Goal: Task Accomplishment & Management: Complete application form

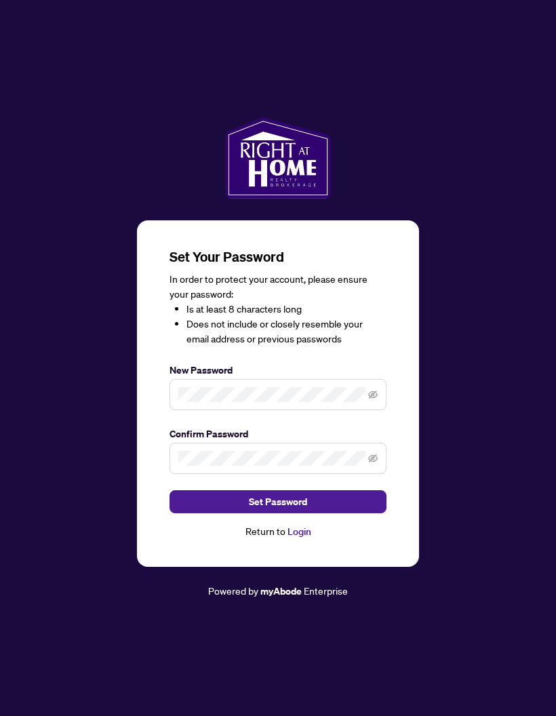
click at [282, 540] on div "Return to Login" at bounding box center [278, 532] width 217 height 16
click at [286, 540] on div "Return to Login" at bounding box center [278, 532] width 217 height 16
click at [290, 538] on link "Login" at bounding box center [300, 532] width 24 height 12
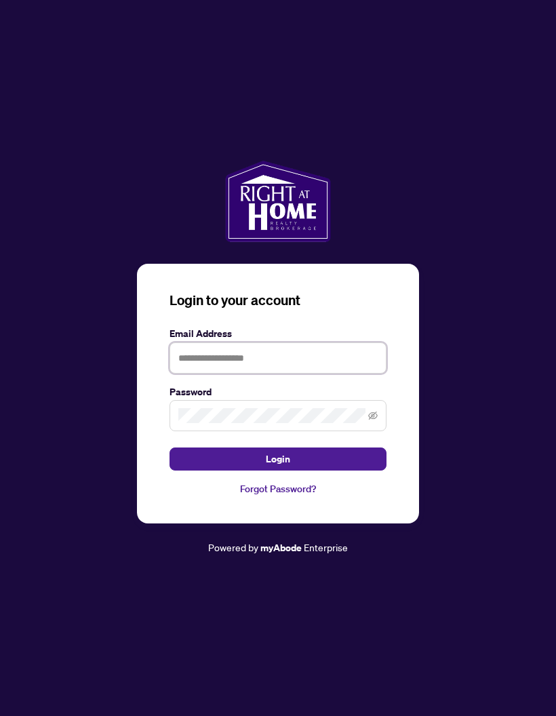
click at [324, 374] on input "text" at bounding box center [278, 358] width 217 height 31
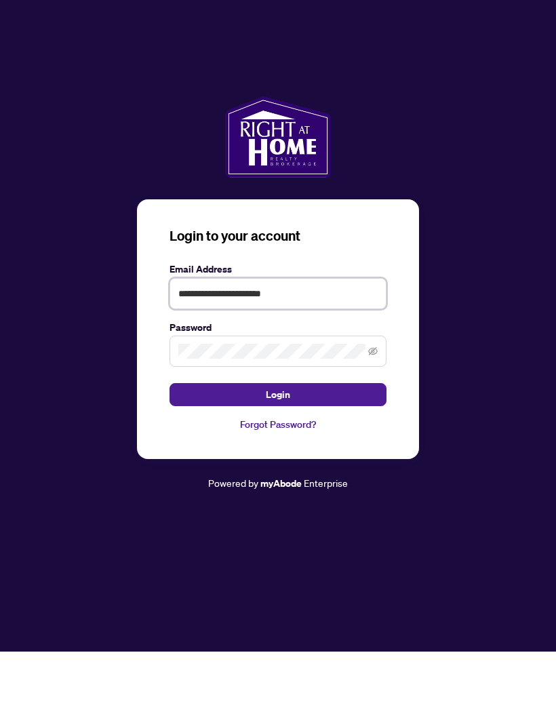
type input "**********"
click at [376, 411] on icon "eye-invisible" at bounding box center [372, 415] width 9 height 9
click at [345, 448] on button "Login" at bounding box center [278, 459] width 217 height 23
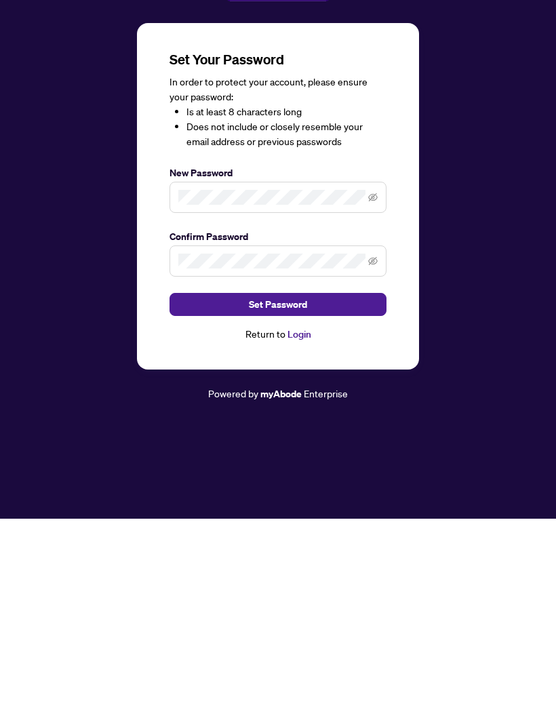
click at [325, 490] on button "Set Password" at bounding box center [278, 501] width 217 height 23
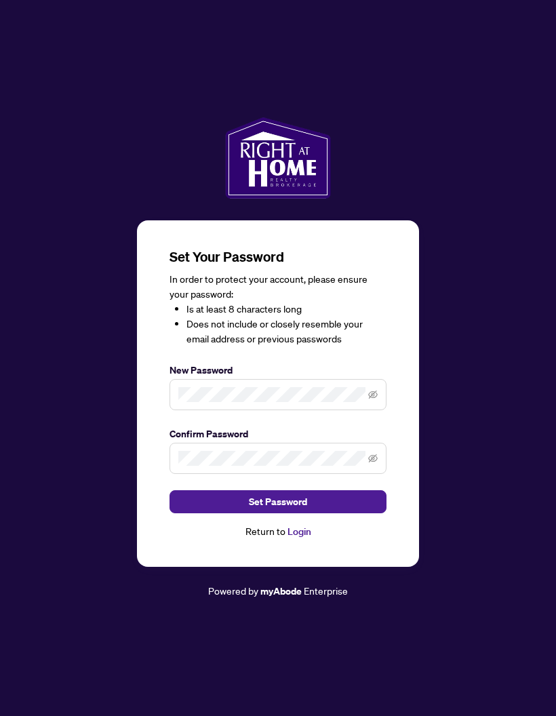
click at [309, 526] on link "Login" at bounding box center [300, 532] width 24 height 12
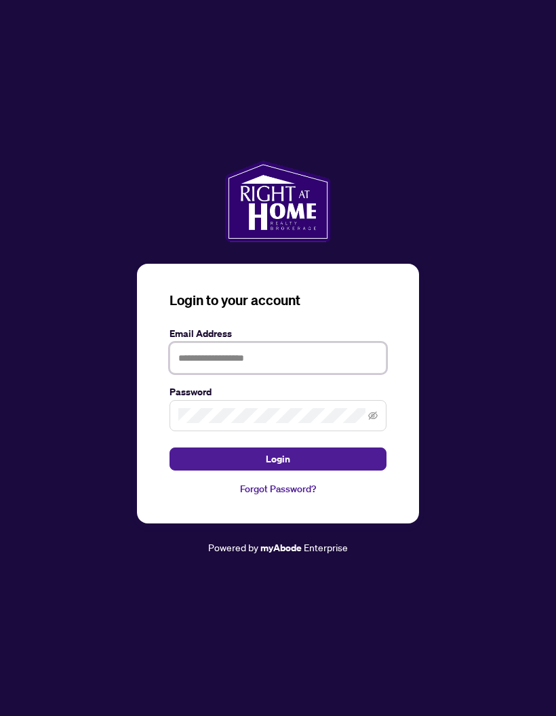
click at [348, 343] on input "text" at bounding box center [278, 358] width 217 height 31
type input "**********"
click at [320, 448] on button "Login" at bounding box center [278, 459] width 217 height 23
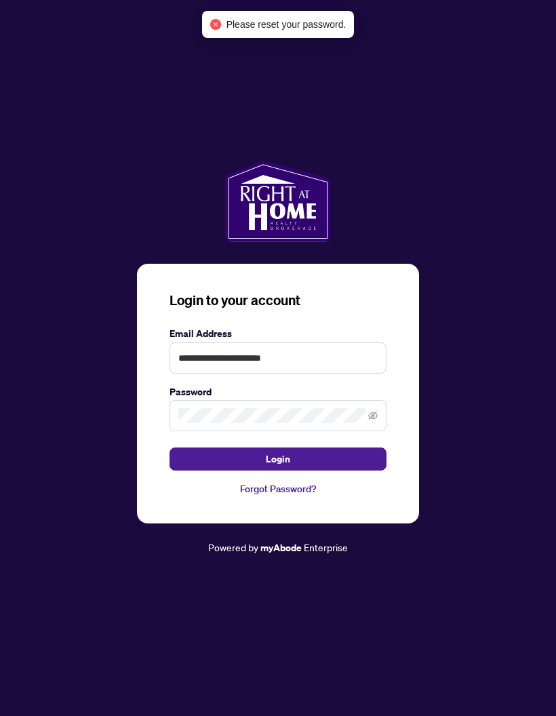
click at [292, 482] on link "Forgot Password?" at bounding box center [278, 489] width 217 height 15
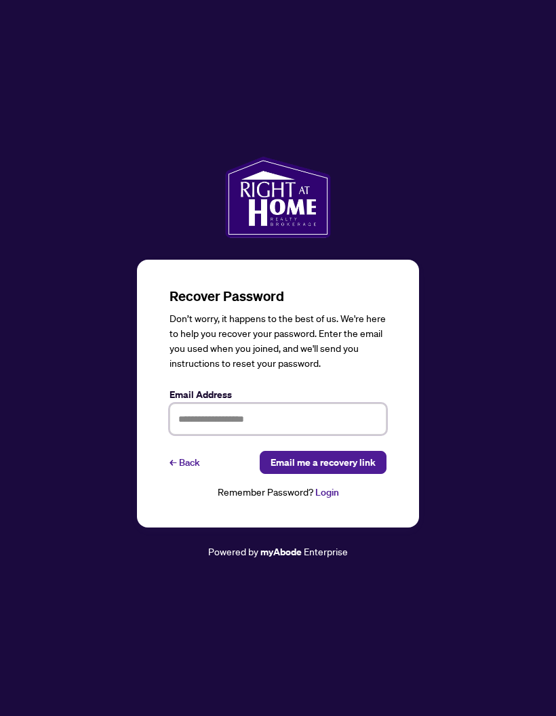
click at [325, 404] on input "text" at bounding box center [278, 419] width 217 height 31
type input "**********"
click at [370, 452] on span "Email me a recovery link" at bounding box center [323, 463] width 105 height 22
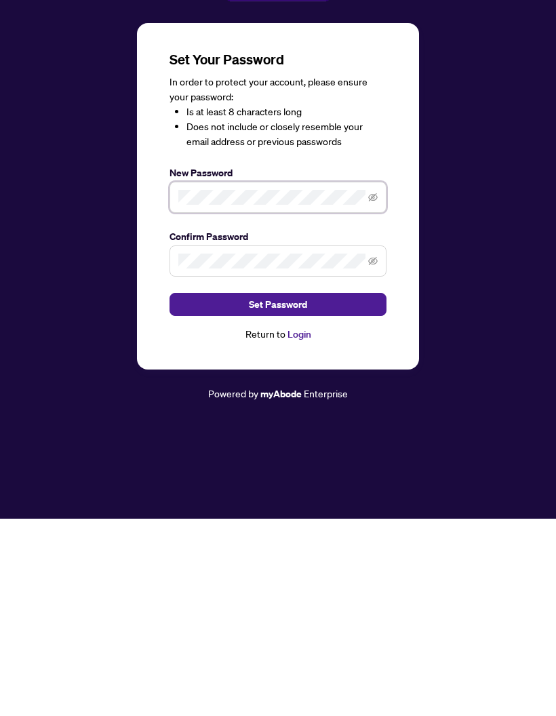
click at [375, 390] on icon "eye-invisible" at bounding box center [372, 394] width 9 height 9
click at [350, 490] on button "Set Password" at bounding box center [278, 501] width 217 height 23
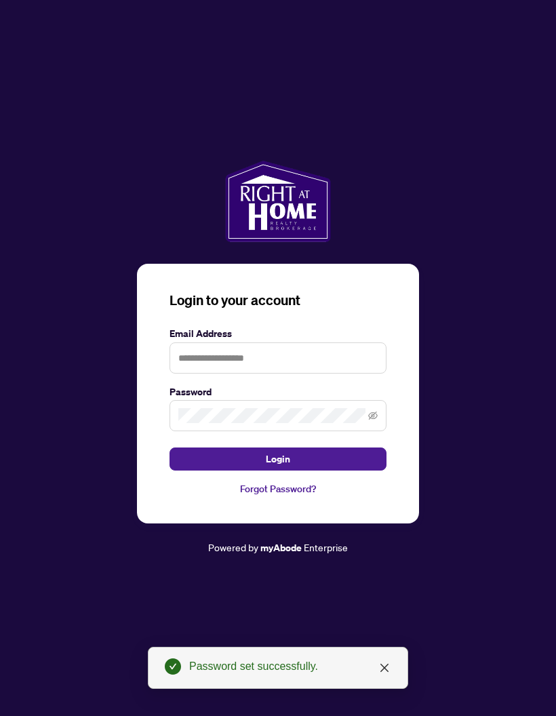
click at [355, 448] on button "Login" at bounding box center [278, 459] width 217 height 23
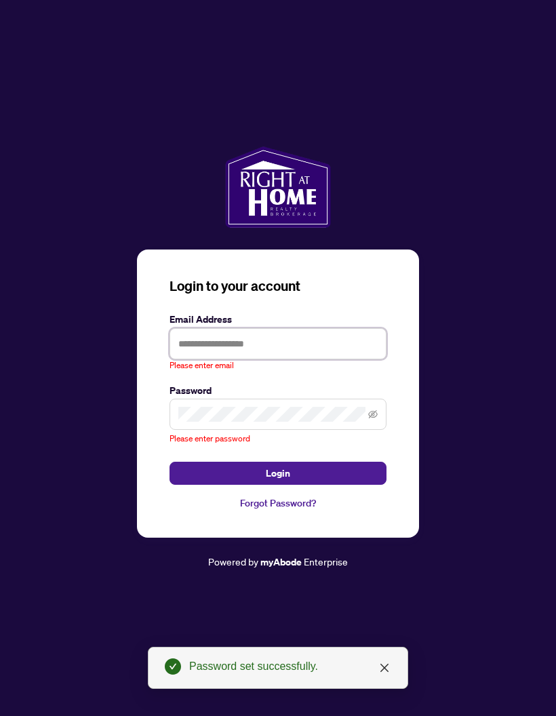
click at [361, 328] on input "text" at bounding box center [278, 343] width 217 height 31
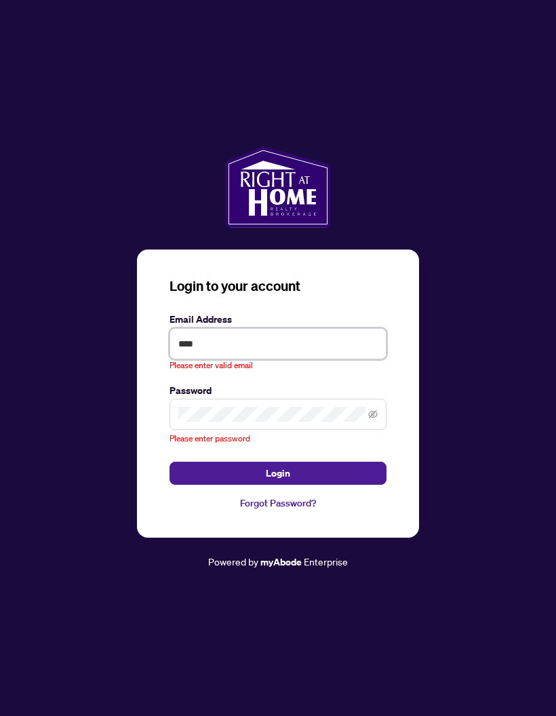
type input "**********"
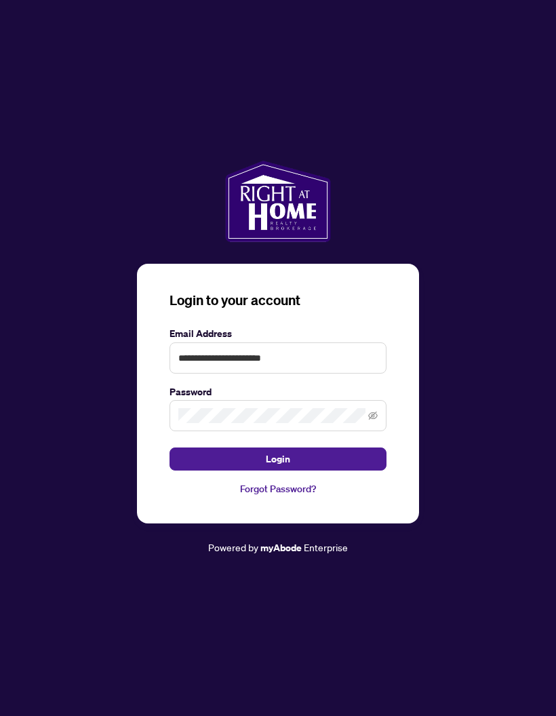
click at [354, 448] on button "Login" at bounding box center [278, 459] width 217 height 23
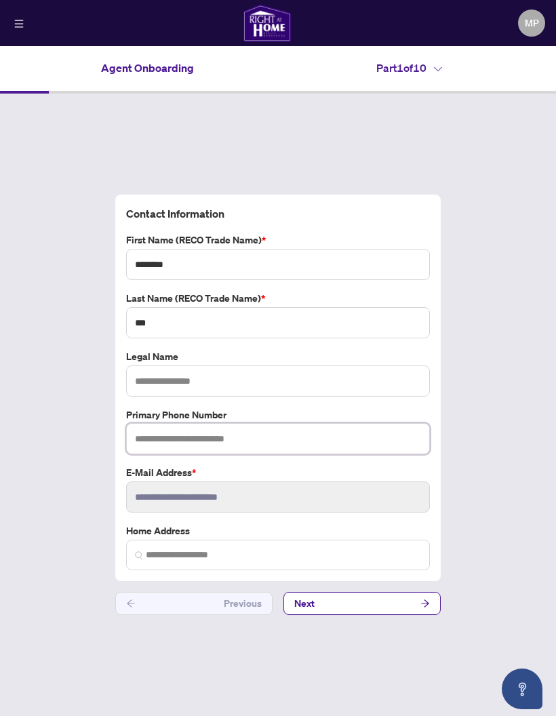
click at [365, 423] on input "text" at bounding box center [278, 438] width 304 height 31
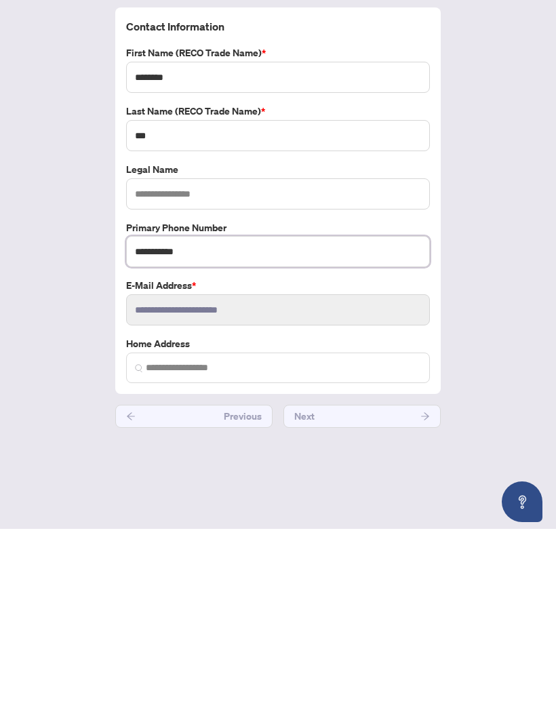
type input "**********"
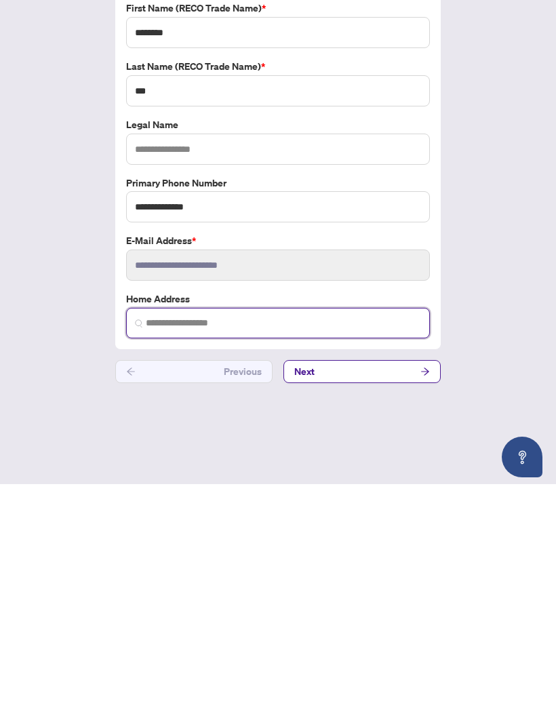
click at [396, 548] on input "search" at bounding box center [283, 555] width 275 height 14
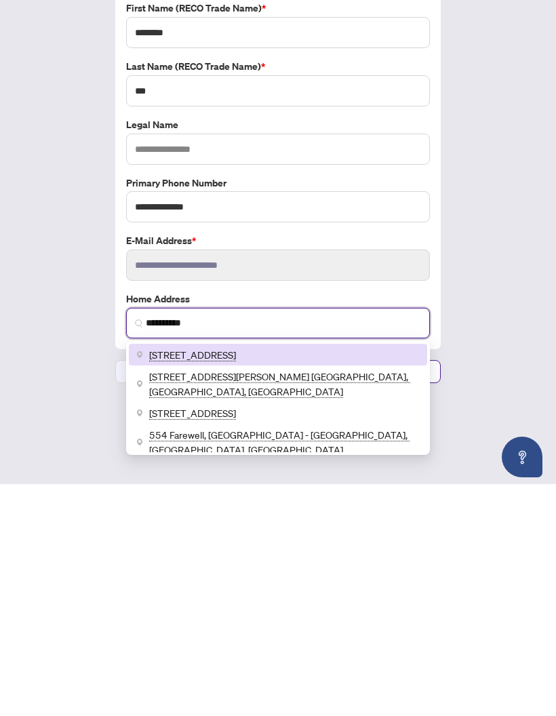
click at [236, 579] on span "[STREET_ADDRESS]" at bounding box center [192, 586] width 87 height 15
type input "**********"
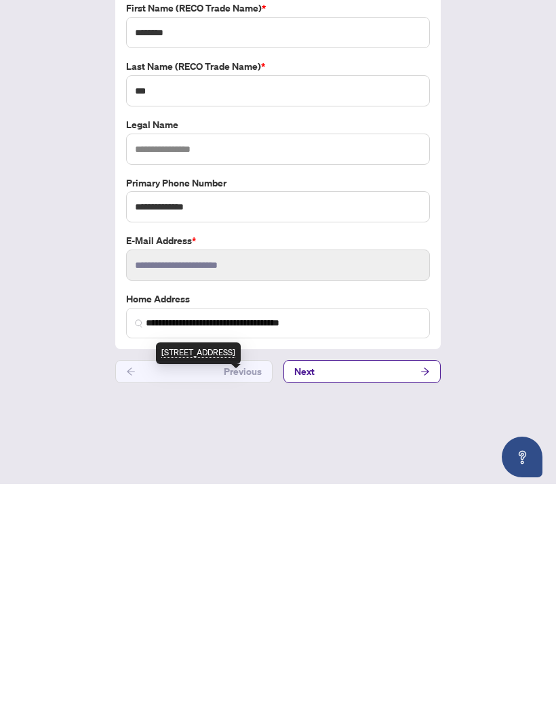
click at [474, 297] on div "**********" at bounding box center [278, 405] width 556 height 623
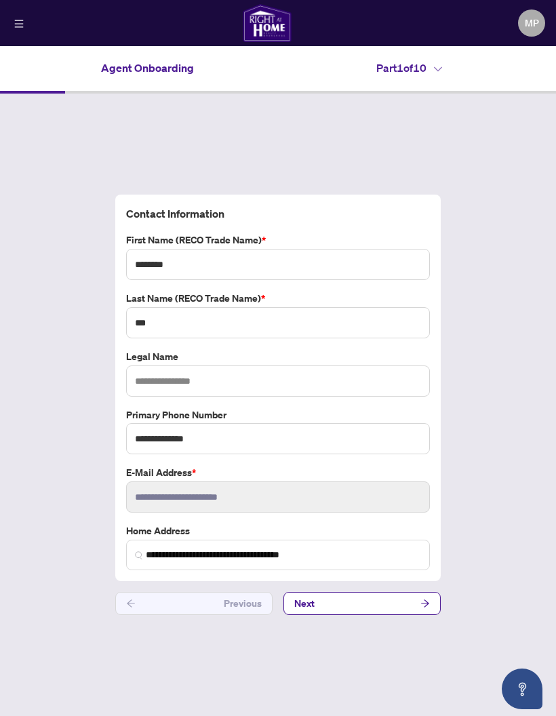
click at [338, 366] on input "text" at bounding box center [278, 381] width 304 height 31
type input "**********"
click at [414, 592] on button "Next" at bounding box center [362, 603] width 157 height 23
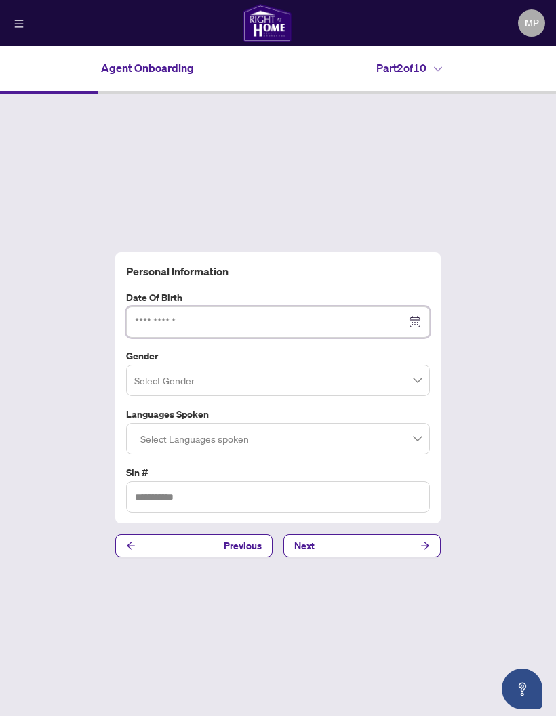
click at [355, 315] on input at bounding box center [270, 322] width 271 height 15
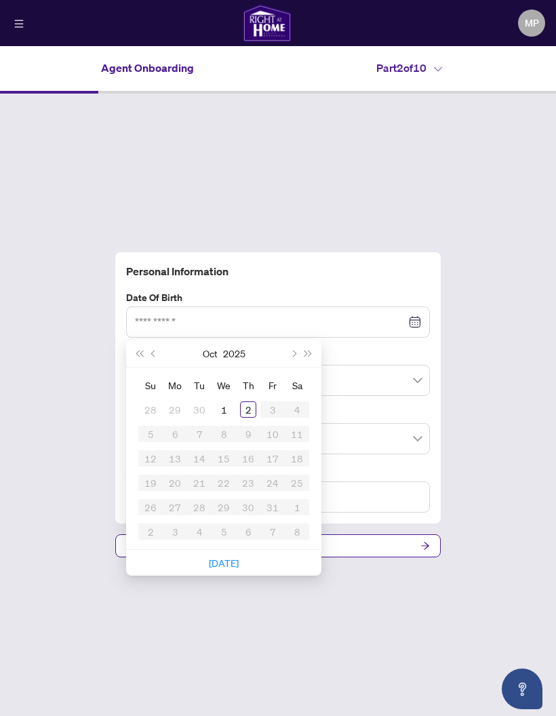
click at [153, 350] on span "Previous month (PageUp)" at bounding box center [154, 353] width 7 height 7
click at [136, 340] on button "Last year (Control + left)" at bounding box center [139, 353] width 15 height 27
click at [137, 340] on button "Last year (Control + left)" at bounding box center [139, 353] width 15 height 27
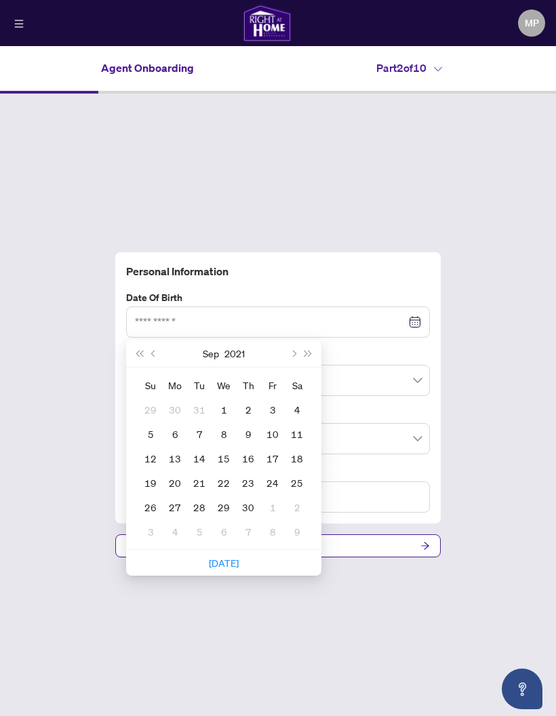
click at [135, 340] on button "Last year (Control + left)" at bounding box center [139, 353] width 15 height 27
click at [141, 340] on button "Last year (Control + left)" at bounding box center [139, 353] width 15 height 27
click at [140, 350] on span "Last year (Control + left)" at bounding box center [139, 353] width 7 height 7
click at [138, 340] on button "Last year (Control + left)" at bounding box center [139, 353] width 15 height 27
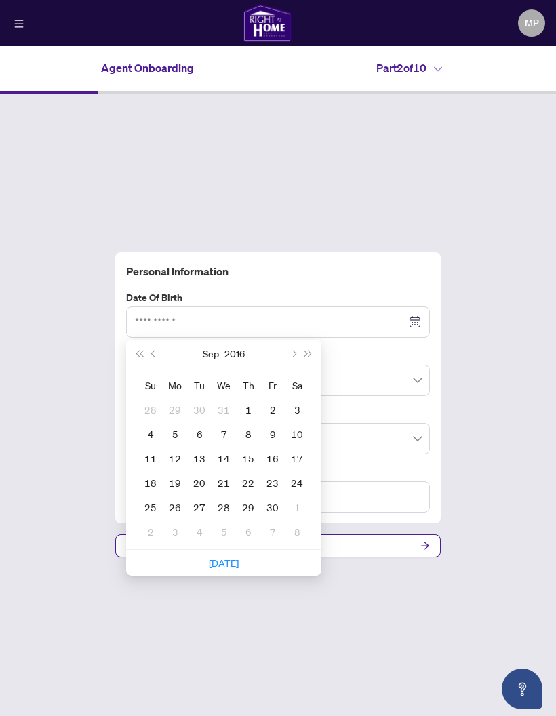
click at [138, 340] on button "Last year (Control + left)" at bounding box center [139, 353] width 15 height 27
click at [137, 340] on button "Last year (Control + left)" at bounding box center [139, 353] width 15 height 27
click at [138, 340] on button "Last year (Control + left)" at bounding box center [139, 353] width 15 height 27
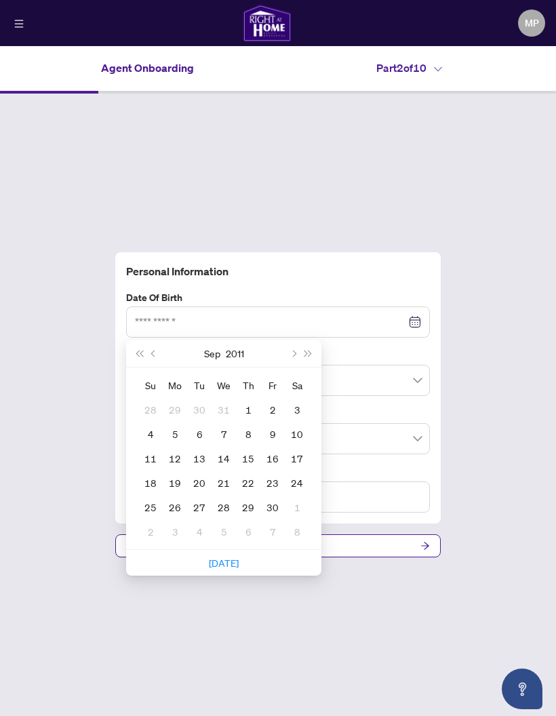
click at [139, 340] on button "Last year (Control + left)" at bounding box center [139, 353] width 15 height 27
click at [138, 340] on button "Last year (Control + left)" at bounding box center [139, 353] width 15 height 27
click at [140, 340] on button "Last year (Control + left)" at bounding box center [139, 353] width 15 height 27
click at [140, 350] on span "Last year (Control + left)" at bounding box center [139, 353] width 7 height 7
click at [136, 340] on button "Last year (Control + left)" at bounding box center [139, 353] width 15 height 27
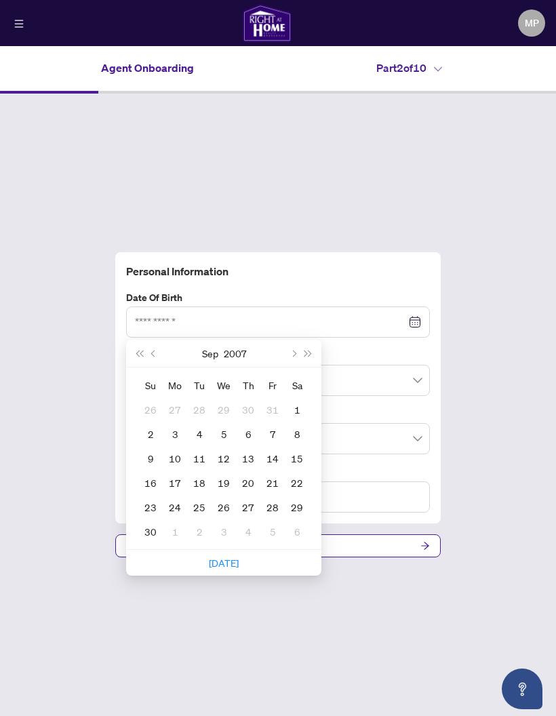
click at [136, 340] on button "Last year (Control + left)" at bounding box center [139, 353] width 15 height 27
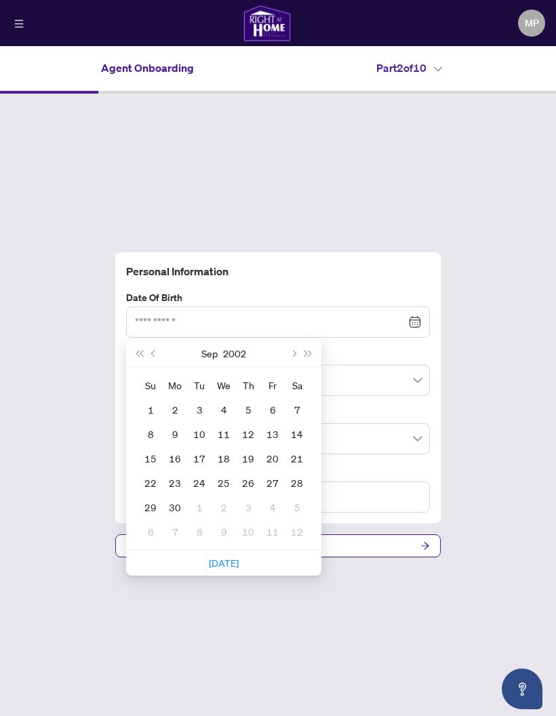
click at [132, 340] on button "Last year (Control + left)" at bounding box center [139, 353] width 15 height 27
click at [129, 340] on div "[DATE]" at bounding box center [223, 354] width 195 height 28
click at [132, 340] on button "Last year (Control + left)" at bounding box center [139, 353] width 15 height 27
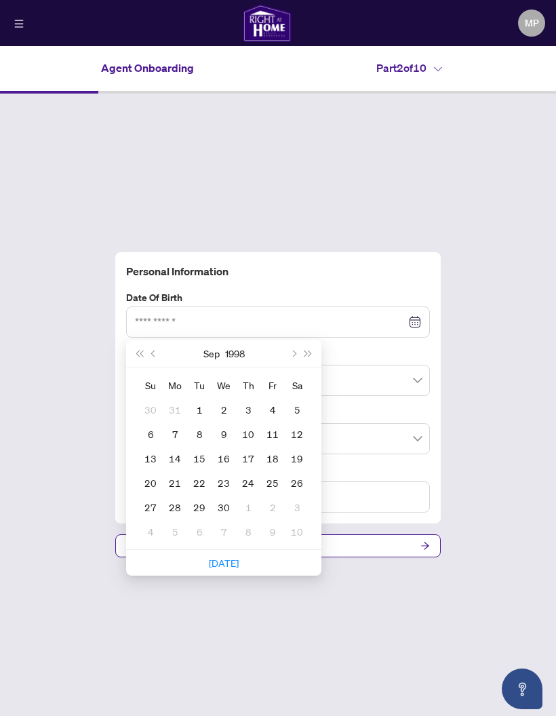
click at [130, 340] on div "[DATE]" at bounding box center [223, 354] width 195 height 28
click at [129, 340] on div "[DATE]" at bounding box center [223, 354] width 195 height 28
click at [138, 340] on button "Last year (Control + left)" at bounding box center [139, 353] width 15 height 27
click at [147, 340] on button "Previous month (PageUp)" at bounding box center [154, 353] width 15 height 27
click at [142, 350] on span "Last year (Control + left)" at bounding box center [139, 353] width 7 height 7
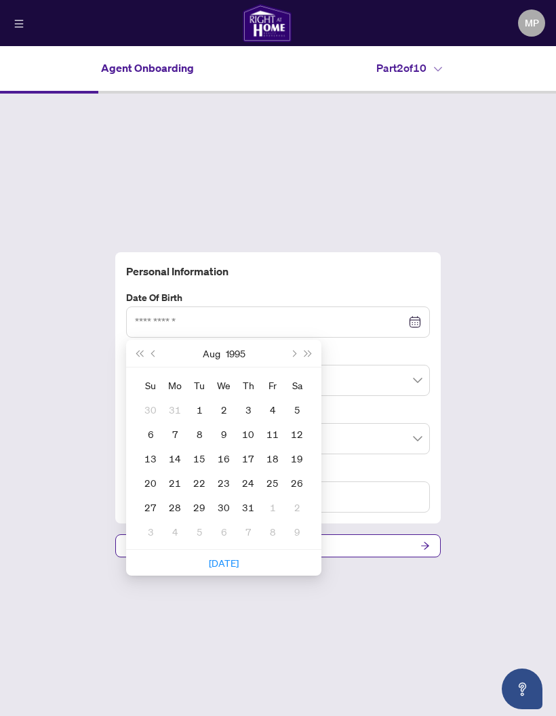
click at [149, 340] on button "Previous month (PageUp)" at bounding box center [154, 353] width 15 height 27
click at [135, 340] on button "Last year (Control + left)" at bounding box center [139, 353] width 15 height 27
click at [140, 350] on span "Last year (Control + left)" at bounding box center [139, 353] width 7 height 7
click at [137, 350] on span "Last year (Control + left)" at bounding box center [139, 353] width 7 height 7
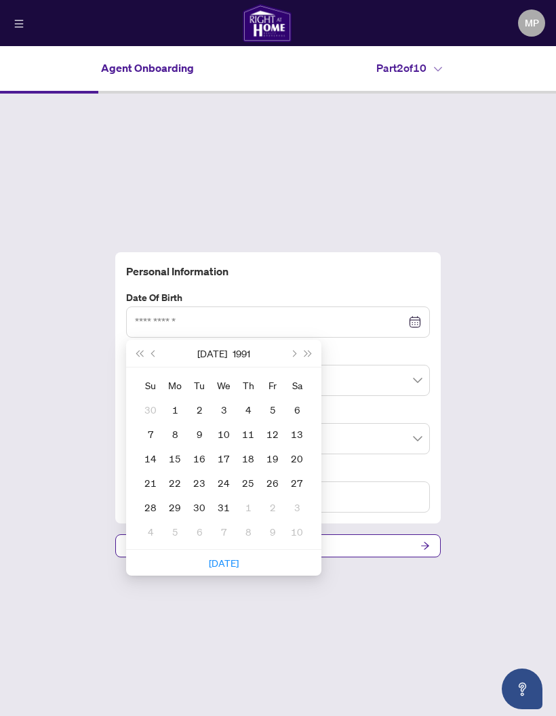
click at [136, 340] on button "Last year (Control + left)" at bounding box center [139, 353] width 15 height 27
click at [297, 340] on button "Next month (PageDown)" at bounding box center [293, 353] width 15 height 27
click at [291, 340] on button "Next month (PageDown)" at bounding box center [293, 353] width 15 height 27
click at [293, 340] on button "Next month (PageDown)" at bounding box center [293, 353] width 15 height 27
click at [290, 340] on button "Next month (PageDown)" at bounding box center [293, 353] width 15 height 27
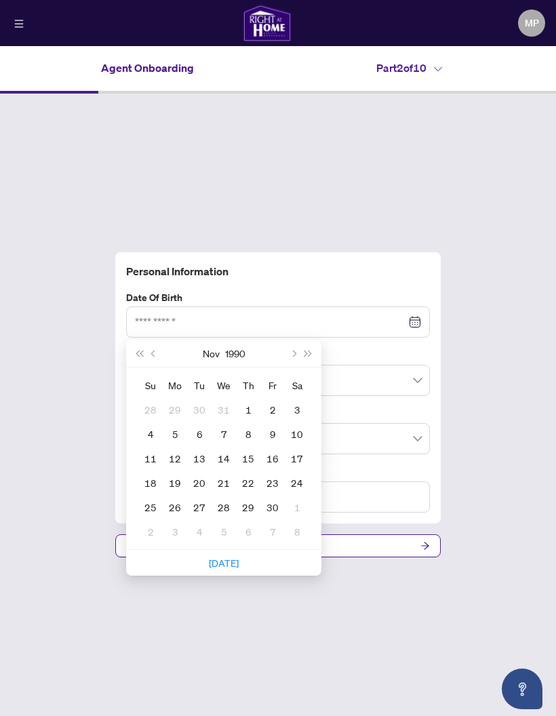
type input "**********"
click at [279, 426] on div "9" at bounding box center [273, 434] width 16 height 16
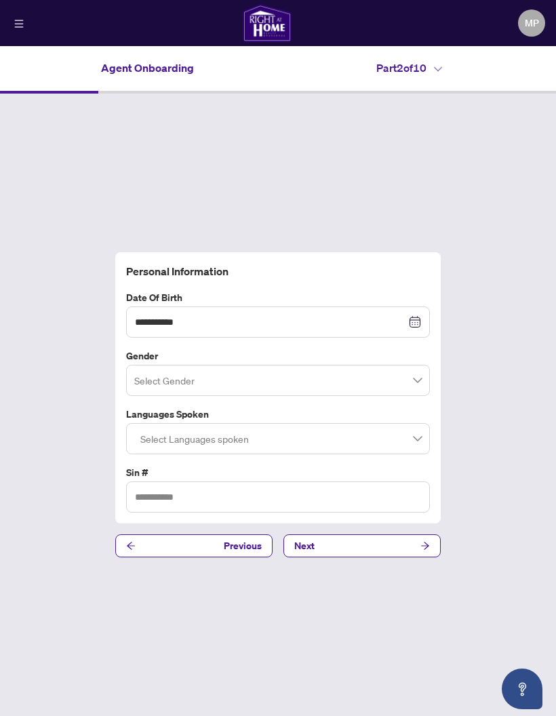
click at [408, 368] on input "search" at bounding box center [271, 383] width 275 height 30
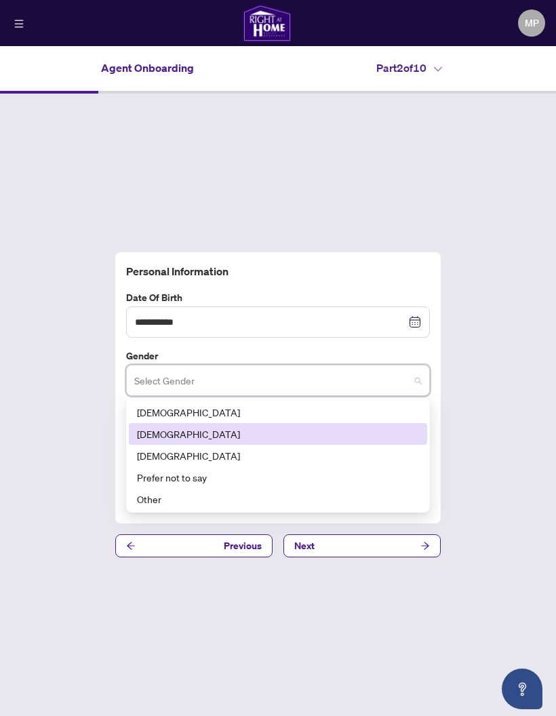
click at [274, 427] on div "[DEMOGRAPHIC_DATA]" at bounding box center [278, 434] width 282 height 15
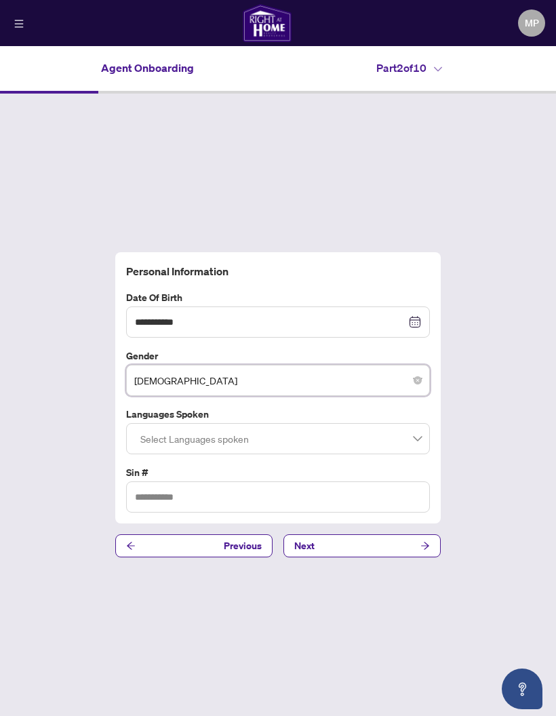
click at [356, 427] on div at bounding box center [278, 439] width 286 height 24
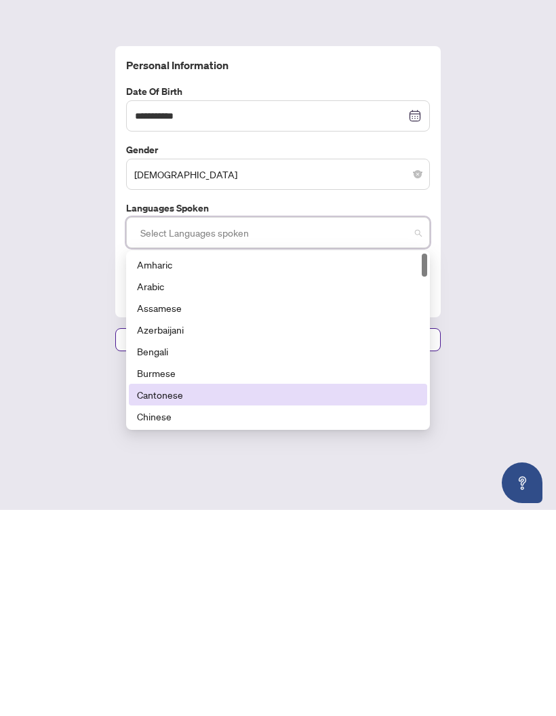
click at [228, 594] on div "Cantonese" at bounding box center [278, 601] width 282 height 15
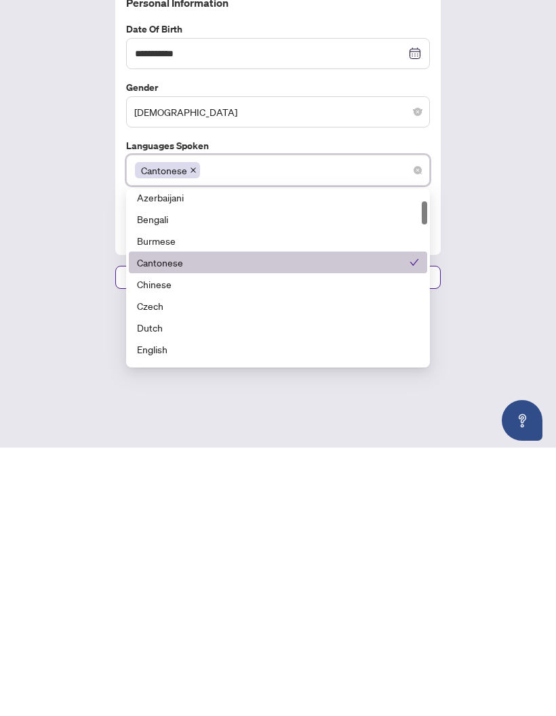
click at [172, 589] on div "Dutch" at bounding box center [278, 596] width 282 height 15
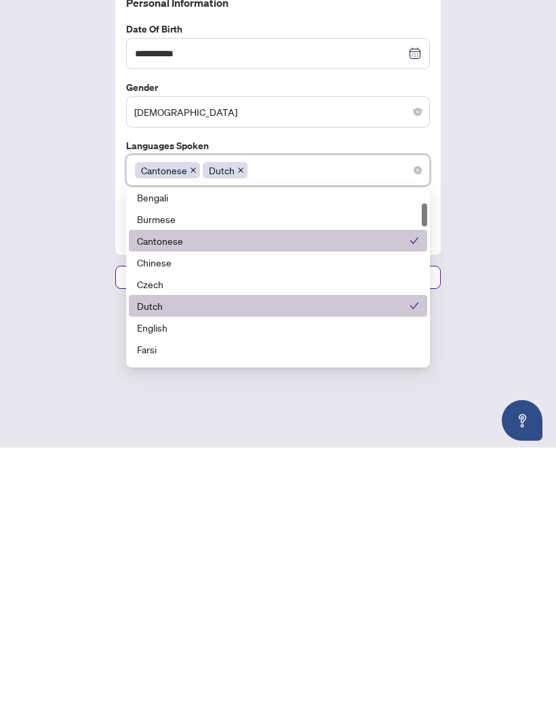
scroll to position [54, 0]
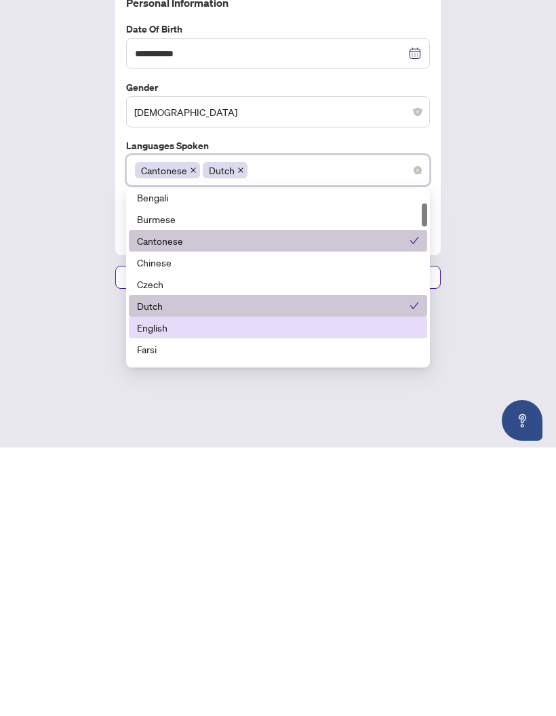
click at [166, 585] on div "English" at bounding box center [278, 596] width 298 height 22
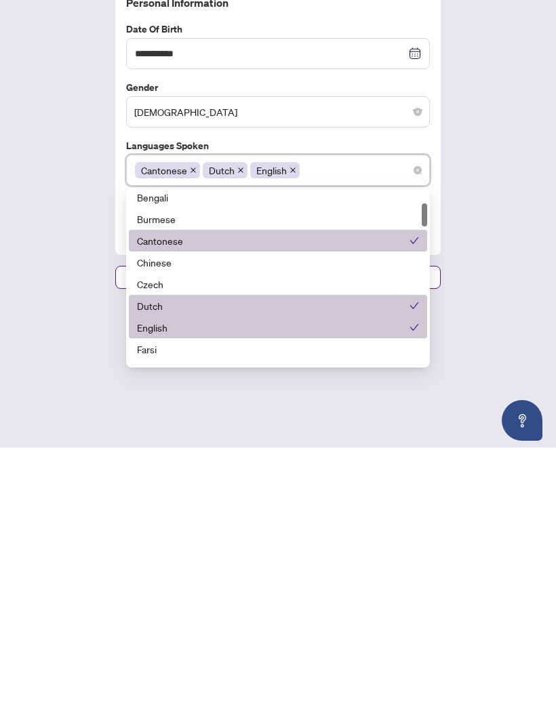
click at [231, 431] on span "Dutch" at bounding box center [222, 438] width 26 height 15
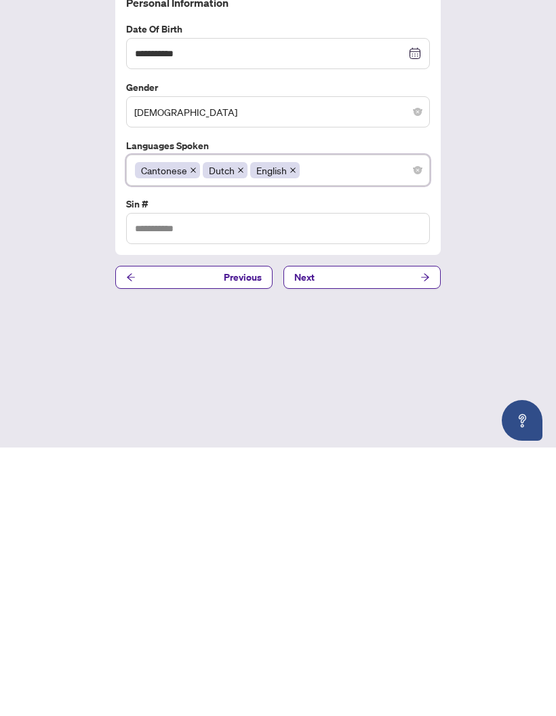
click at [230, 431] on span "Dutch" at bounding box center [222, 438] width 26 height 15
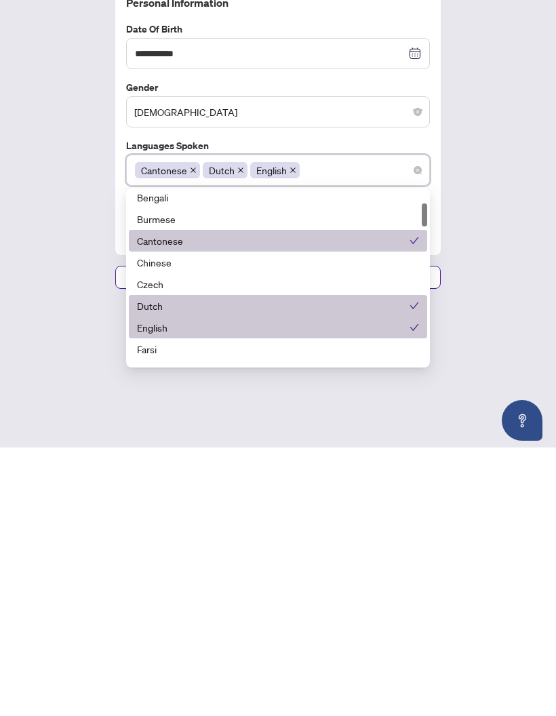
click at [235, 431] on span "Dutch" at bounding box center [225, 439] width 45 height 16
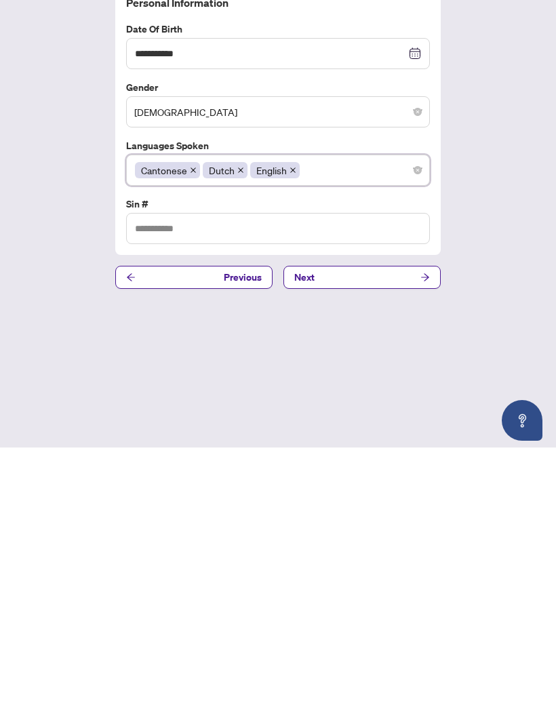
click at [234, 431] on span "Dutch" at bounding box center [225, 439] width 45 height 16
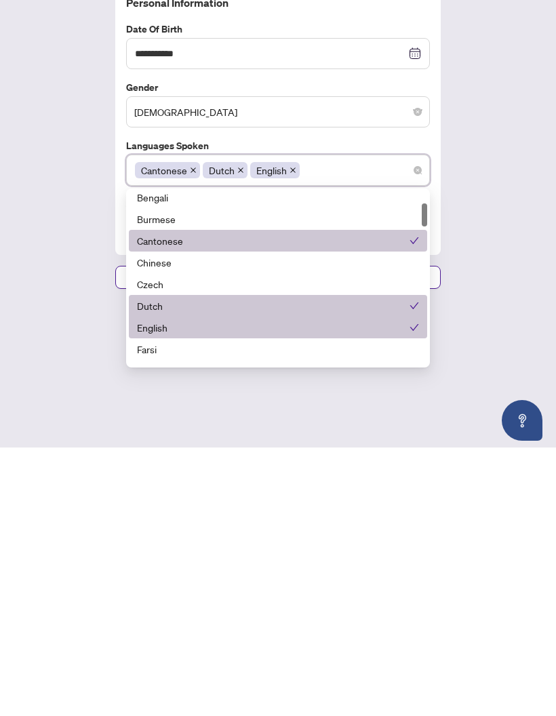
click at [239, 431] on span at bounding box center [240, 438] width 7 height 15
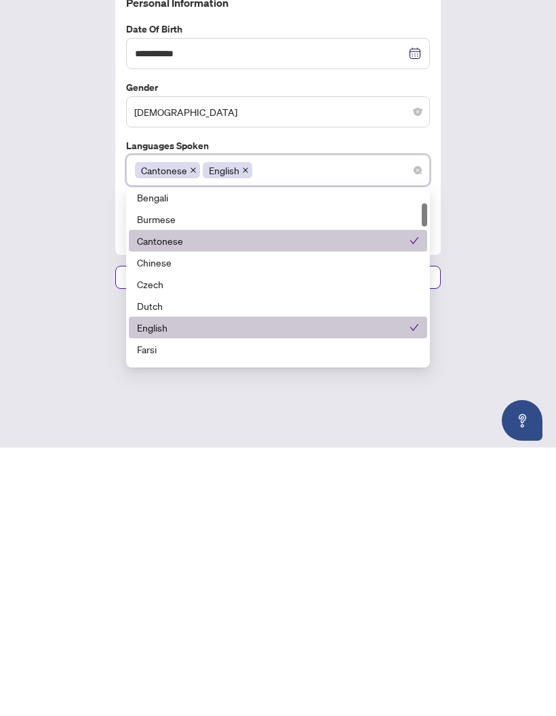
click at [490, 162] on div "**********" at bounding box center [278, 405] width 556 height 623
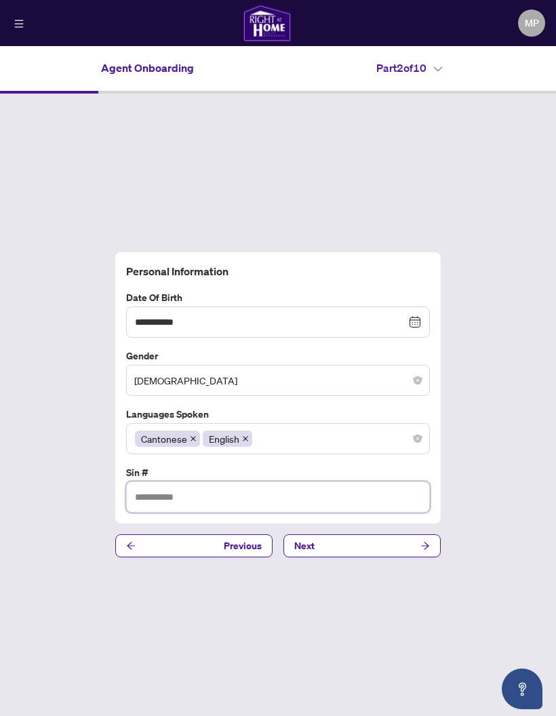
click at [265, 482] on input "text" at bounding box center [278, 497] width 304 height 31
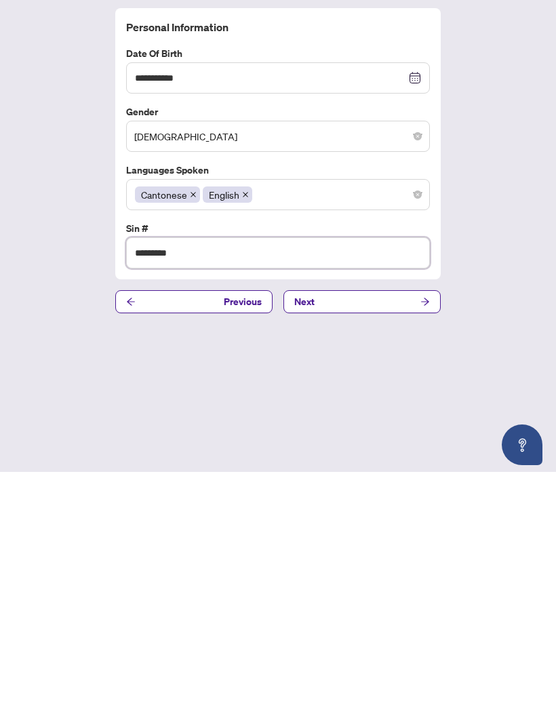
type input "*********"
click at [414, 535] on button "Next" at bounding box center [362, 546] width 157 height 23
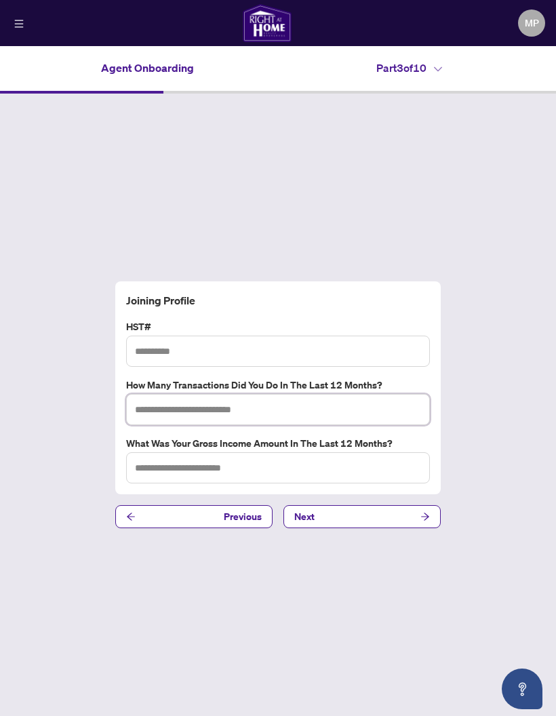
click at [345, 394] on input "text" at bounding box center [278, 409] width 304 height 31
type input "*"
click at [401, 452] on input "text" at bounding box center [278, 467] width 304 height 31
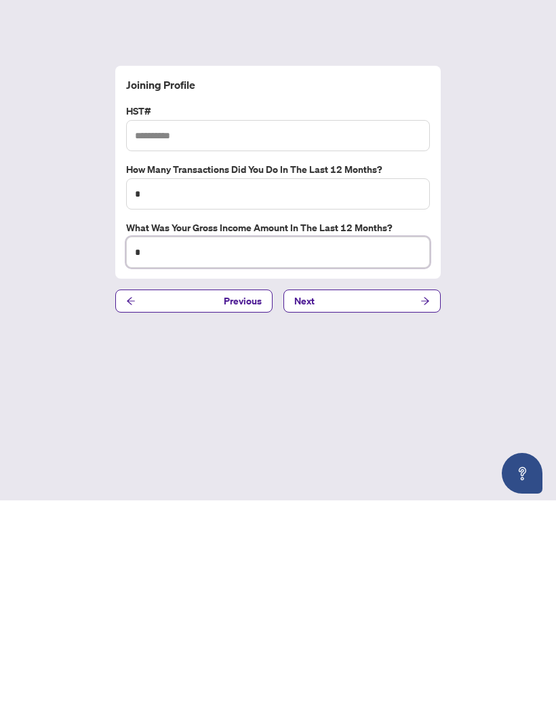
type input "*"
click at [292, 336] on input "text" at bounding box center [278, 351] width 304 height 31
type input "**********"
click at [395, 505] on button "Next" at bounding box center [362, 516] width 157 height 23
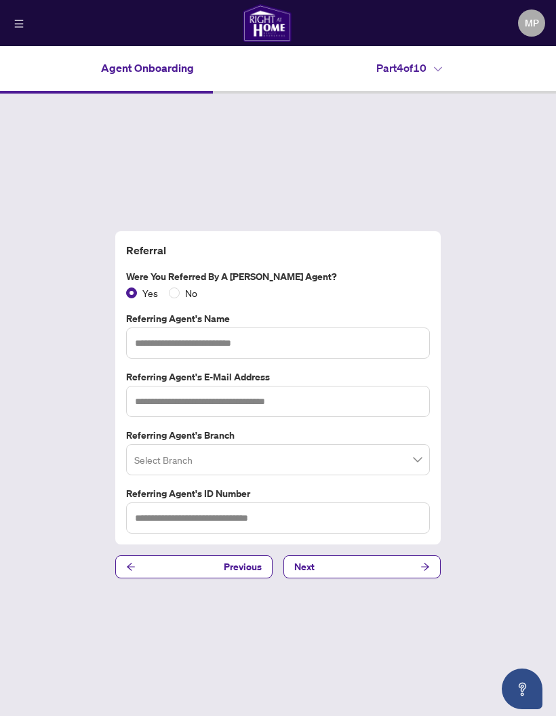
click at [332, 311] on label "Referring Agent's Name" at bounding box center [278, 318] width 304 height 15
click at [352, 328] on input "text" at bounding box center [278, 343] width 304 height 31
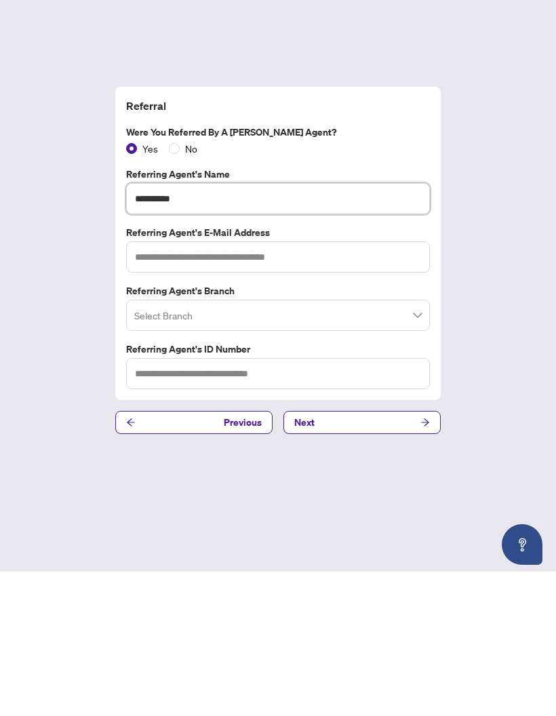
type input "**********"
click at [404, 447] on input "search" at bounding box center [271, 462] width 275 height 30
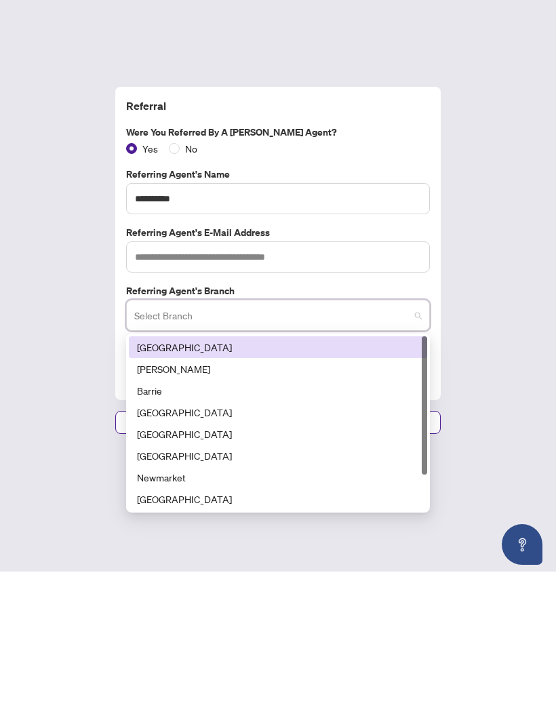
click at [494, 264] on div "**********" at bounding box center [278, 405] width 556 height 623
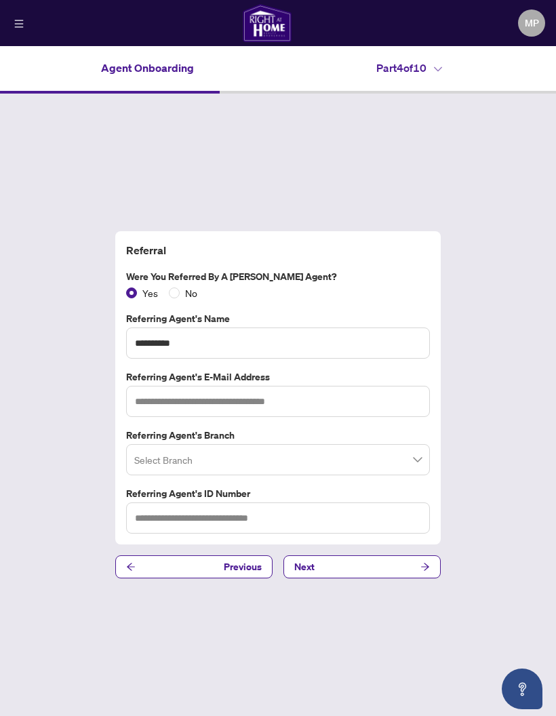
click at [383, 447] on input "search" at bounding box center [271, 462] width 275 height 30
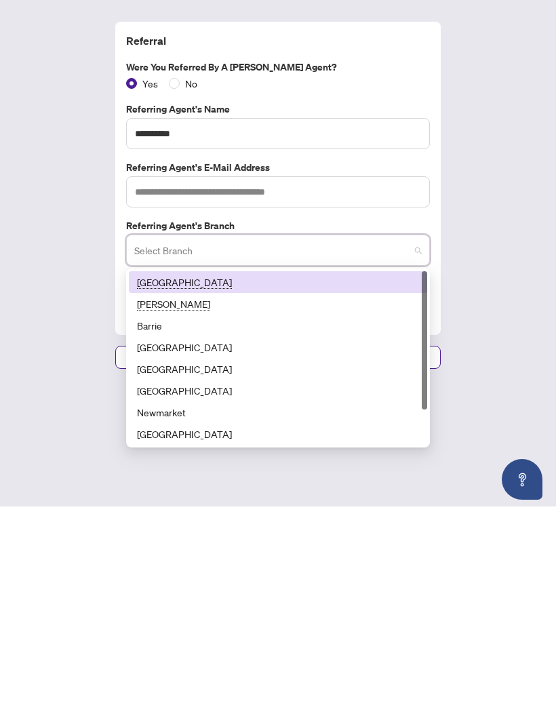
click at [350, 484] on div "[GEOGRAPHIC_DATA]" at bounding box center [278, 491] width 282 height 15
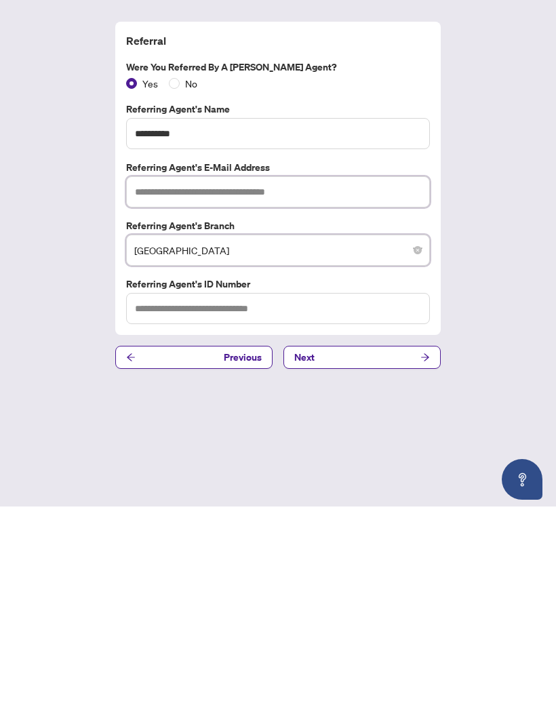
click at [363, 386] on input "text" at bounding box center [278, 401] width 304 height 31
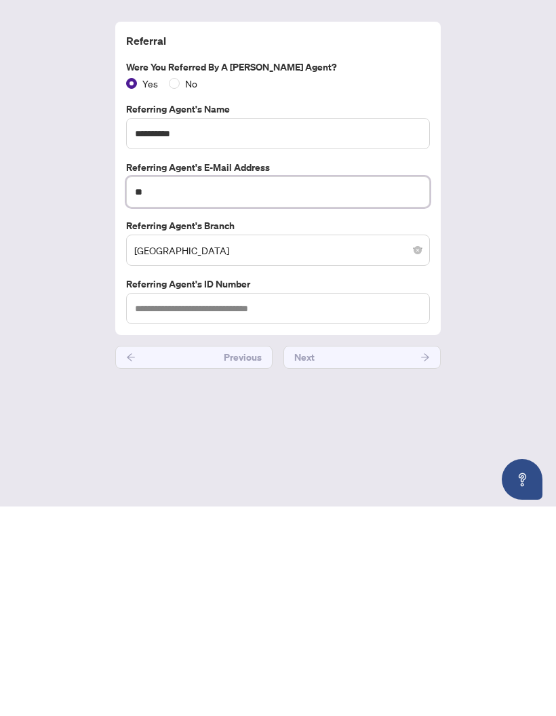
type input "*"
click at [201, 386] on input "**********" at bounding box center [278, 401] width 304 height 31
click at [208, 386] on input "**********" at bounding box center [278, 401] width 304 height 31
click at [296, 386] on input "**********" at bounding box center [278, 401] width 304 height 31
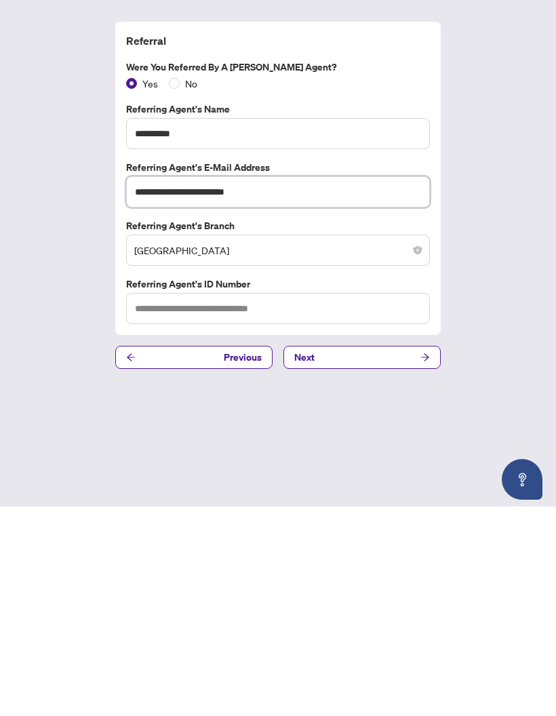
type input "**********"
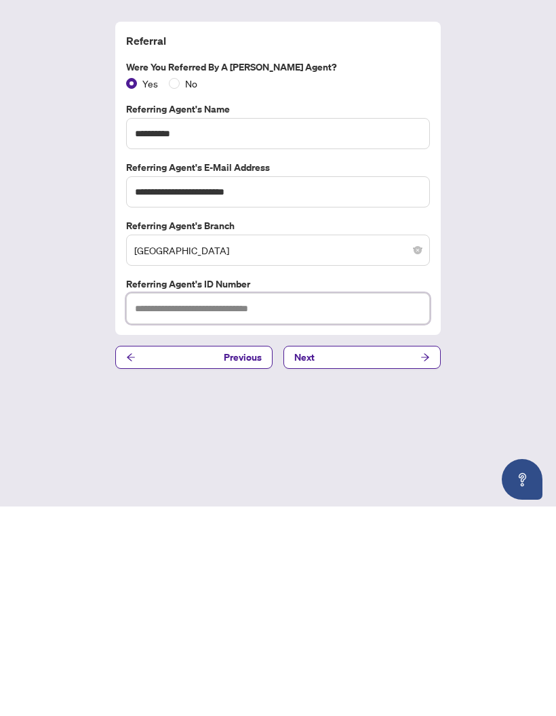
click at [393, 503] on input "text" at bounding box center [278, 518] width 304 height 31
type input "*****"
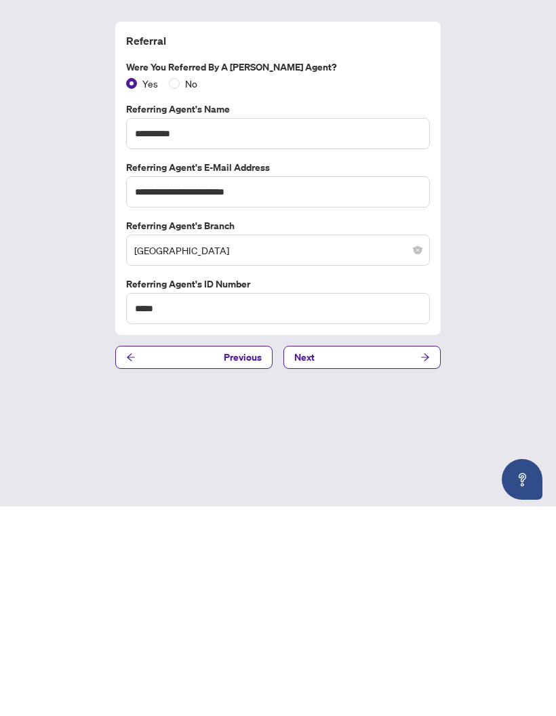
click at [397, 556] on button "Next" at bounding box center [362, 567] width 157 height 23
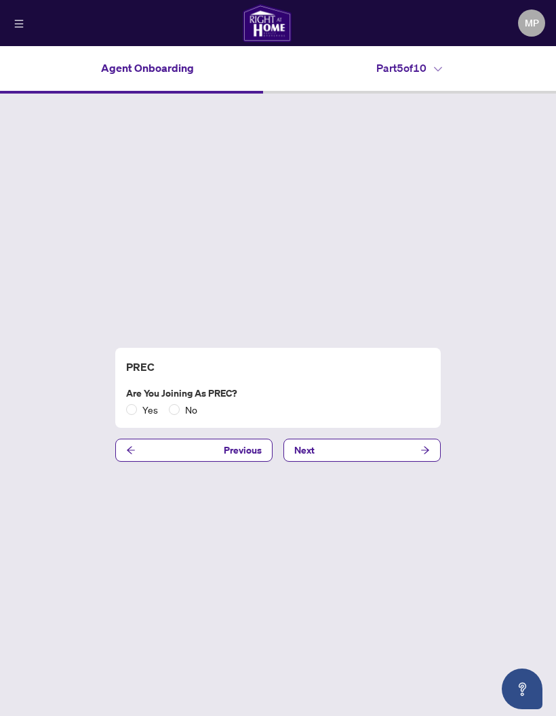
click at [180, 402] on span "No" at bounding box center [191, 409] width 23 height 15
click at [412, 439] on button "Next" at bounding box center [362, 450] width 157 height 23
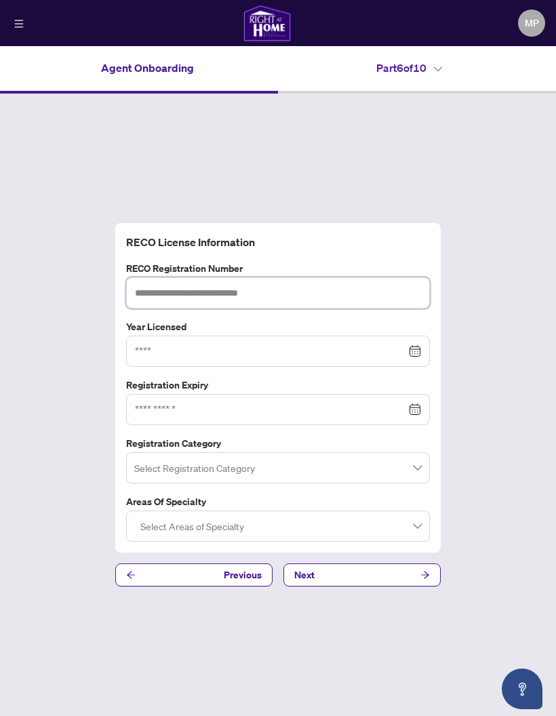
click at [303, 277] on input "text" at bounding box center [278, 292] width 304 height 31
type input "*******"
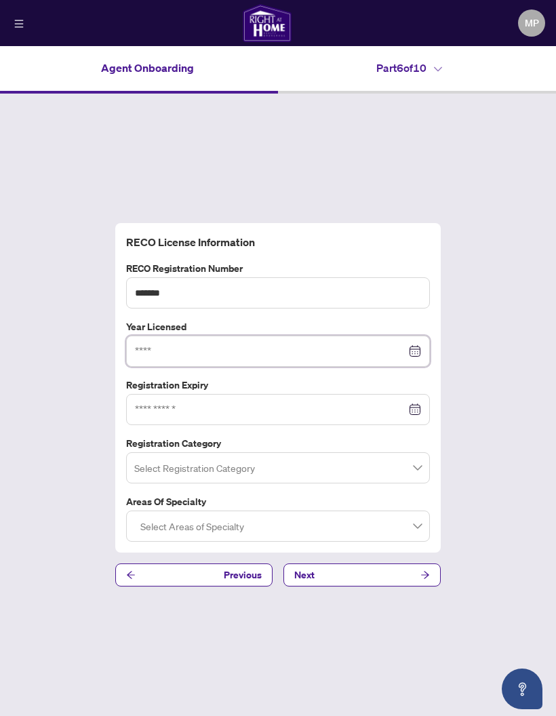
click at [358, 344] on input at bounding box center [270, 351] width 271 height 15
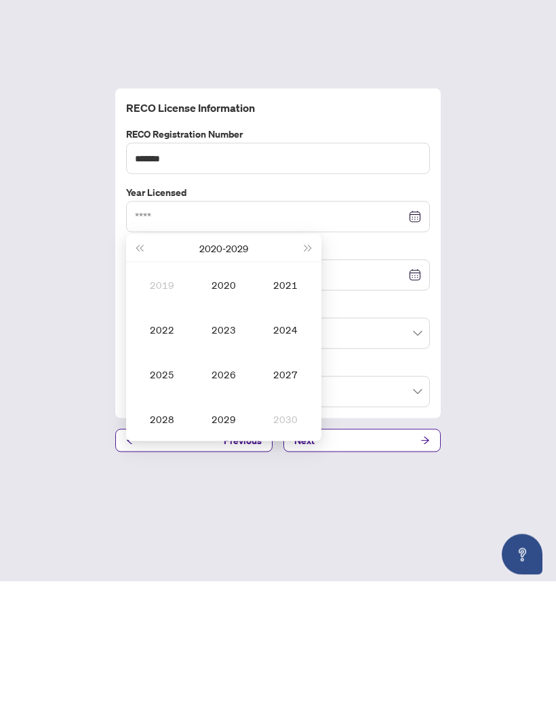
click at [138, 369] on button "Last year (Control + left)" at bounding box center [139, 382] width 15 height 27
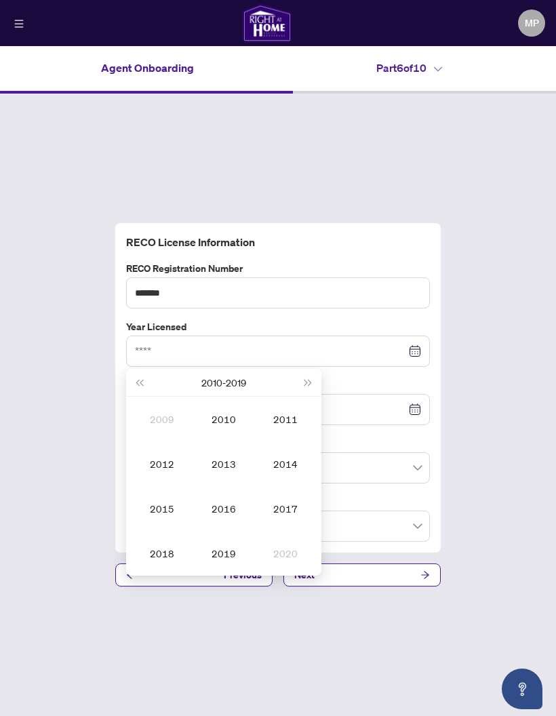
click at [142, 379] on span "Last year (Control + left)" at bounding box center [139, 382] width 7 height 7
click at [307, 379] on span "Next year (Control + right)" at bounding box center [308, 382] width 7 height 7
type input "****"
click at [162, 501] on div "2015" at bounding box center [162, 509] width 41 height 16
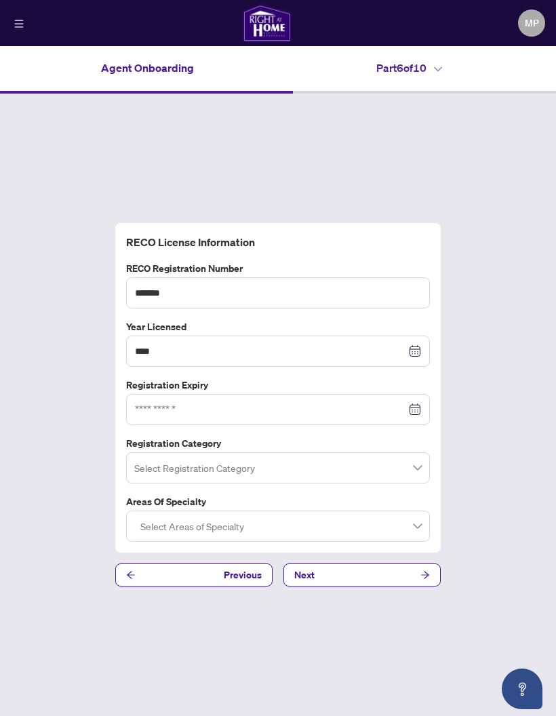
click at [414, 514] on div at bounding box center [278, 526] width 286 height 24
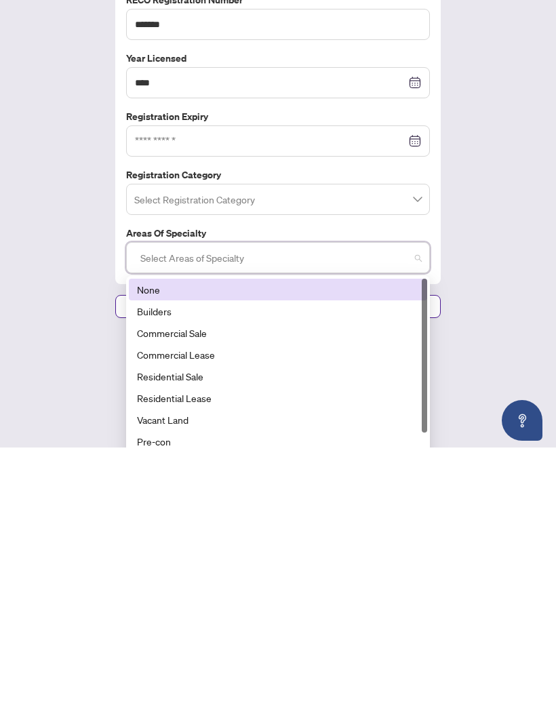
click at [369, 551] on div "None" at bounding box center [278, 558] width 282 height 15
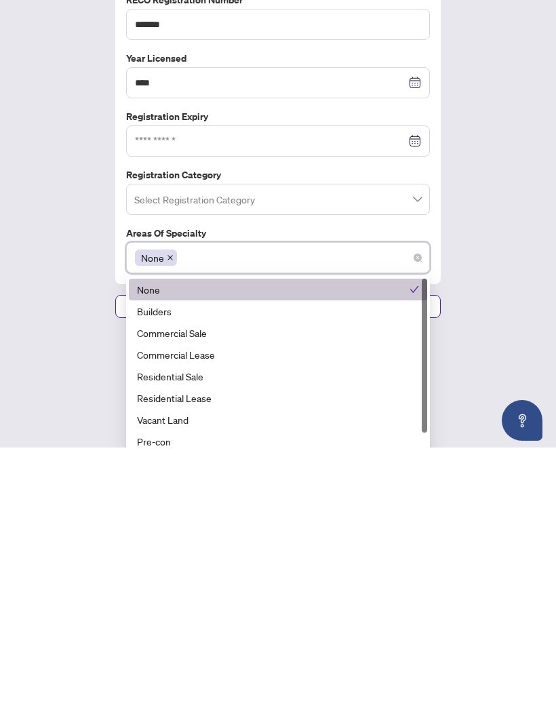
click at [490, 218] on div "RECO License Information RECO Registration Number ******* Year Licensed **** [D…" at bounding box center [278, 405] width 556 height 623
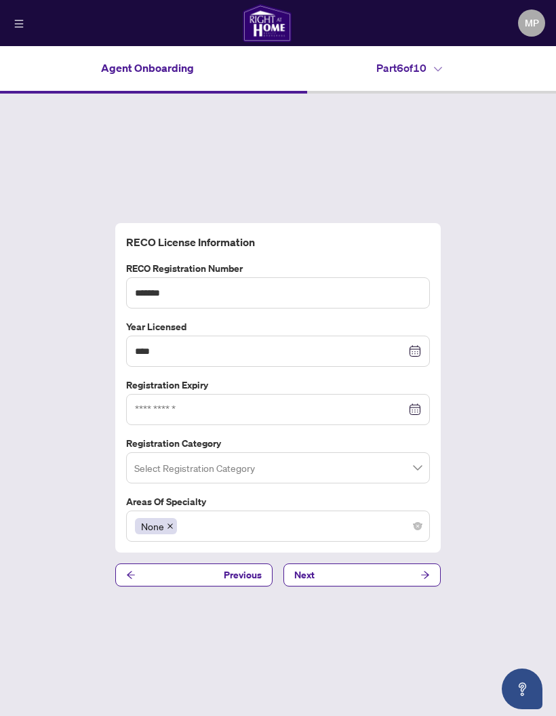
click at [406, 514] on div "None" at bounding box center [278, 526] width 286 height 24
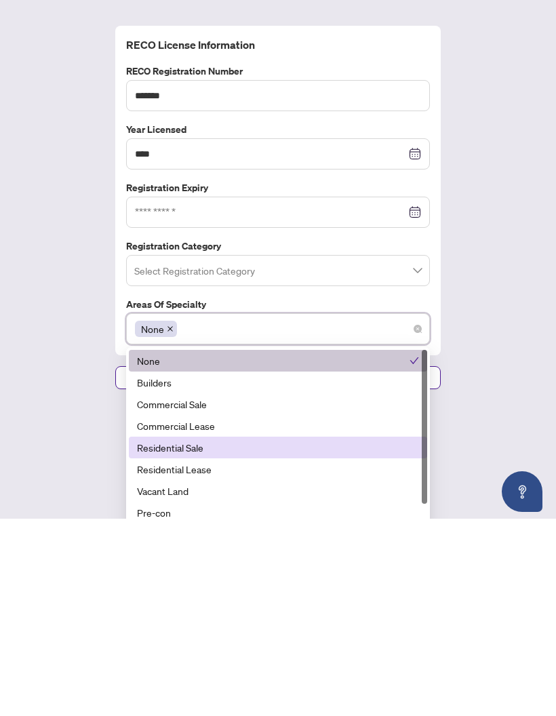
click at [229, 638] on div "Residential Sale" at bounding box center [278, 645] width 282 height 15
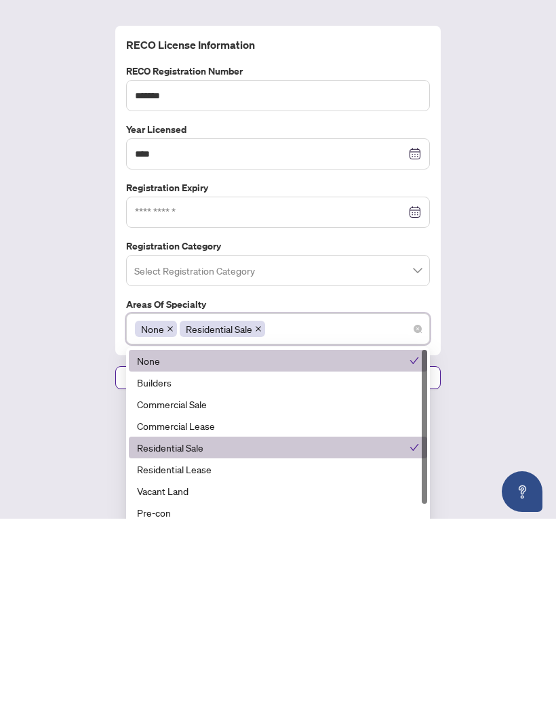
click at [168, 519] on span at bounding box center [170, 526] width 7 height 15
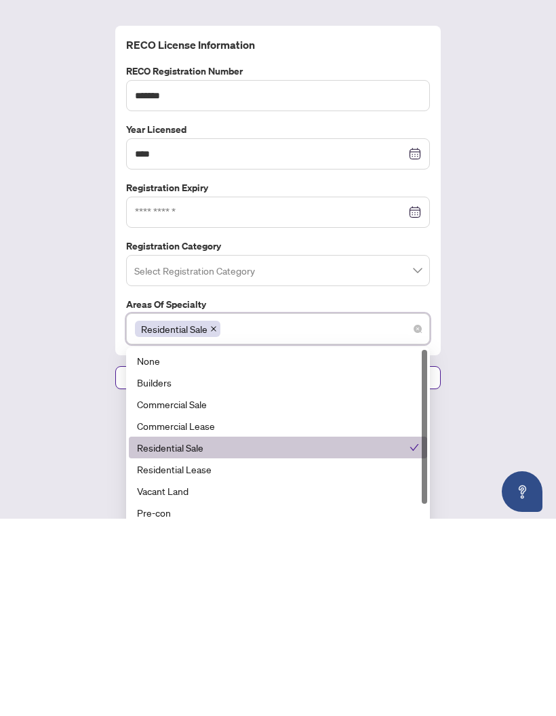
click at [454, 253] on div "RECO License Information RECO Registration Number ******* Year Licensed **** [D…" at bounding box center [278, 405] width 556 height 623
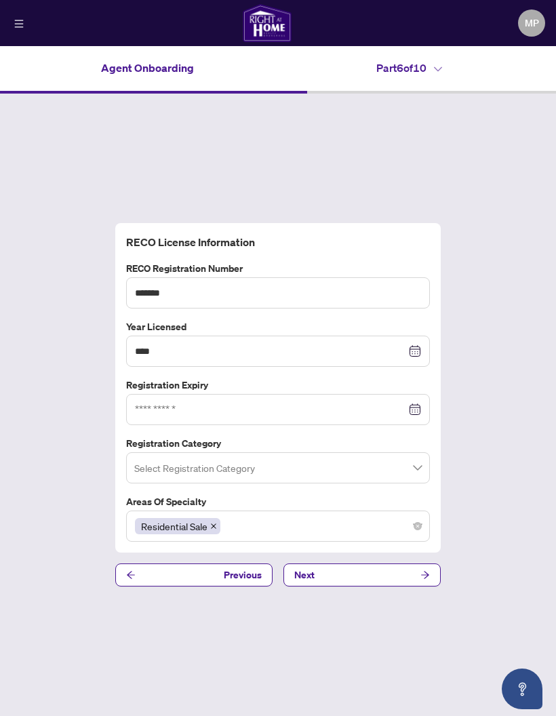
click at [374, 514] on div "Residential Sale" at bounding box center [278, 526] width 286 height 24
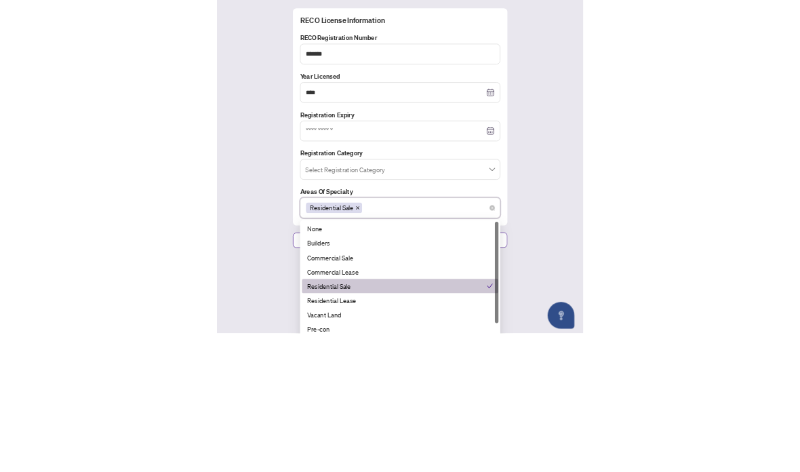
scroll to position [22, 0]
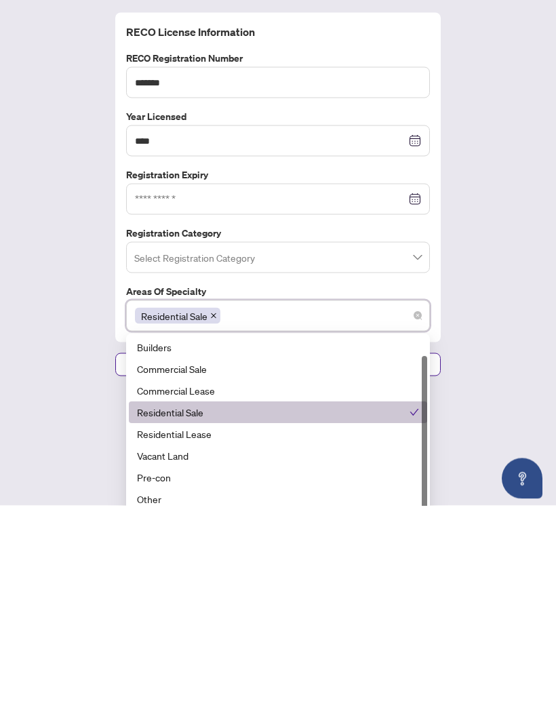
click at [486, 210] on div "RECO License Information RECO Registration Number ******* Year Licensed **** [D…" at bounding box center [278, 405] width 556 height 623
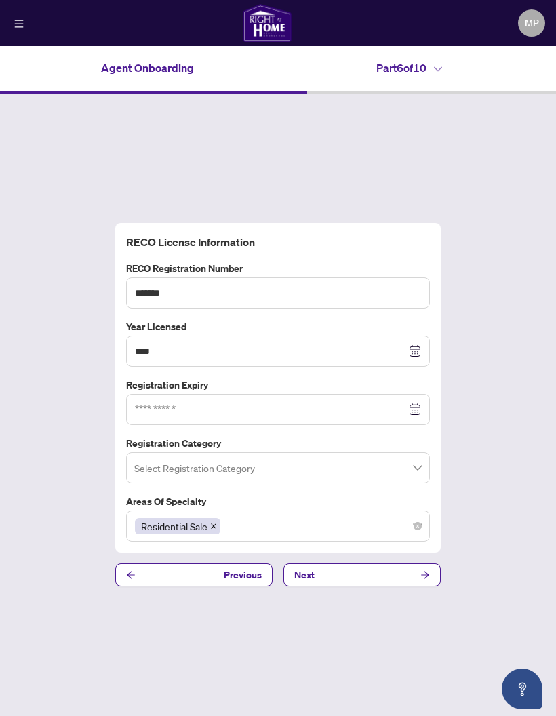
click at [373, 455] on input "search" at bounding box center [271, 470] width 275 height 30
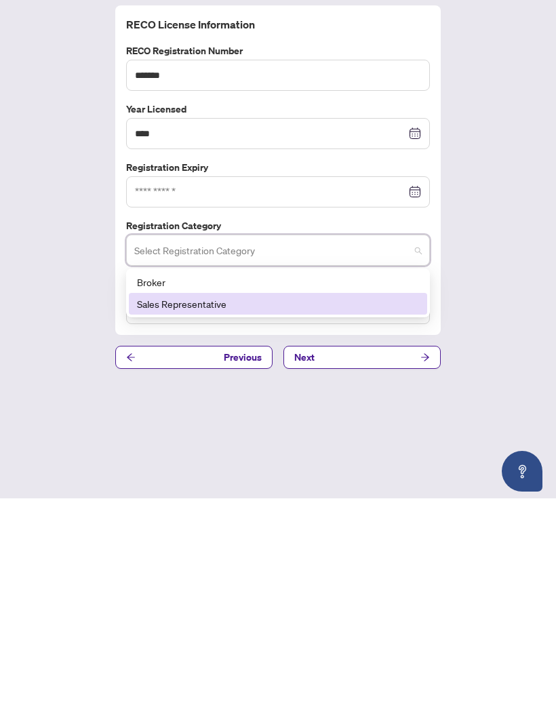
click at [380, 511] on div "Sales Representative" at bounding box center [278, 522] width 298 height 22
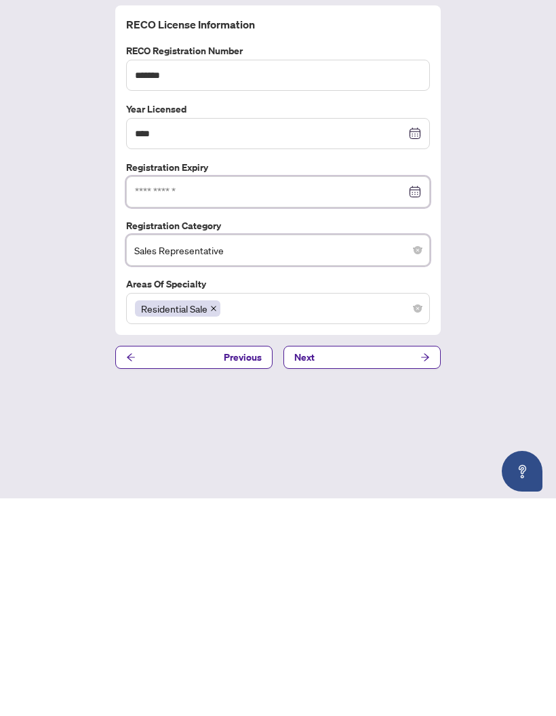
click at [404, 402] on input at bounding box center [270, 409] width 271 height 15
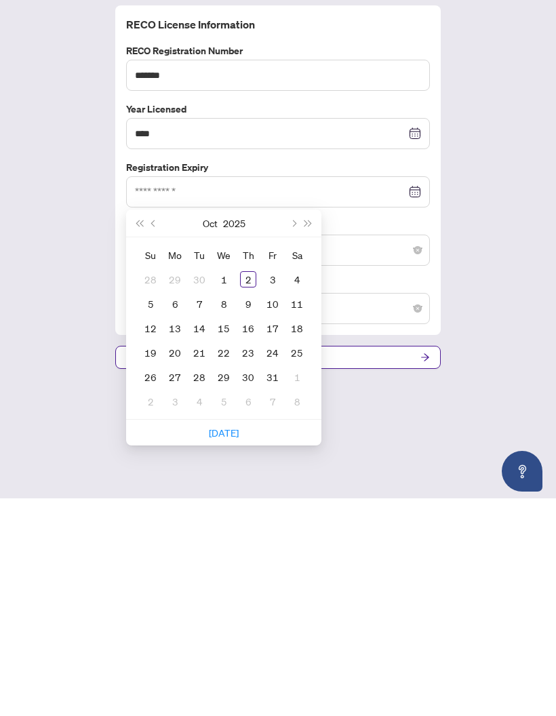
click at [288, 427] on button "Next month (PageDown)" at bounding box center [293, 440] width 15 height 27
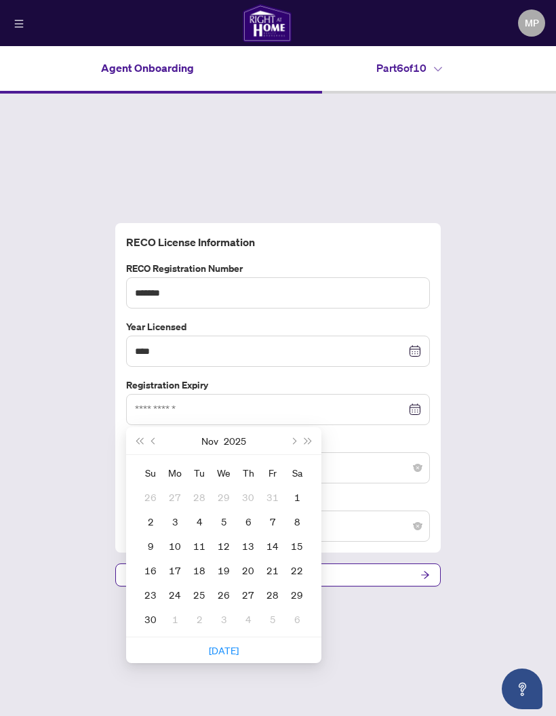
click at [289, 427] on button "Next month (PageDown)" at bounding box center [293, 440] width 15 height 27
click at [294, 427] on button "Next month (PageDown)" at bounding box center [293, 440] width 15 height 27
click at [307, 427] on button "Next year (Control + right)" at bounding box center [308, 440] width 15 height 27
click at [288, 427] on button "Next month (PageDown)" at bounding box center [293, 440] width 15 height 27
type input "**********"
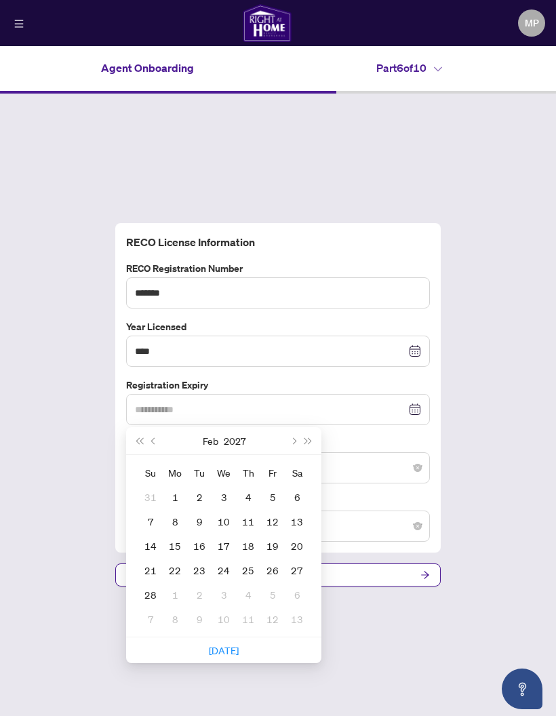
click at [154, 562] on div "21" at bounding box center [150, 570] width 16 height 16
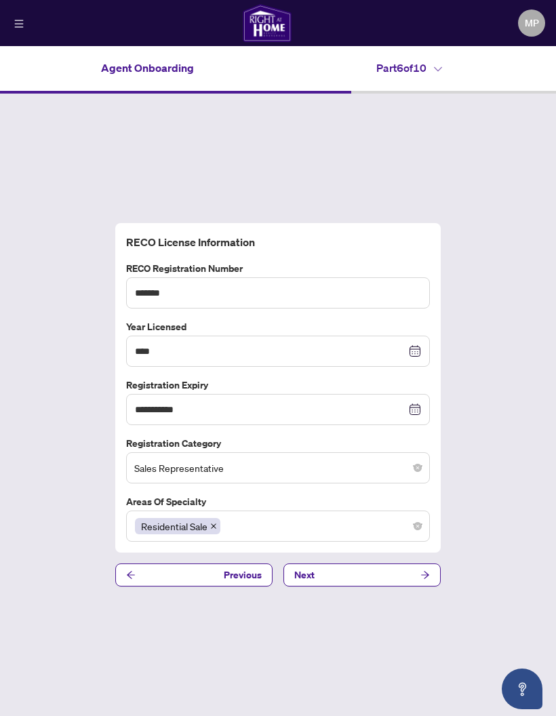
click at [376, 564] on button "Next" at bounding box center [362, 575] width 157 height 23
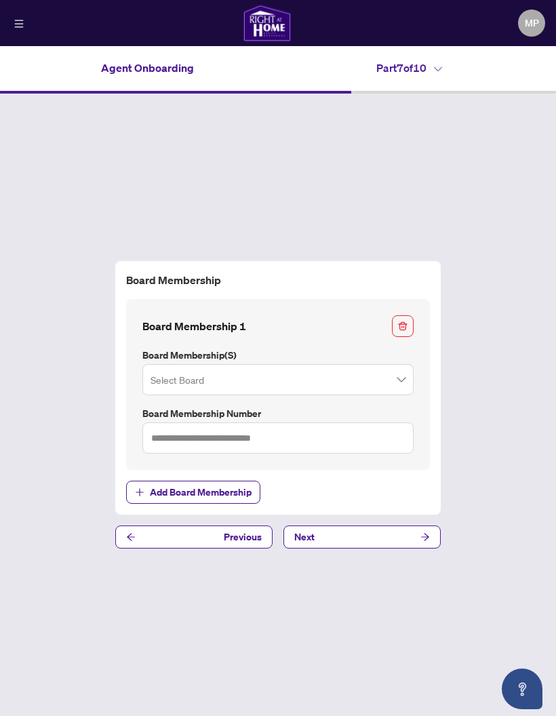
click at [383, 367] on input "search" at bounding box center [272, 382] width 243 height 30
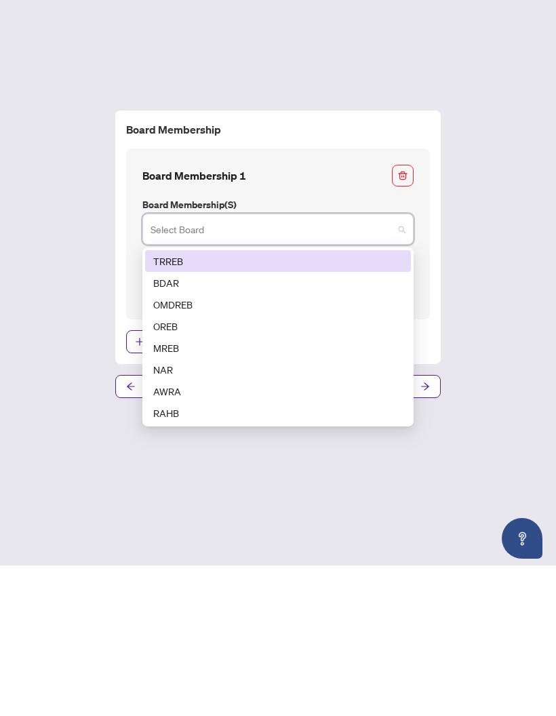
click at [395, 404] on div "TRREB" at bounding box center [278, 411] width 250 height 15
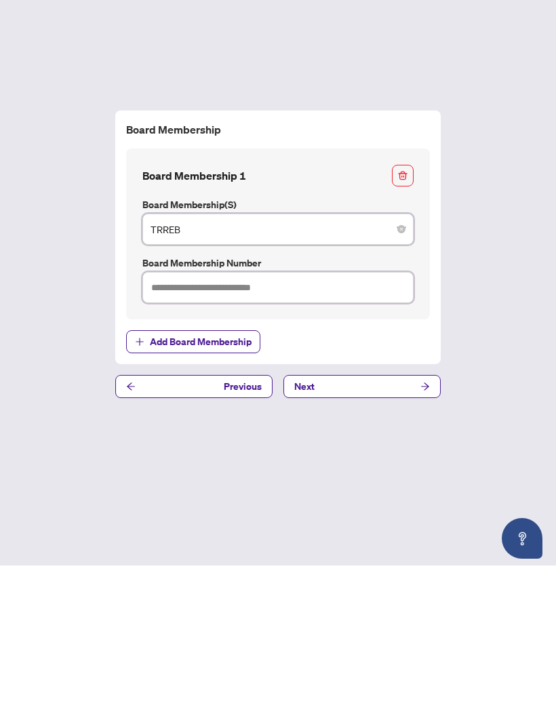
click at [383, 423] on input "text" at bounding box center [277, 438] width 271 height 31
click at [239, 526] on span "Previous" at bounding box center [243, 537] width 38 height 22
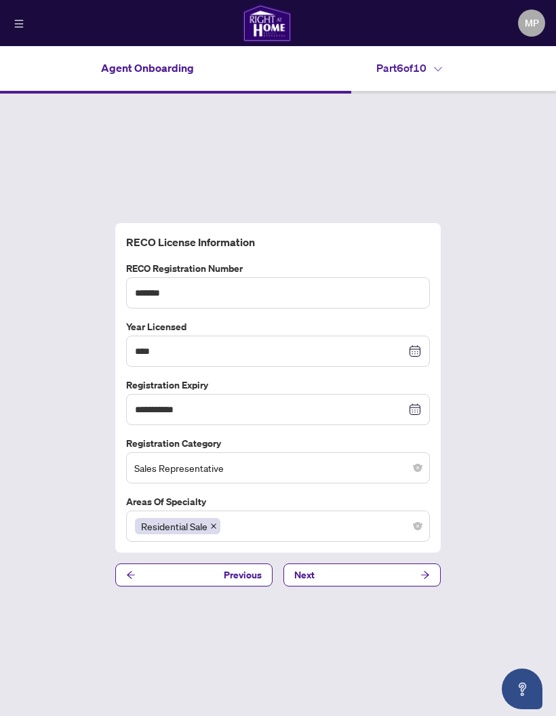
click at [368, 564] on button "Next" at bounding box center [362, 575] width 157 height 23
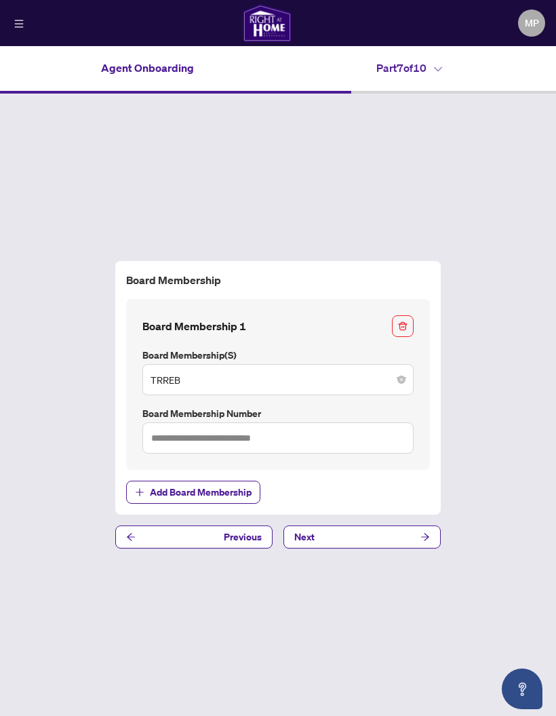
click at [201, 526] on button "Previous" at bounding box center [193, 537] width 157 height 23
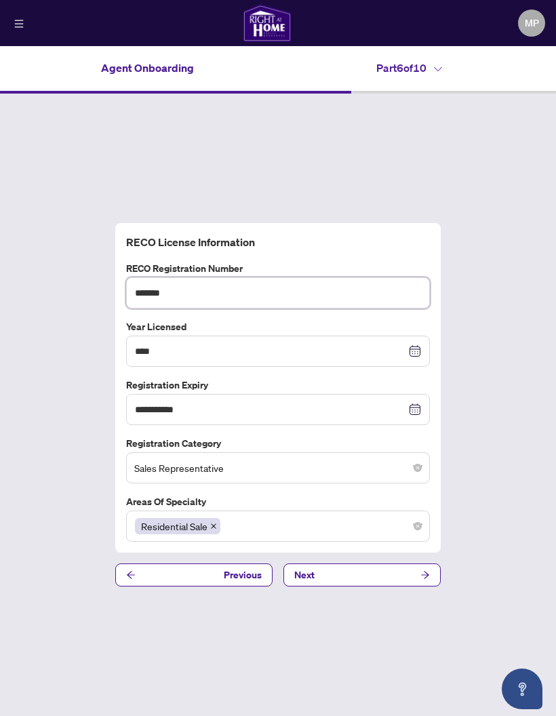
click at [231, 277] on input "*******" at bounding box center [278, 292] width 304 height 31
click at [315, 277] on input "*******" at bounding box center [278, 292] width 304 height 31
type input "*"
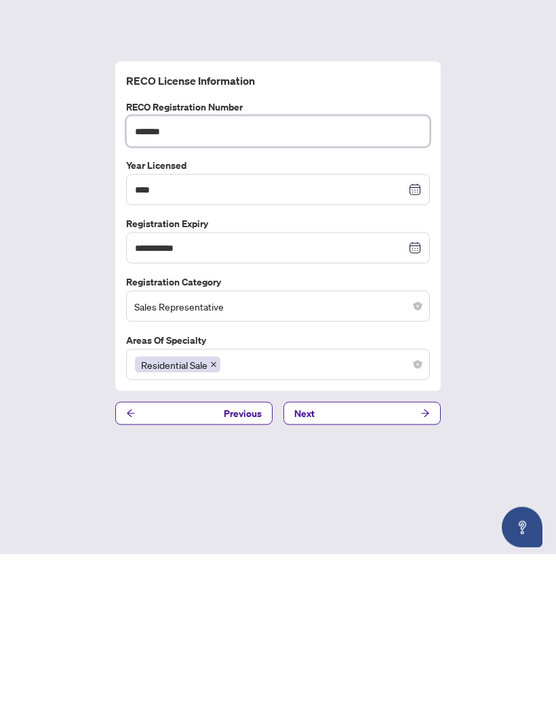
type input "*******"
click at [391, 564] on button "Next" at bounding box center [362, 575] width 157 height 23
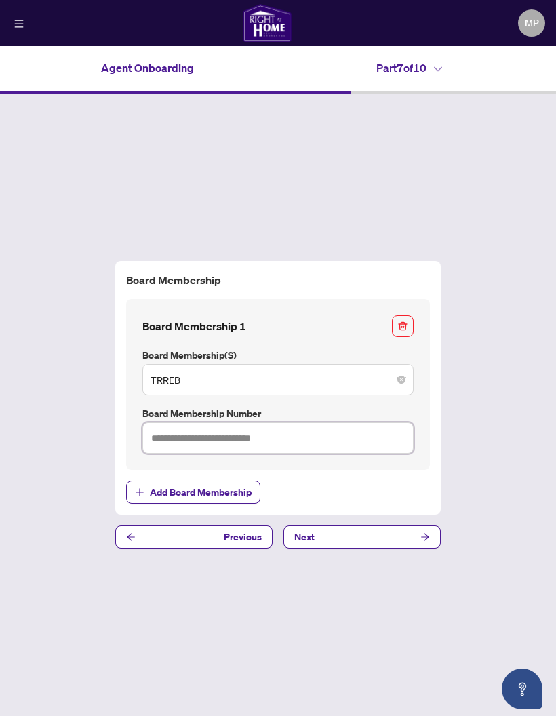
click at [360, 423] on input "text" at bounding box center [277, 438] width 271 height 31
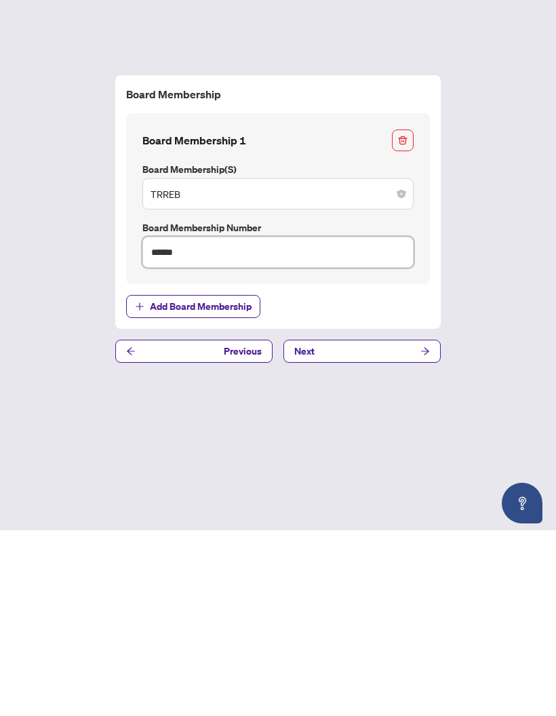
type input "*******"
click at [415, 526] on button "Next" at bounding box center [362, 537] width 157 height 23
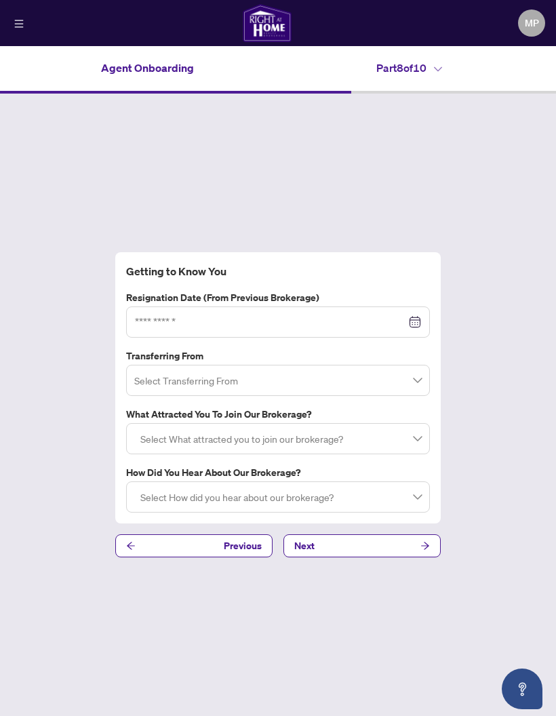
click at [421, 307] on div at bounding box center [278, 322] width 304 height 31
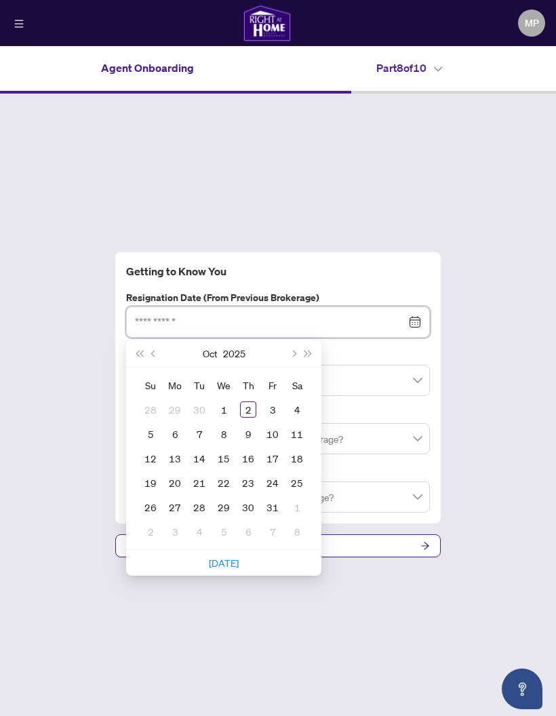
type input "**********"
click at [222, 402] on div "1" at bounding box center [224, 410] width 16 height 16
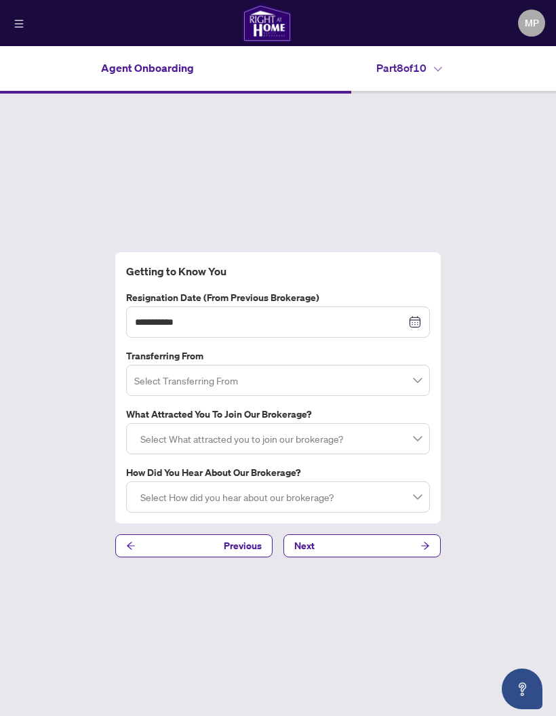
click at [390, 368] on input "search" at bounding box center [271, 383] width 275 height 30
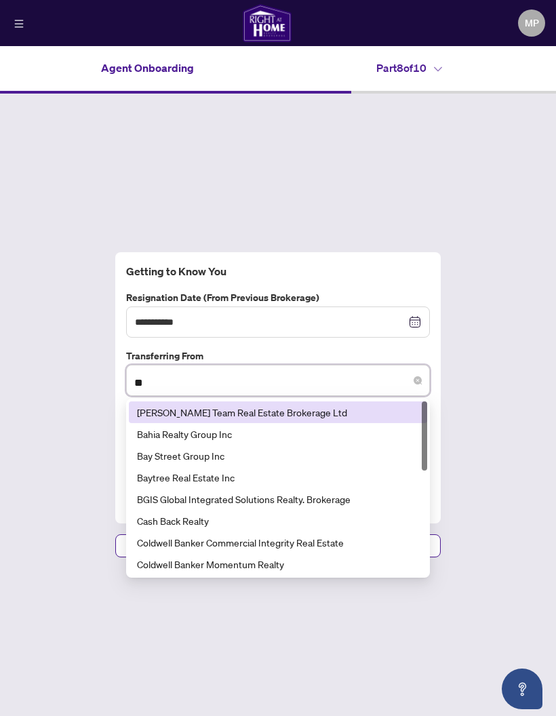
type input "***"
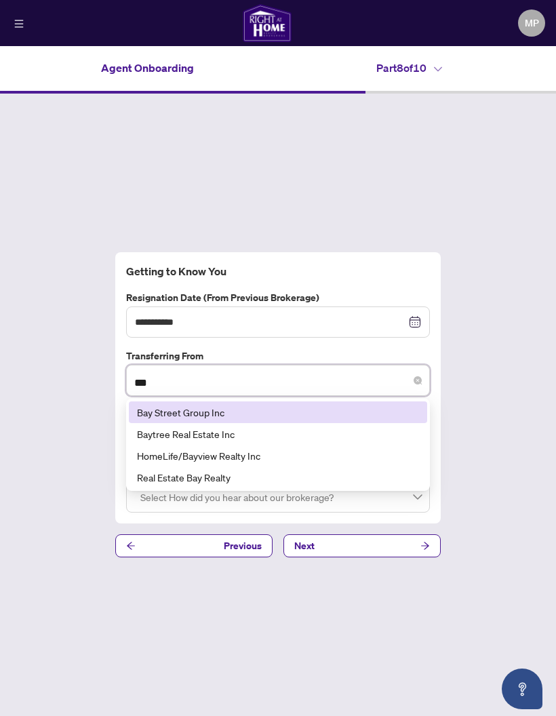
click at [392, 405] on div "Bay Street Group Inc" at bounding box center [278, 412] width 282 height 15
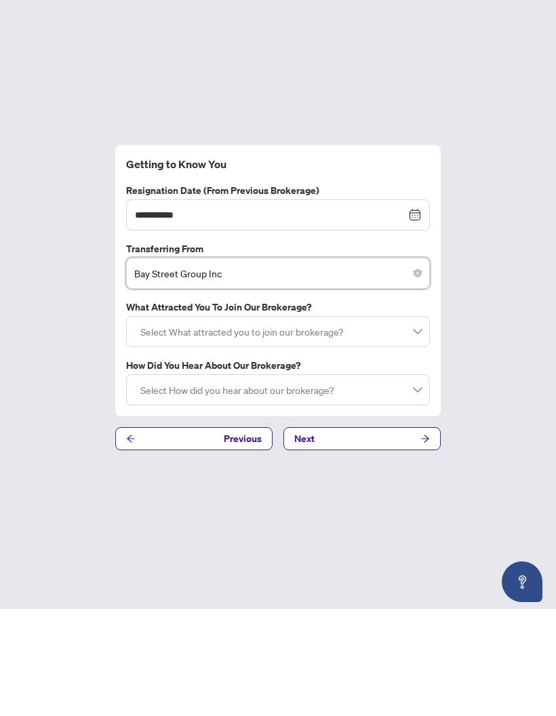
click at [398, 427] on div at bounding box center [278, 439] width 286 height 24
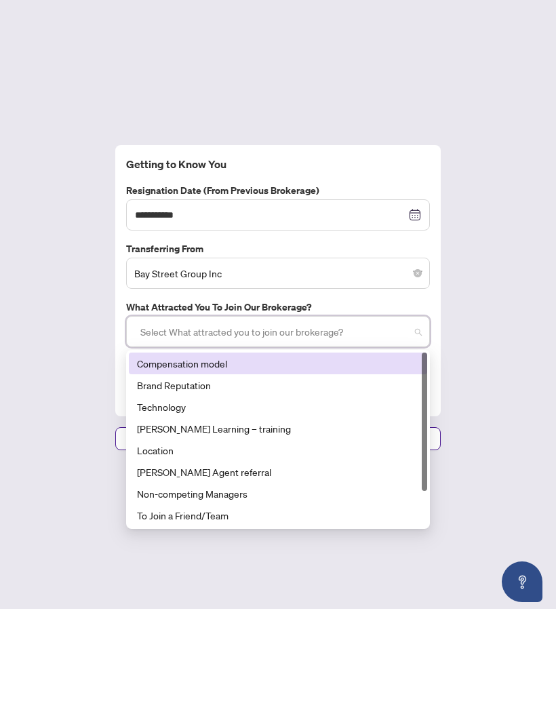
click at [414, 427] on div at bounding box center [278, 439] width 286 height 24
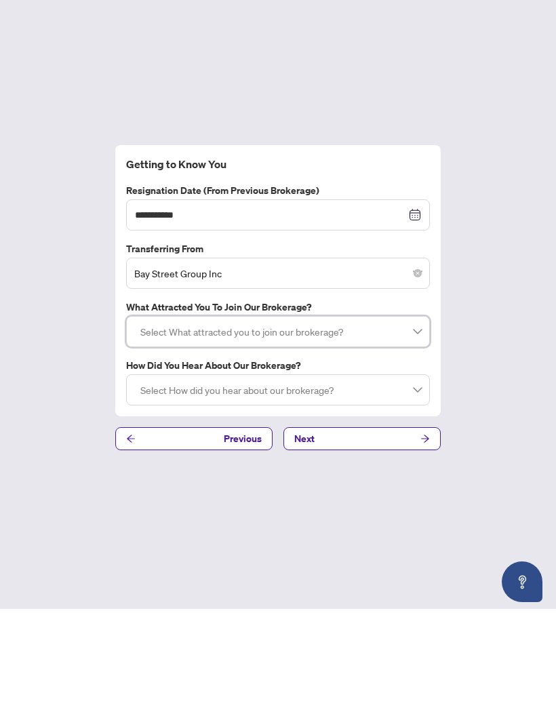
click at [395, 423] on div "Select What attracted you to join our brokerage?" at bounding box center [278, 438] width 304 height 31
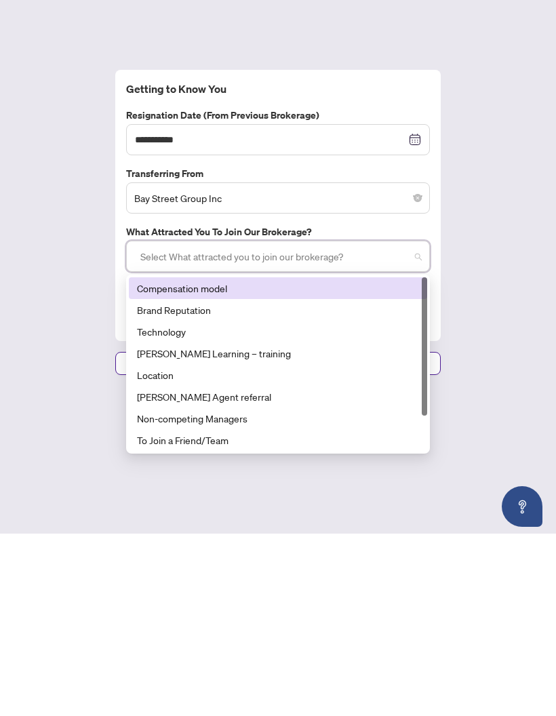
click at [387, 463] on div "Compensation model" at bounding box center [278, 470] width 282 height 15
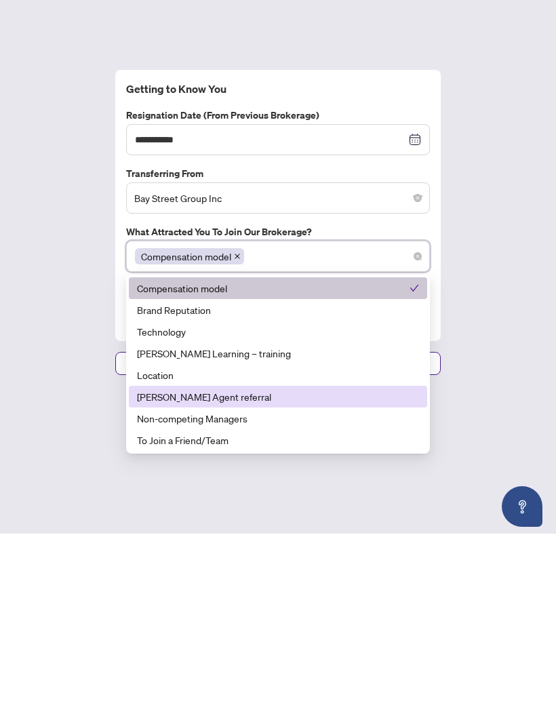
click at [339, 572] on div "[PERSON_NAME] Agent referral" at bounding box center [278, 579] width 282 height 15
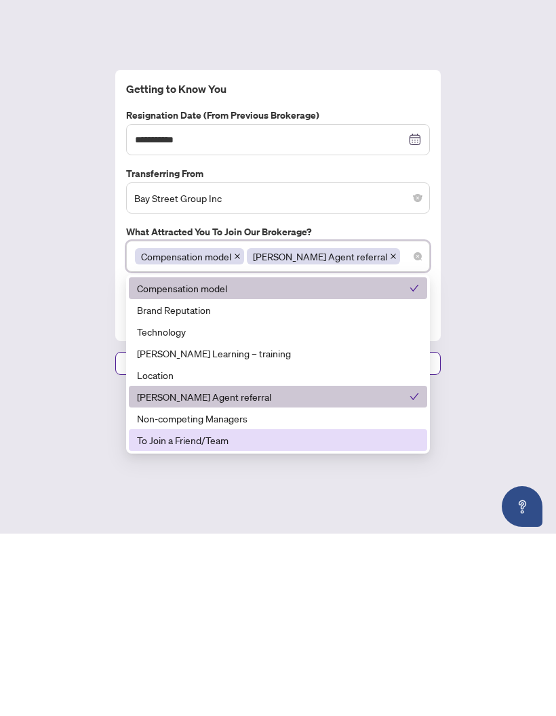
click at [328, 615] on div "To Join a Friend/Team" at bounding box center [278, 622] width 282 height 15
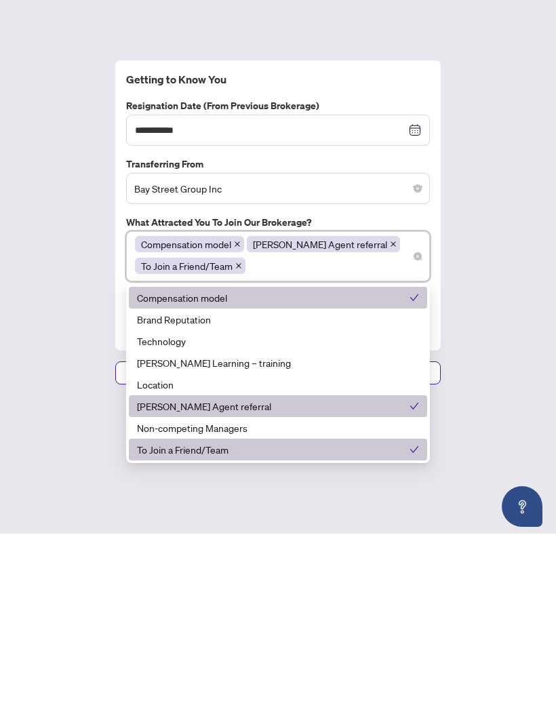
click at [501, 312] on div "**********" at bounding box center [278, 405] width 556 height 623
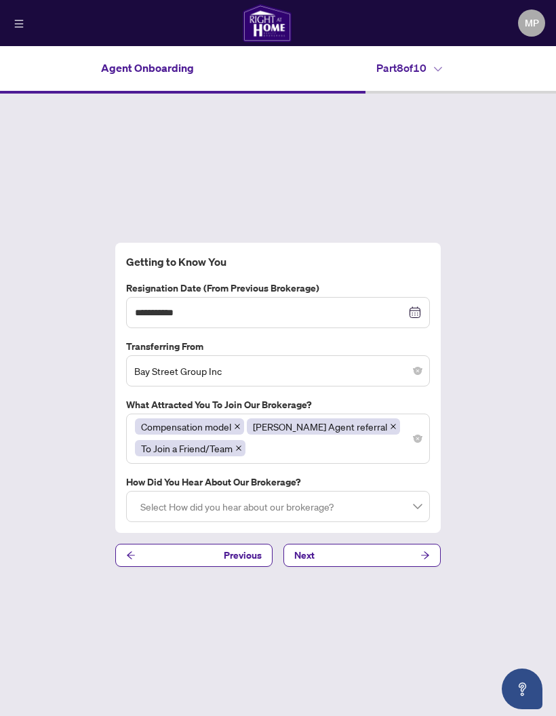
click at [387, 494] on div at bounding box center [278, 506] width 286 height 24
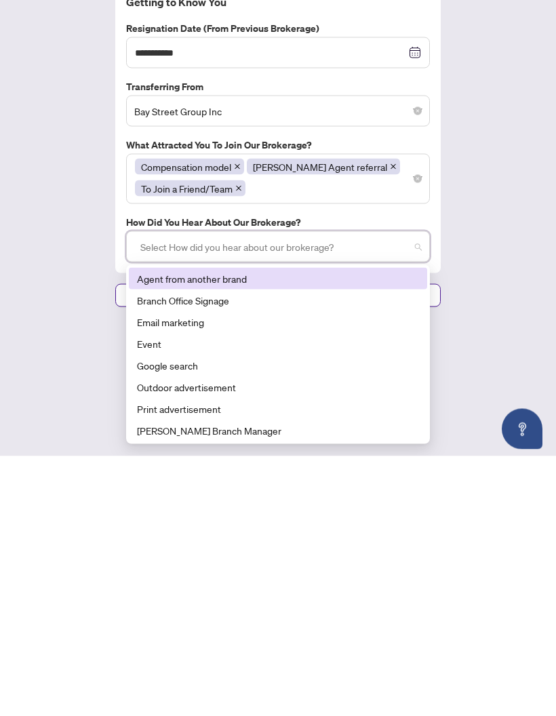
click at [411, 531] on div "Agent from another brand" at bounding box center [278, 538] width 282 height 15
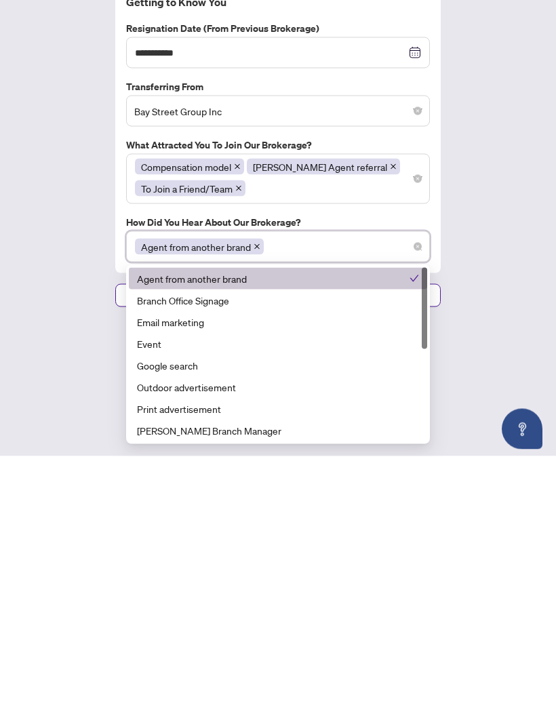
click at [480, 222] on div "**********" at bounding box center [278, 405] width 556 height 623
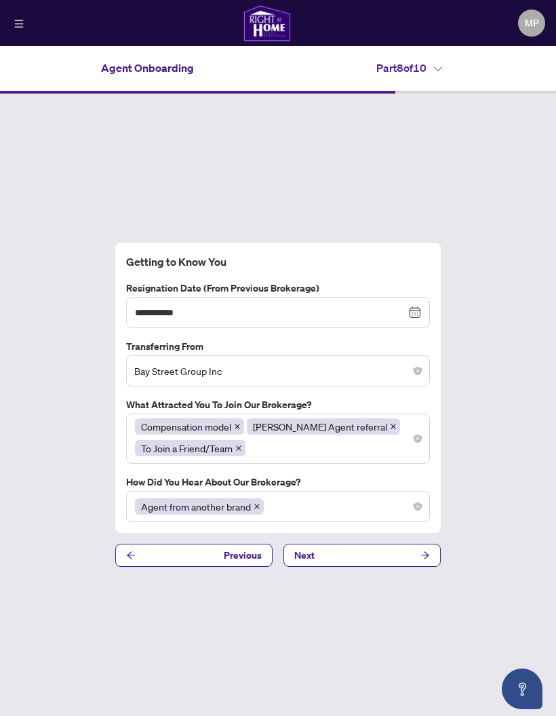
click at [404, 544] on button "Next" at bounding box center [362, 555] width 157 height 23
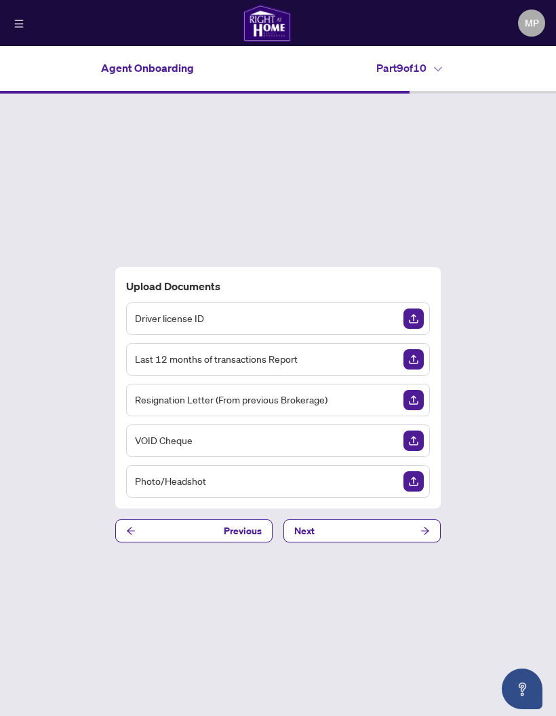
click at [416, 390] on img "Upload Document" at bounding box center [414, 400] width 20 height 20
click at [416, 431] on img "Upload Document" at bounding box center [414, 441] width 20 height 20
click at [412, 309] on img "Upload Document" at bounding box center [414, 319] width 20 height 20
click at [414, 390] on img "Upload Document" at bounding box center [414, 400] width 20 height 20
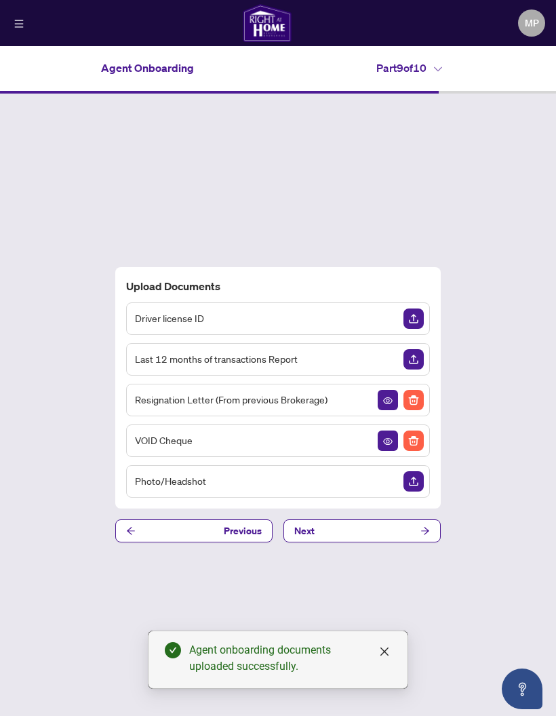
click at [420, 431] on img "Delete File" at bounding box center [414, 441] width 20 height 20
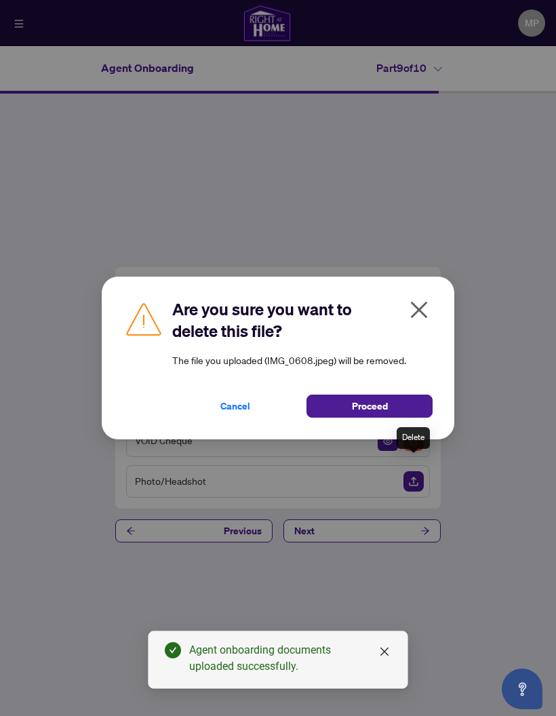
click at [408, 415] on button "Proceed" at bounding box center [370, 406] width 126 height 23
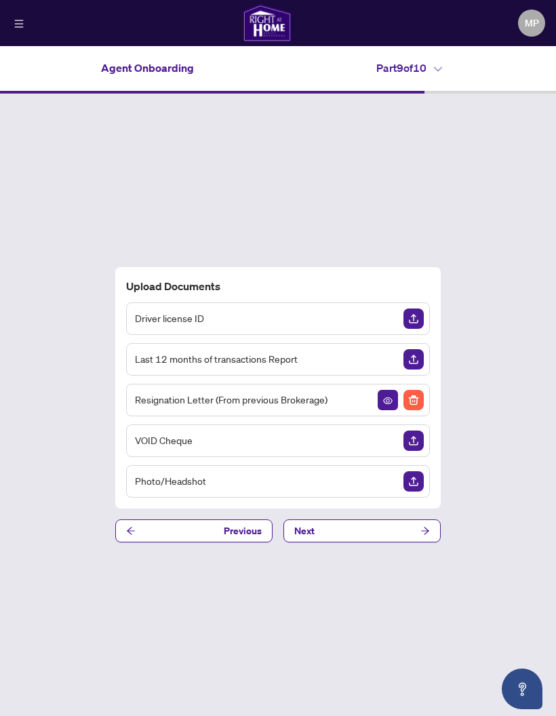
click at [414, 471] on img "Upload Document" at bounding box center [414, 481] width 20 height 20
click at [421, 471] on img "Upload Document" at bounding box center [414, 481] width 20 height 20
click at [417, 431] on img "Upload Document" at bounding box center [414, 441] width 20 height 20
click at [416, 370] on img "Upload Document" at bounding box center [414, 359] width 20 height 20
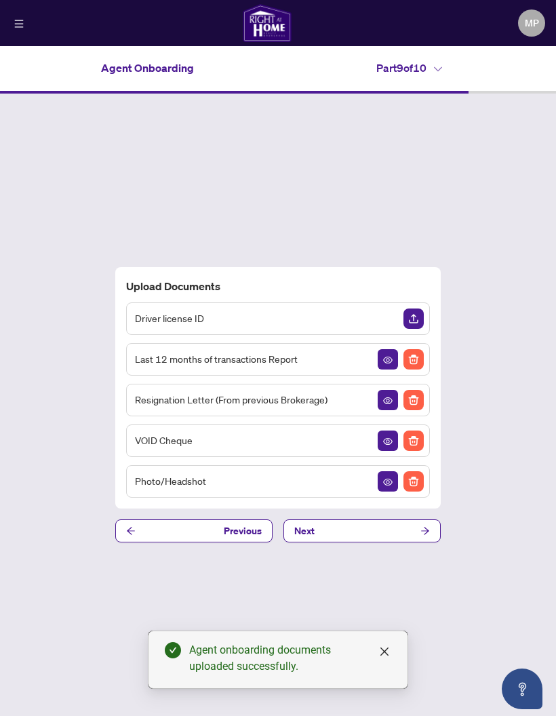
click at [422, 329] on img "Upload Document" at bounding box center [414, 319] width 20 height 20
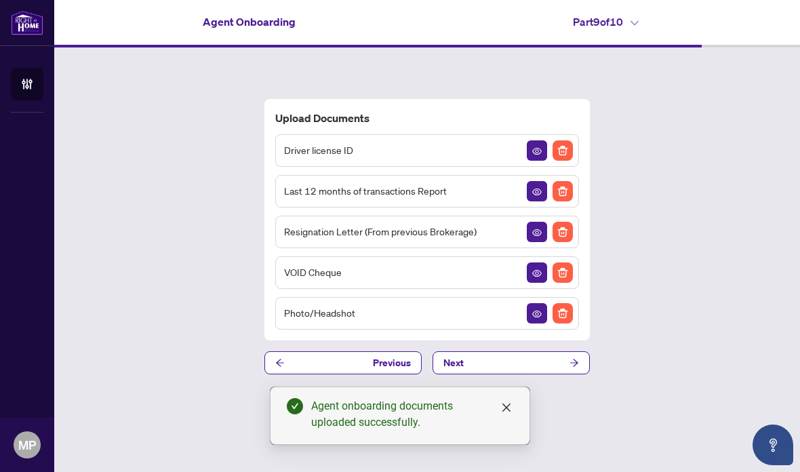
click at [535, 319] on icon "View Document" at bounding box center [536, 313] width 9 height 9
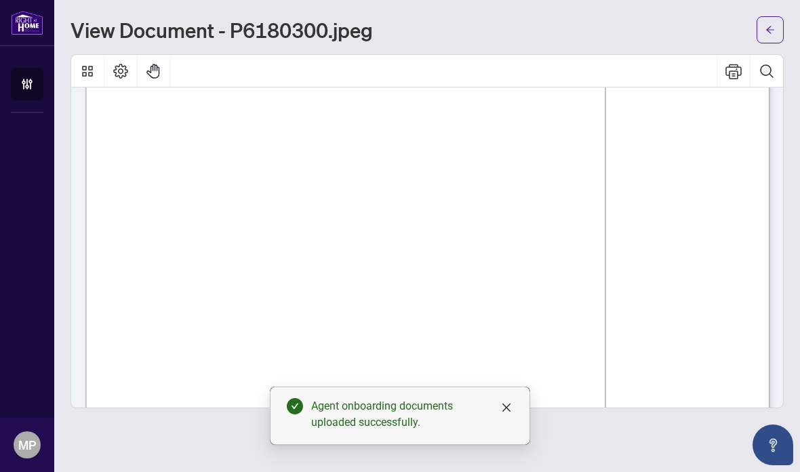
click at [556, 35] on span "button" at bounding box center [770, 30] width 9 height 22
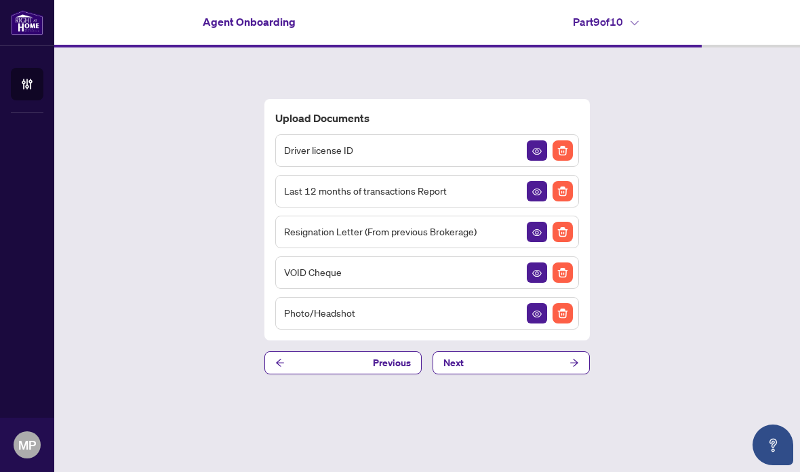
click at [532, 242] on button "button" at bounding box center [537, 232] width 20 height 20
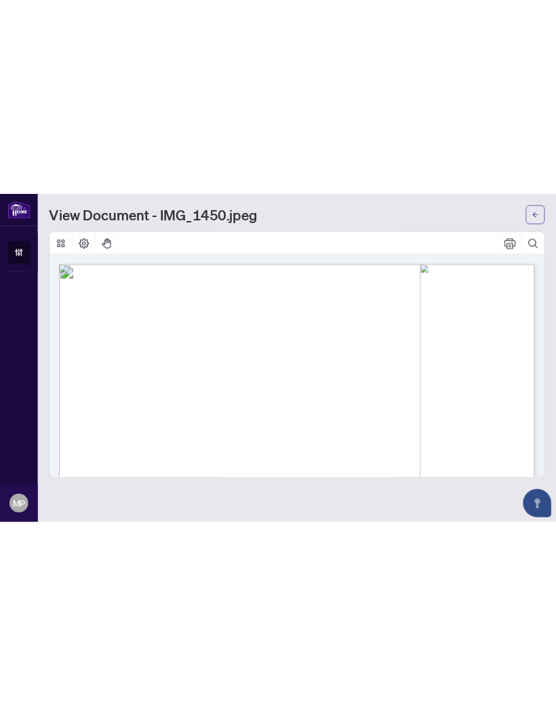
scroll to position [0, 1]
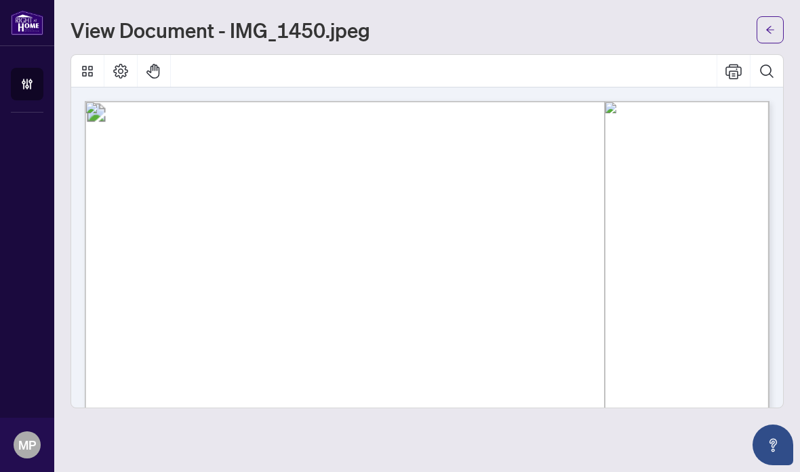
click at [556, 21] on span "button" at bounding box center [770, 30] width 9 height 22
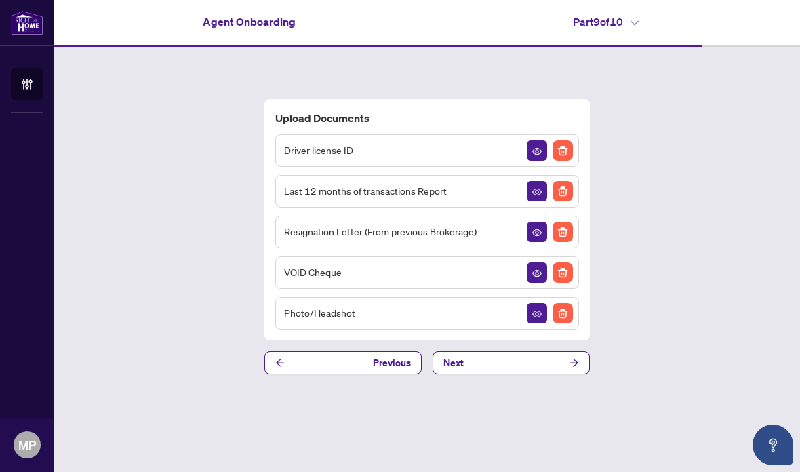
click at [533, 280] on span "button" at bounding box center [536, 272] width 9 height 15
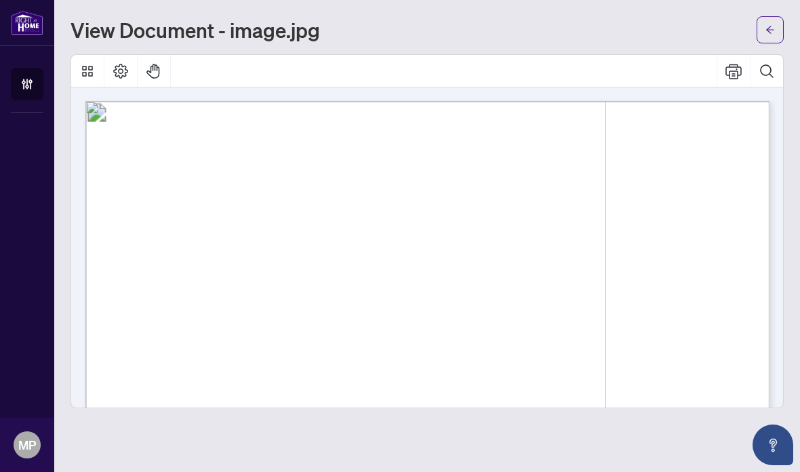
click at [556, 25] on icon "arrow-left" at bounding box center [770, 29] width 9 height 9
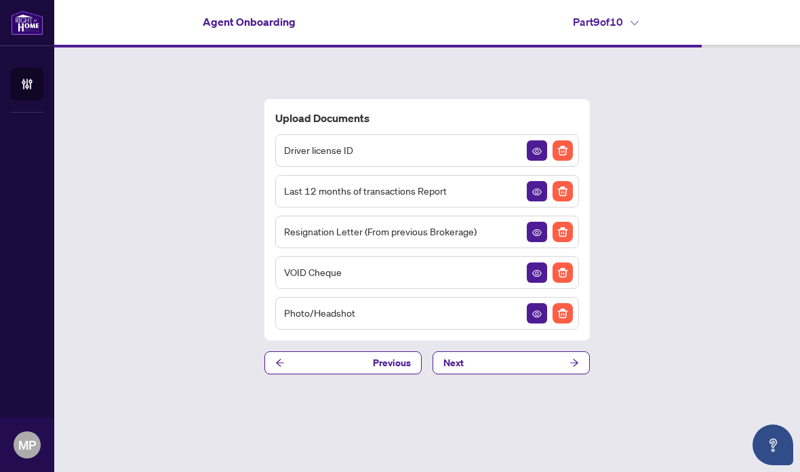
click at [532, 161] on button "button" at bounding box center [537, 150] width 20 height 20
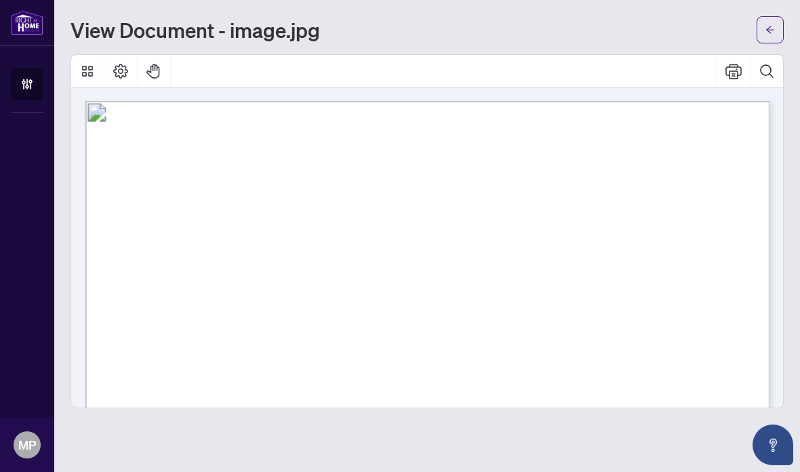
click at [556, 26] on button "button" at bounding box center [770, 29] width 27 height 27
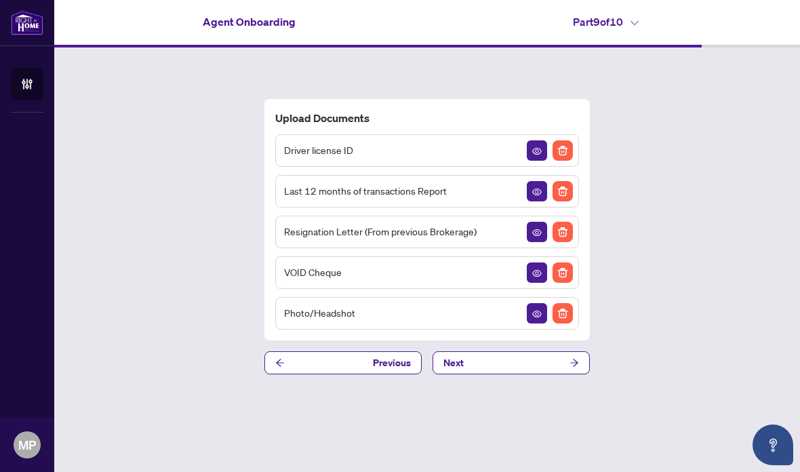
click at [556, 368] on icon "arrow-right" at bounding box center [574, 362] width 9 height 9
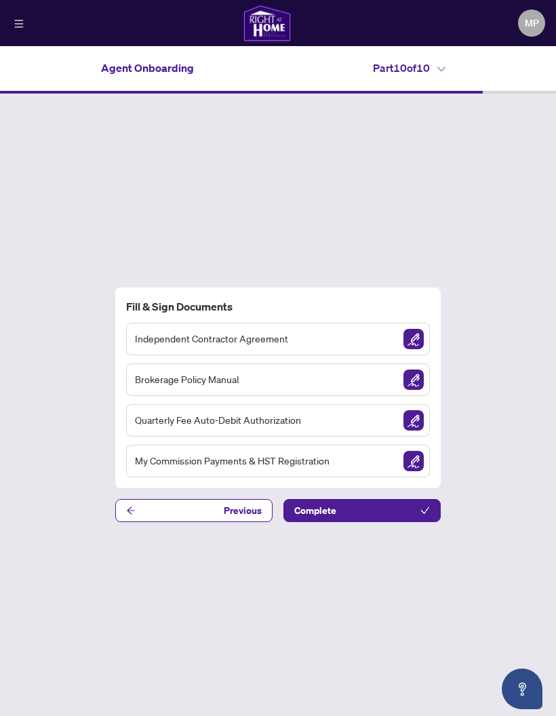
click at [419, 349] on img "Sign Document" at bounding box center [414, 339] width 20 height 20
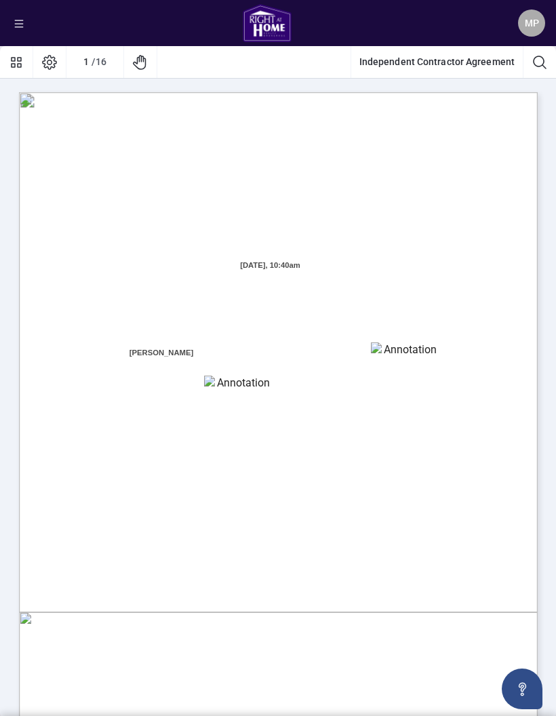
click at [414, 356] on textarea "01K5Y88DRR566W3KY9AYXVHYDM" at bounding box center [405, 353] width 68 height 20
type textarea "******"
click at [251, 386] on textarea "01K5Y88G9GBDGMGNY5Z437KVCS" at bounding box center [238, 386] width 68 height 20
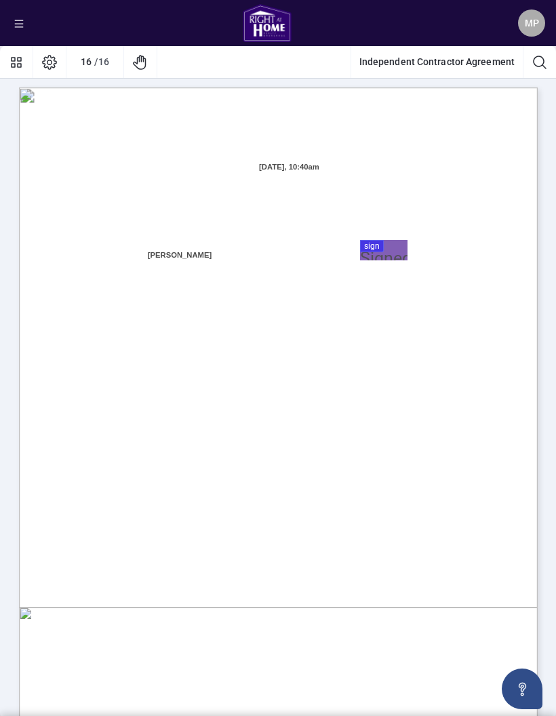
scroll to position [10332, 0]
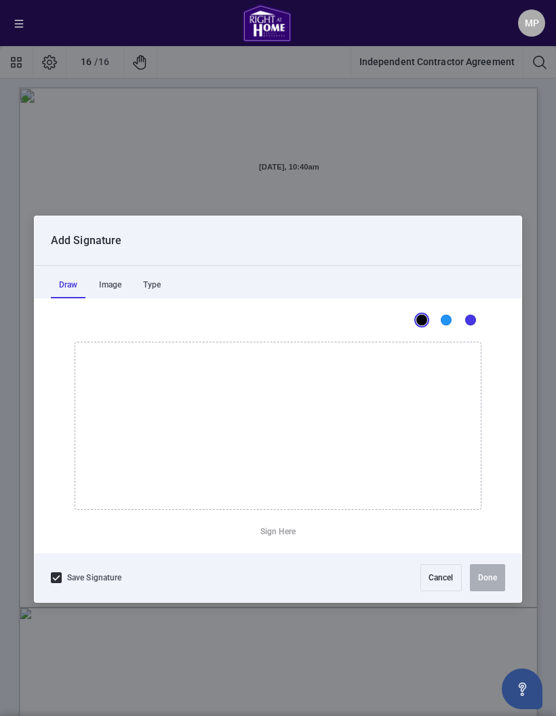
click at [161, 281] on div "Type" at bounding box center [152, 284] width 34 height 27
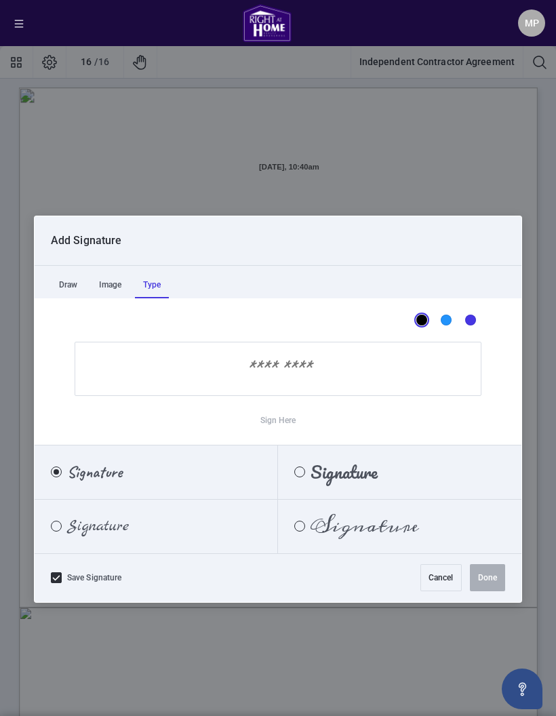
click at [366, 370] on input "Sign Here" at bounding box center [278, 369] width 407 height 54
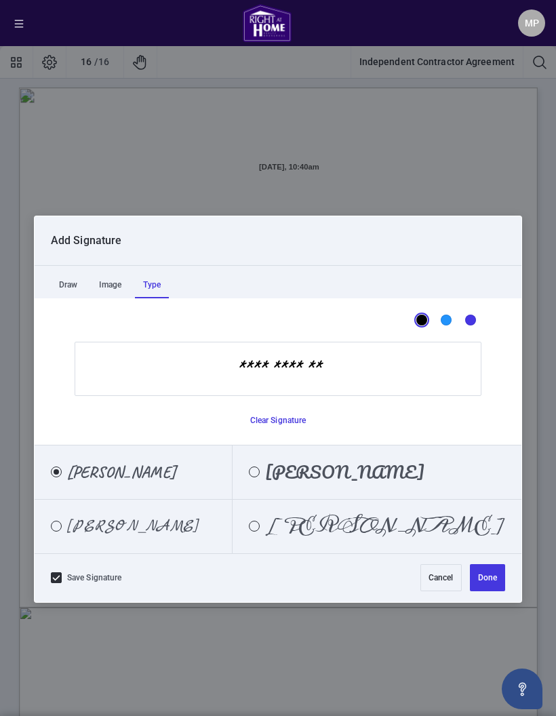
type input "**********"
click at [462, 529] on div "[PERSON_NAME]" at bounding box center [377, 526] width 289 height 15
click at [495, 577] on button "Done" at bounding box center [487, 577] width 35 height 27
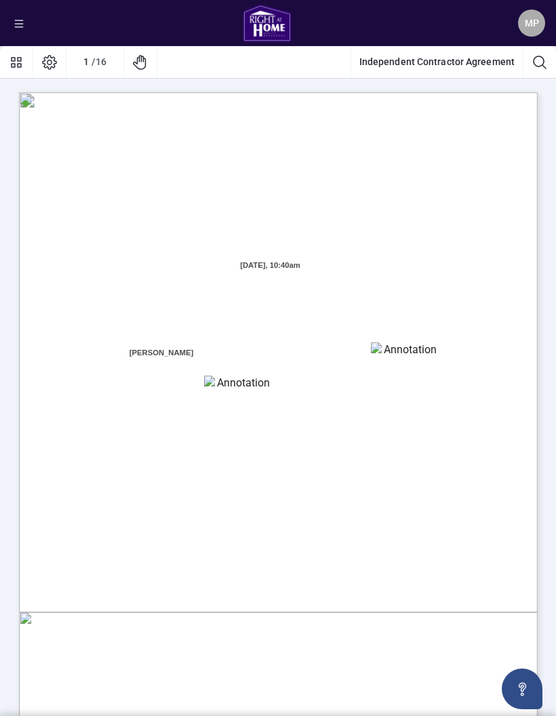
scroll to position [0, 0]
click at [236, 389] on textarea "01K5Y88G9GBDGMGNY5Z437KVCS" at bounding box center [238, 386] width 68 height 20
type textarea "**********"
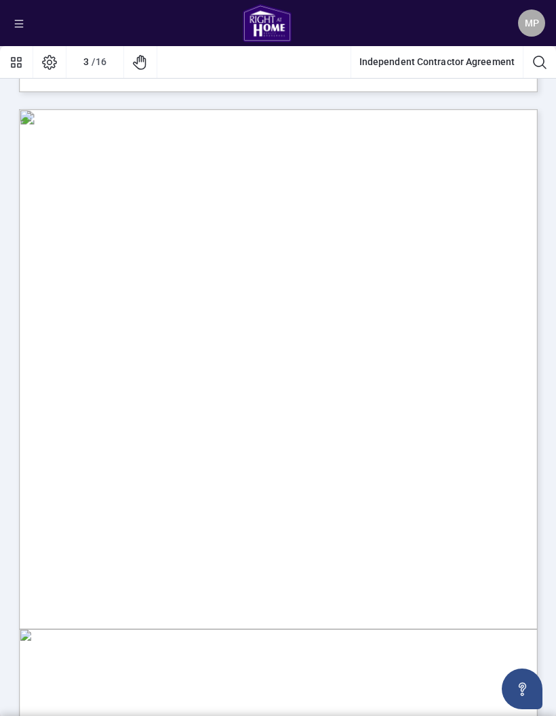
scroll to position [1361, 0]
click at [52, 67] on button "Page Layout" at bounding box center [49, 62] width 33 height 33
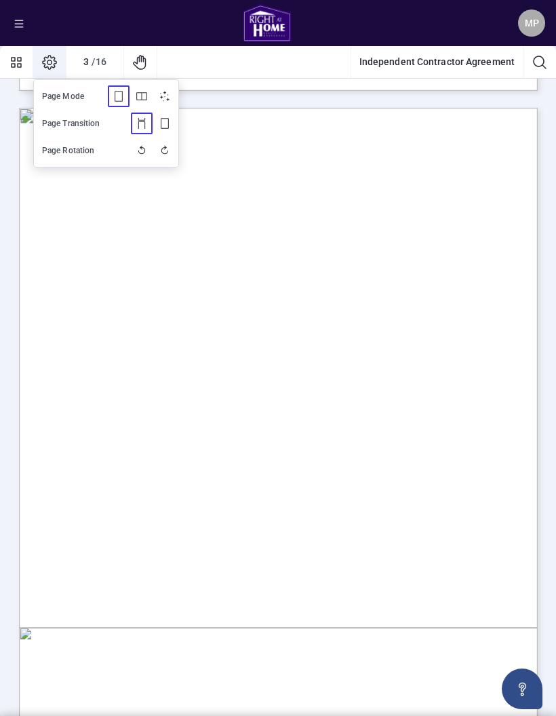
click at [15, 62] on icon "Thumbnails" at bounding box center [16, 62] width 16 height 16
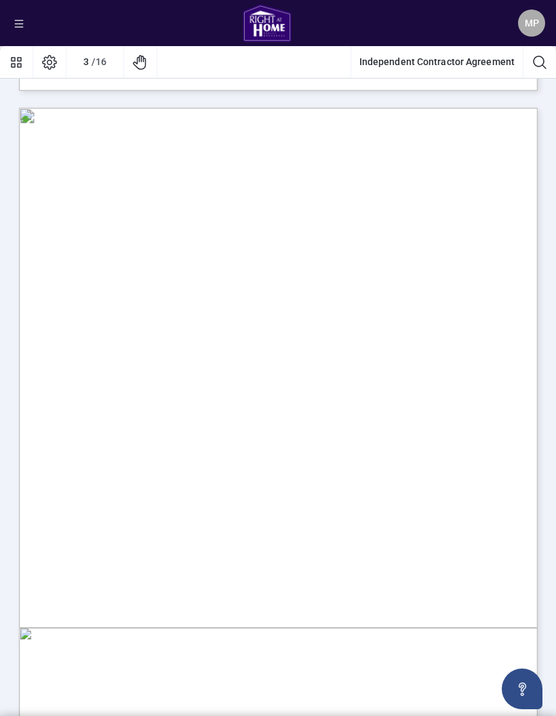
click at [6, 60] on button "Thumbnails" at bounding box center [16, 62] width 33 height 33
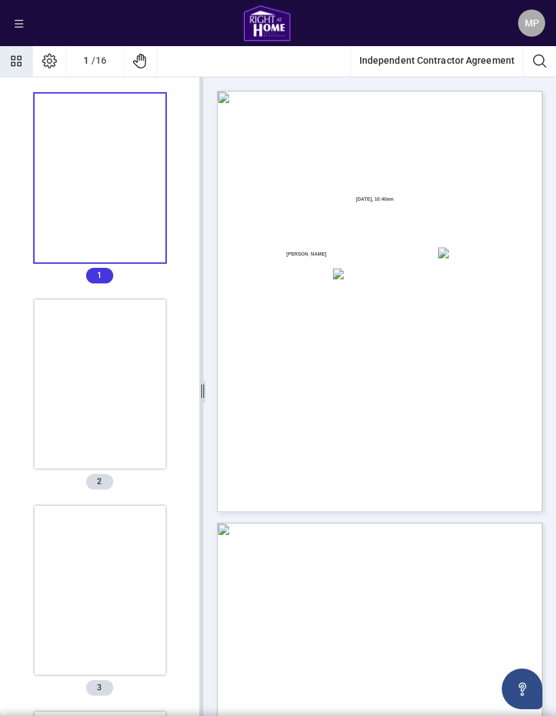
scroll to position [7, 0]
click at [4, 20] on div "MP [PERSON_NAME]" at bounding box center [278, 23] width 556 height 46
click at [19, 24] on icon "menu" at bounding box center [18, 23] width 9 height 9
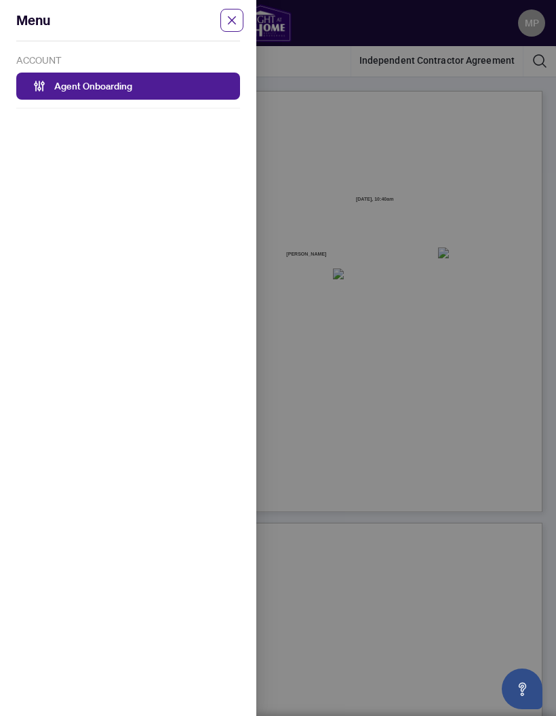
click at [470, 473] on div at bounding box center [278, 358] width 556 height 716
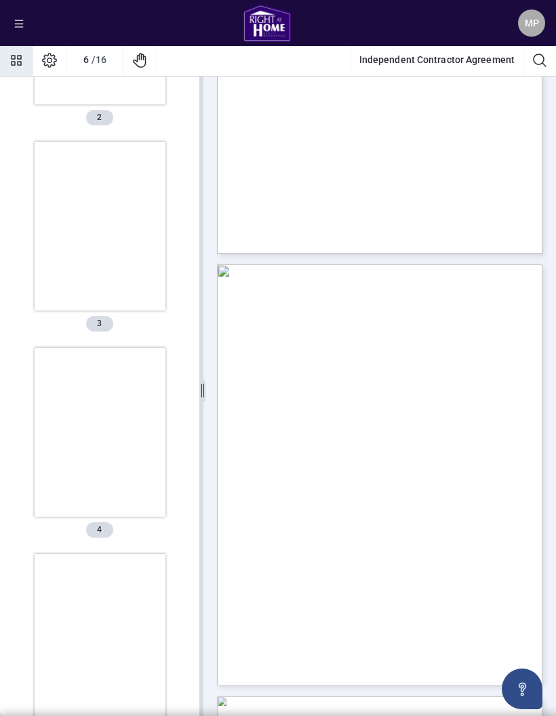
scroll to position [0, 0]
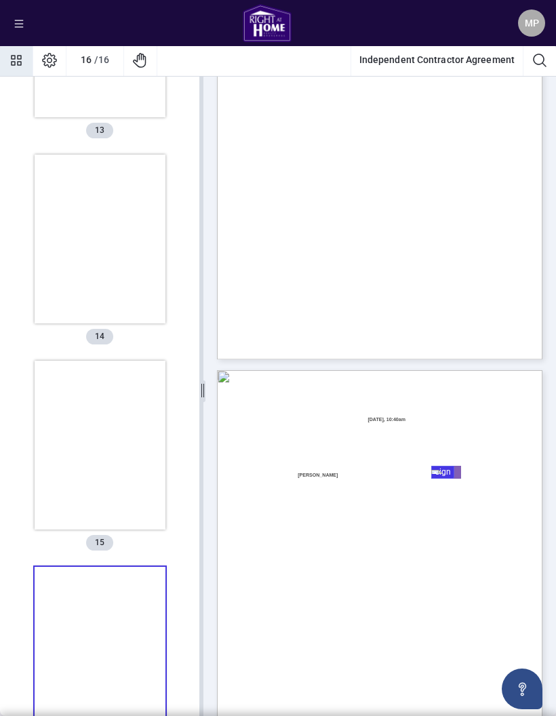
click at [161, 363] on div "Thumbnails" at bounding box center [101, 446] width 132 height 170
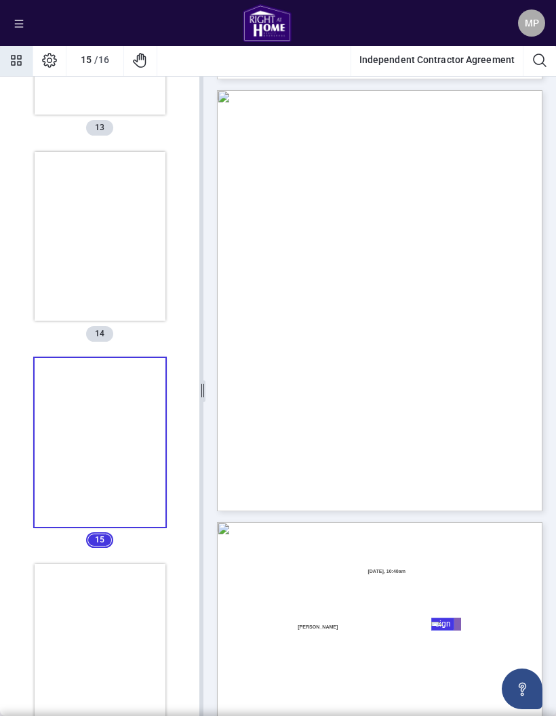
click at [271, 335] on span "to resolve. The meeting shall take place between Branch Manager and/or Broker o…" at bounding box center [382, 338] width 226 height 7
click at [326, 263] on ul "8.9. Remedies Cumulative: All rights and remedies conferred in this Agreement o…" at bounding box center [381, 276] width 247 height 297
click at [347, 294] on span "been waived or altered by the Brokerage unless such waiver or alteration is in …" at bounding box center [380, 297] width 220 height 7
click at [539, 28] on span "MP" at bounding box center [531, 22] width 27 height 27
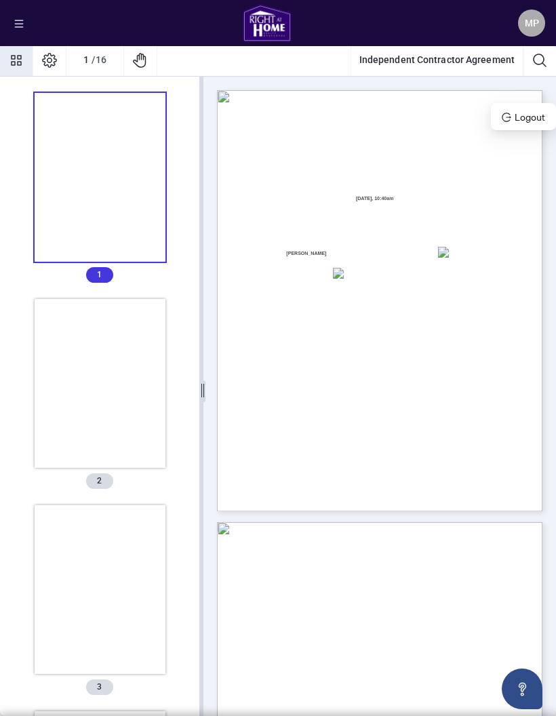
click at [528, 682] on icon "Open asap" at bounding box center [522, 689] width 17 height 17
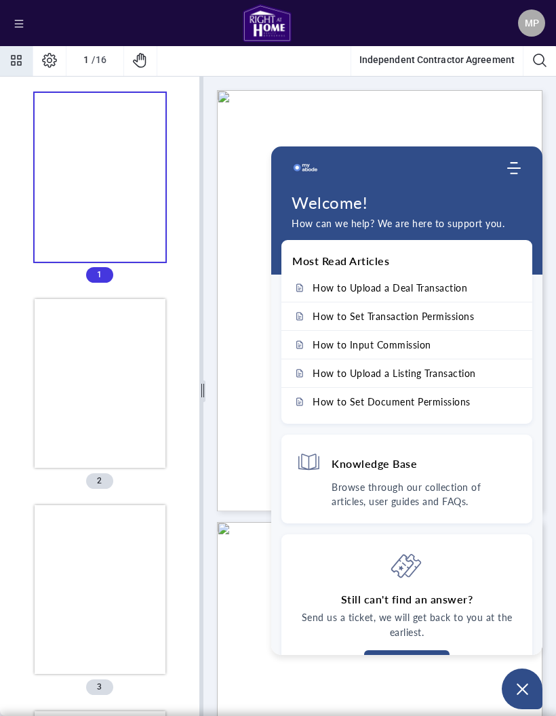
click at [518, 707] on button "Open asap" at bounding box center [522, 689] width 41 height 41
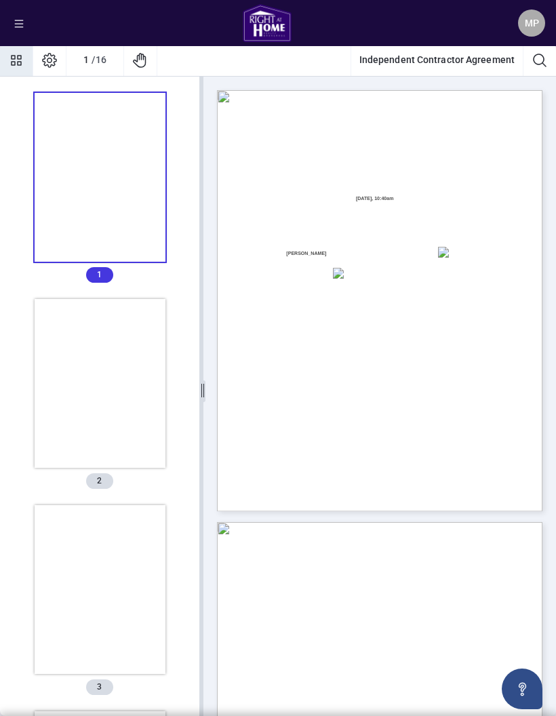
click at [518, 28] on div "MP [PERSON_NAME]" at bounding box center [531, 23] width 49 height 46
click at [532, 31] on span "MP" at bounding box center [531, 22] width 27 height 27
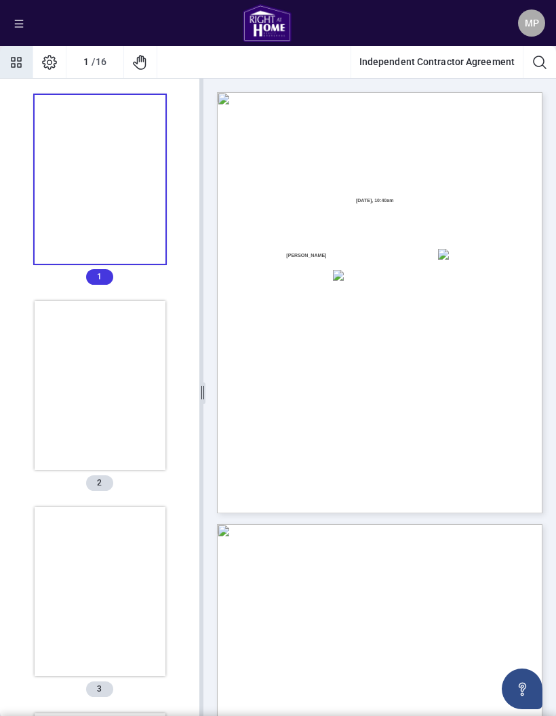
click at [479, 61] on button "Independent Contractor Agreement" at bounding box center [437, 62] width 172 height 33
click at [514, 61] on button "Independent Contractor Agreement" at bounding box center [437, 62] width 172 height 33
click at [539, 64] on button "Search Document" at bounding box center [540, 62] width 33 height 33
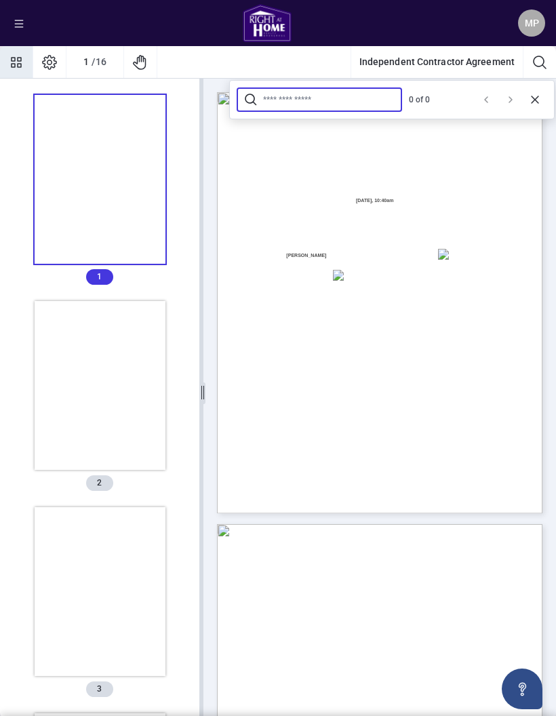
click at [539, 98] on button "Cancel" at bounding box center [535, 100] width 22 height 22
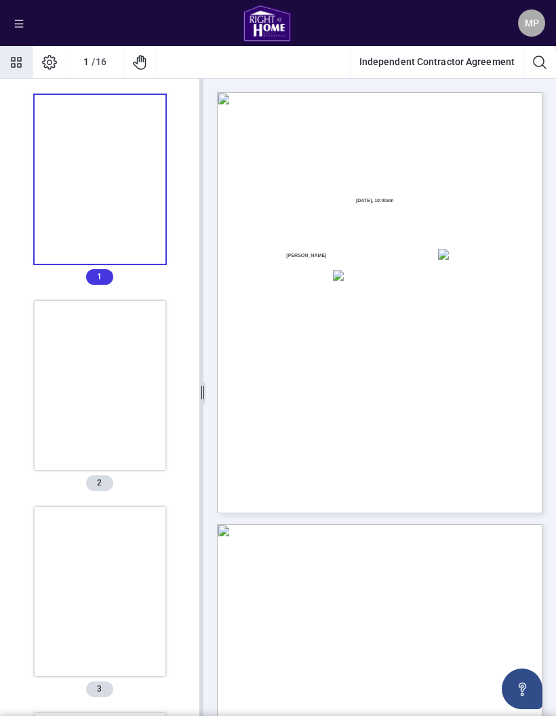
click at [16, 57] on icon "Thumbnails" at bounding box center [16, 62] width 16 height 16
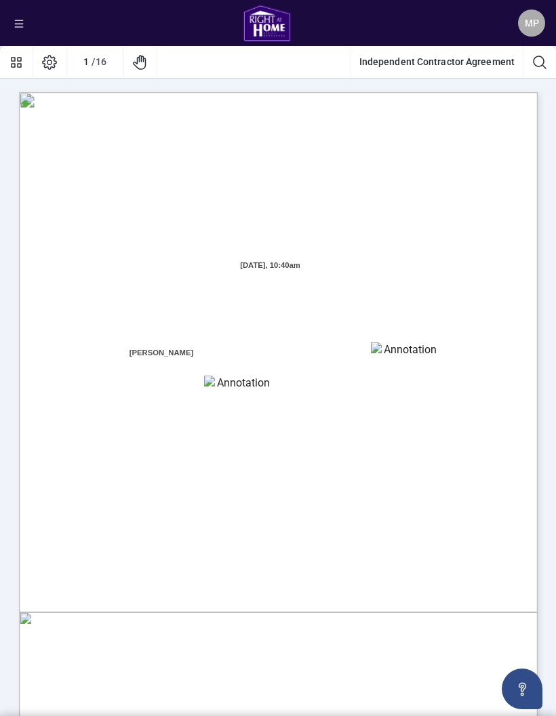
click at [47, 65] on button "Page Layout" at bounding box center [49, 62] width 33 height 33
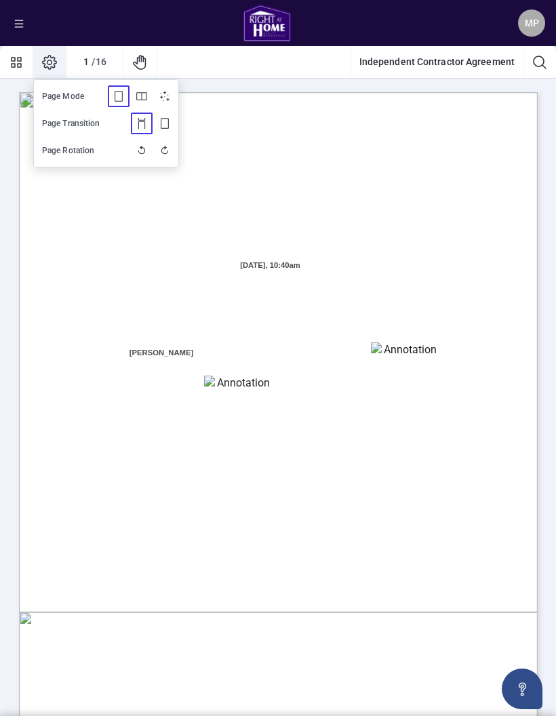
click at [75, 60] on div "1 / 16" at bounding box center [94, 62] width 57 height 32
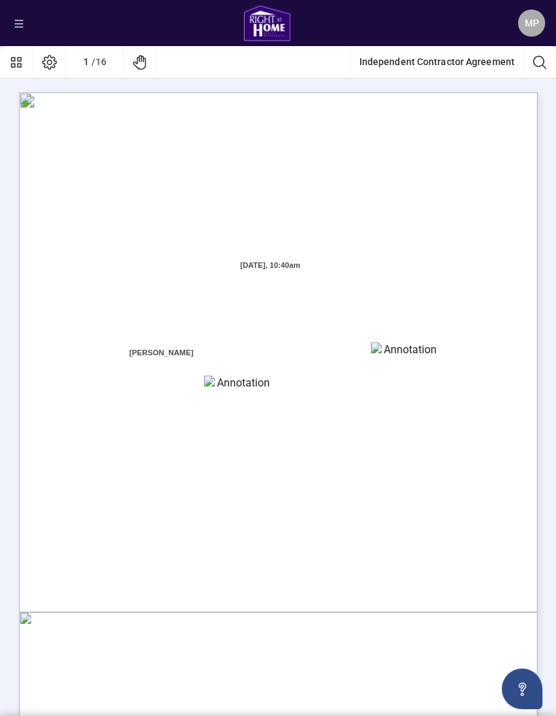
click at [141, 64] on icon "Pan Mode" at bounding box center [140, 62] width 16 height 16
click at [143, 71] on button "Pan Mode" at bounding box center [140, 62] width 33 height 33
click at [142, 71] on button "Pan Mode" at bounding box center [140, 62] width 33 height 33
click at [143, 70] on icon "Pan Mode" at bounding box center [140, 62] width 16 height 16
click at [142, 70] on icon "Pan Mode" at bounding box center [140, 62] width 16 height 16
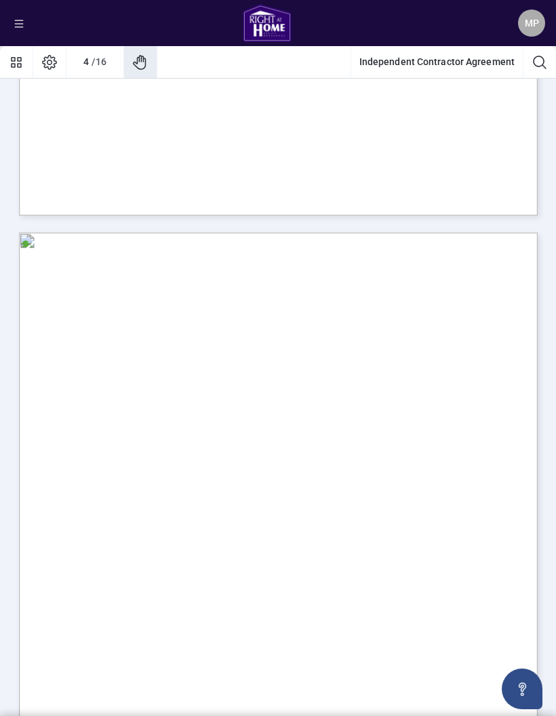
click at [13, 26] on button "button" at bounding box center [19, 23] width 16 height 16
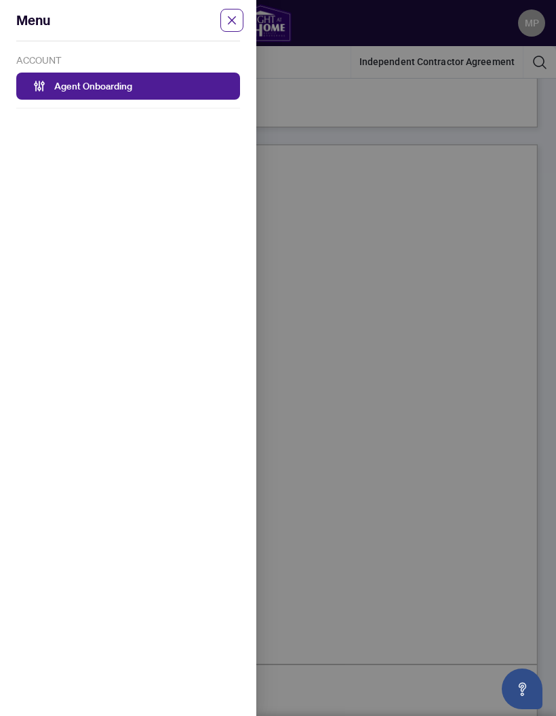
click at [100, 82] on link "Agent Onboarding" at bounding box center [93, 86] width 78 height 12
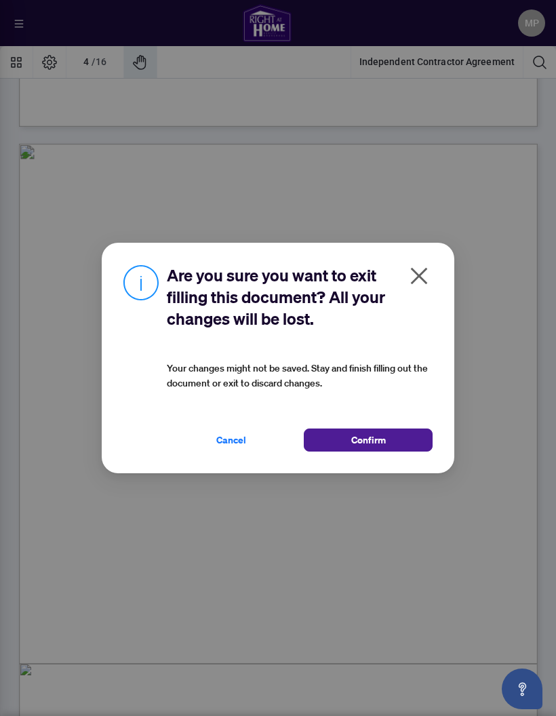
click at [102, 89] on div "Are you sure you want to exit filling this document? All your changes will be l…" at bounding box center [278, 358] width 556 height 716
click at [406, 437] on button "Confirm" at bounding box center [368, 440] width 129 height 23
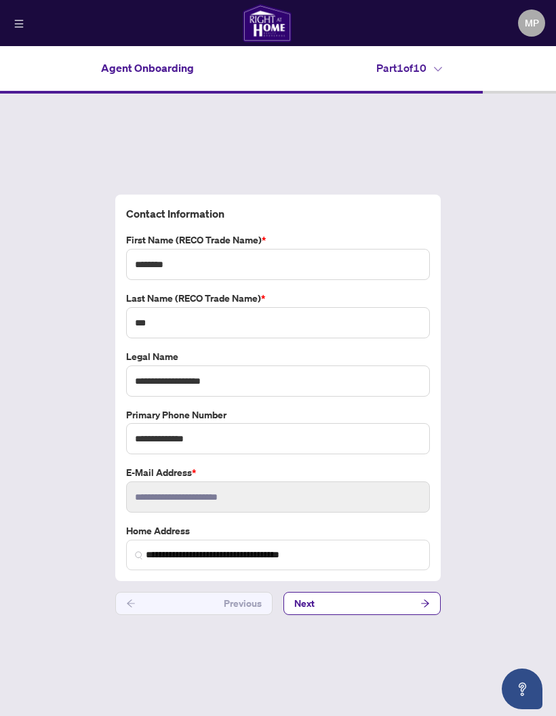
click at [397, 615] on button "Next" at bounding box center [362, 603] width 157 height 23
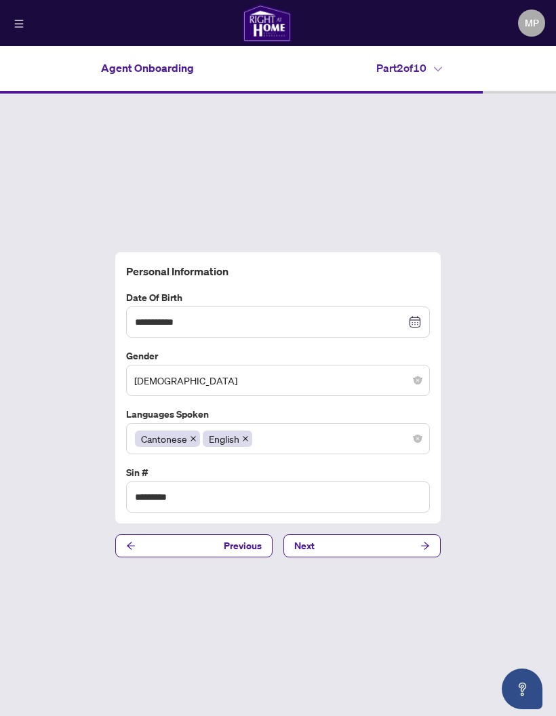
click at [414, 558] on button "Next" at bounding box center [362, 546] width 157 height 23
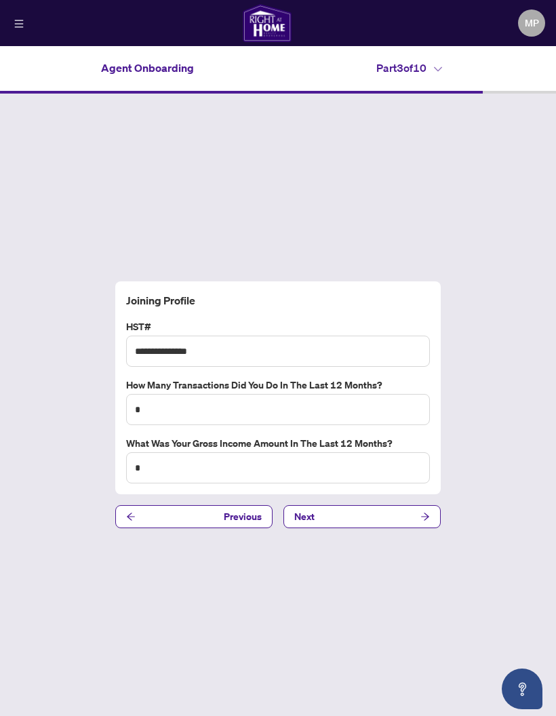
click at [414, 528] on button "Next" at bounding box center [362, 516] width 157 height 23
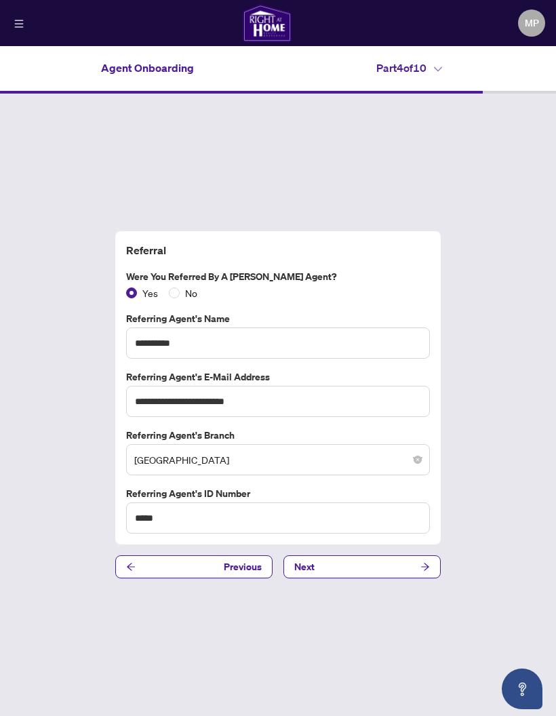
click at [401, 579] on button "Next" at bounding box center [362, 567] width 157 height 23
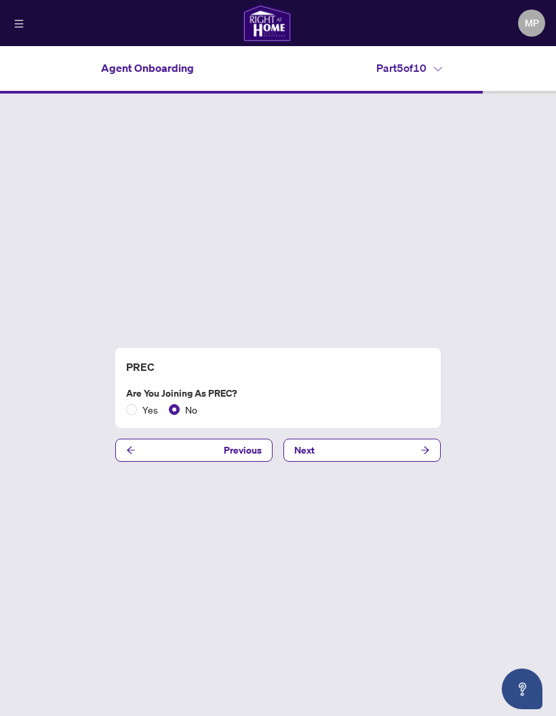
click at [438, 462] on button "Next" at bounding box center [362, 450] width 157 height 23
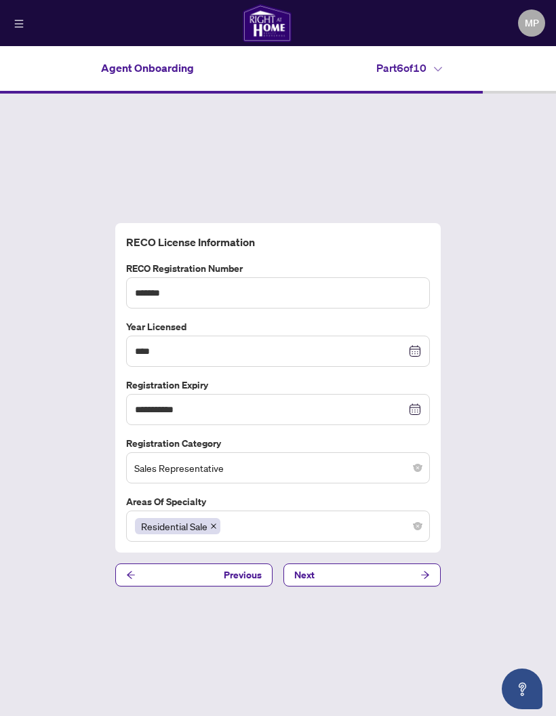
click at [379, 587] on button "Next" at bounding box center [362, 575] width 157 height 23
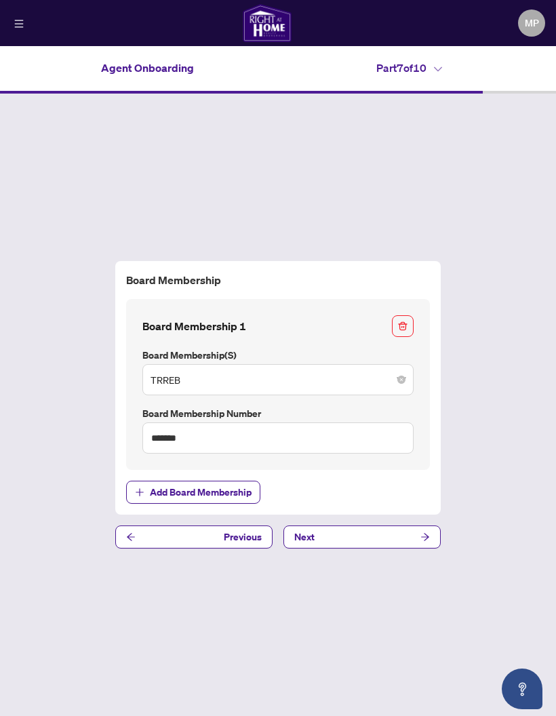
click at [395, 549] on button "Next" at bounding box center [362, 537] width 157 height 23
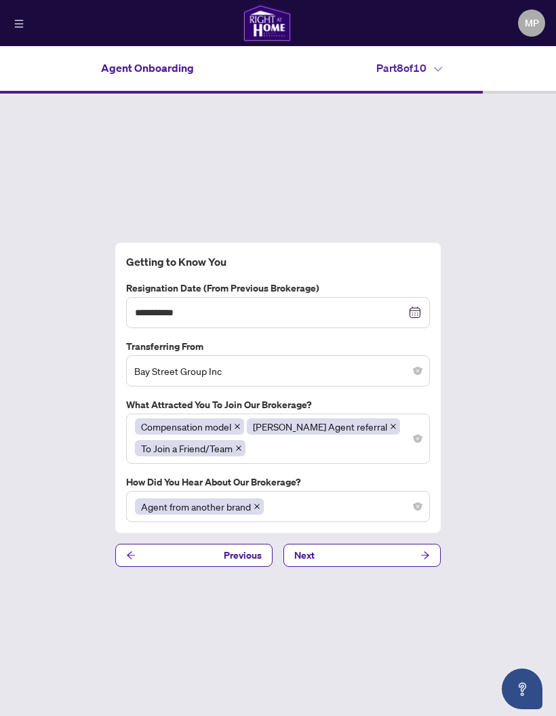
click at [244, 566] on span "Previous" at bounding box center [243, 556] width 38 height 22
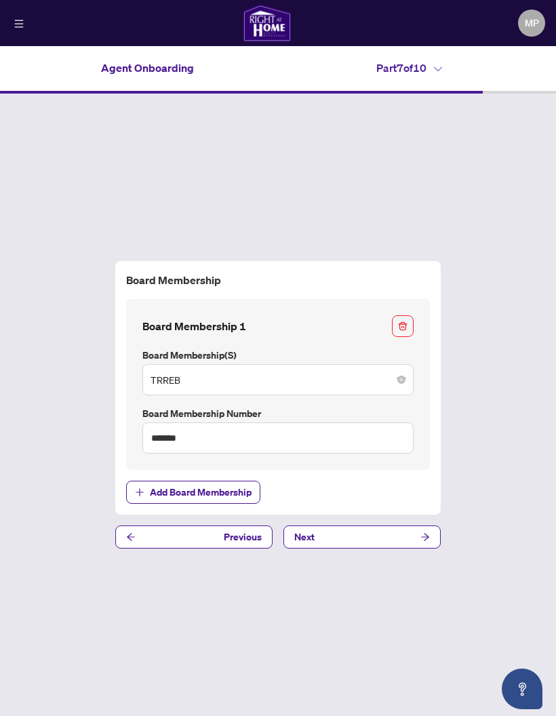
click at [241, 548] on span "Previous" at bounding box center [243, 537] width 38 height 22
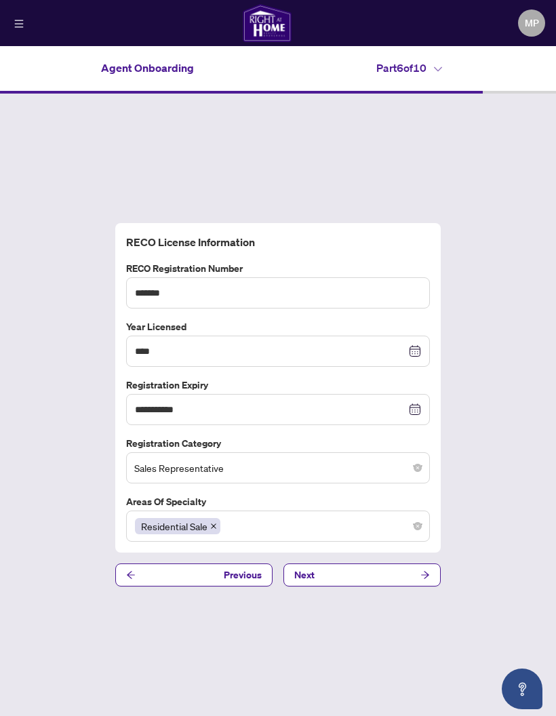
click at [357, 587] on button "Next" at bounding box center [362, 575] width 157 height 23
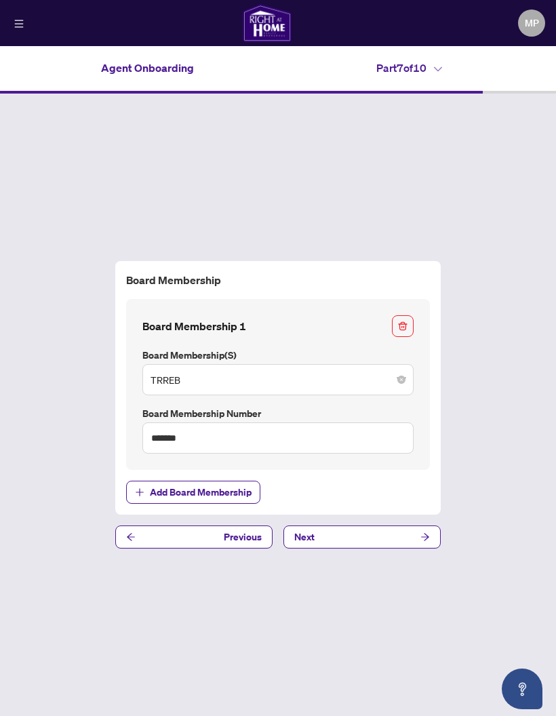
click at [370, 549] on button "Next" at bounding box center [362, 537] width 157 height 23
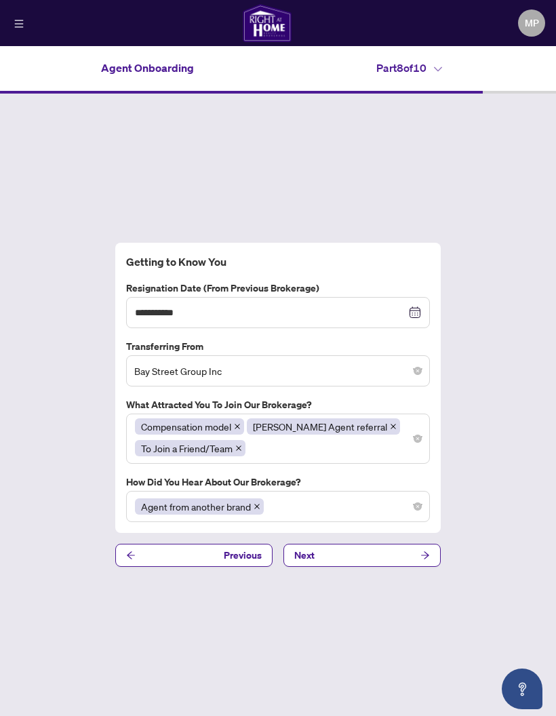
click at [363, 567] on button "Next" at bounding box center [362, 555] width 157 height 23
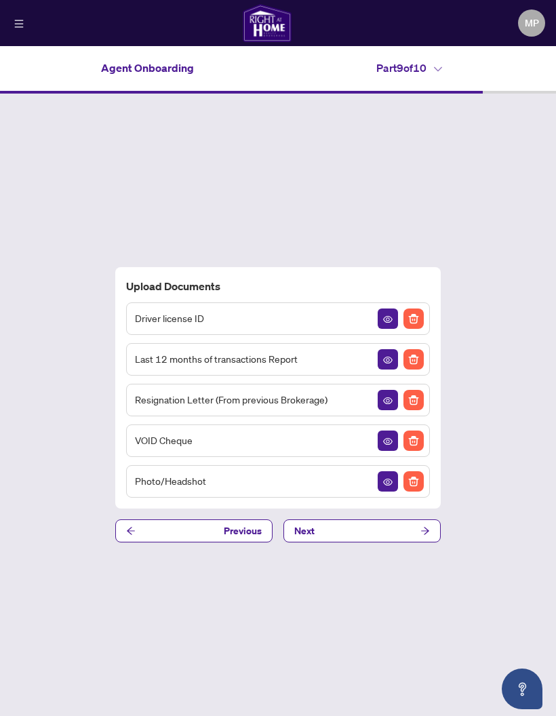
click at [385, 543] on button "Next" at bounding box center [362, 531] width 157 height 23
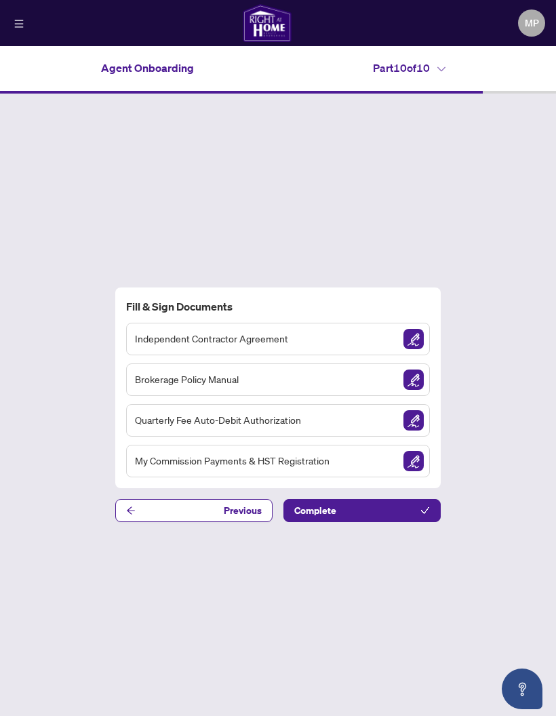
click at [418, 390] on img "Sign Document" at bounding box center [414, 380] width 20 height 20
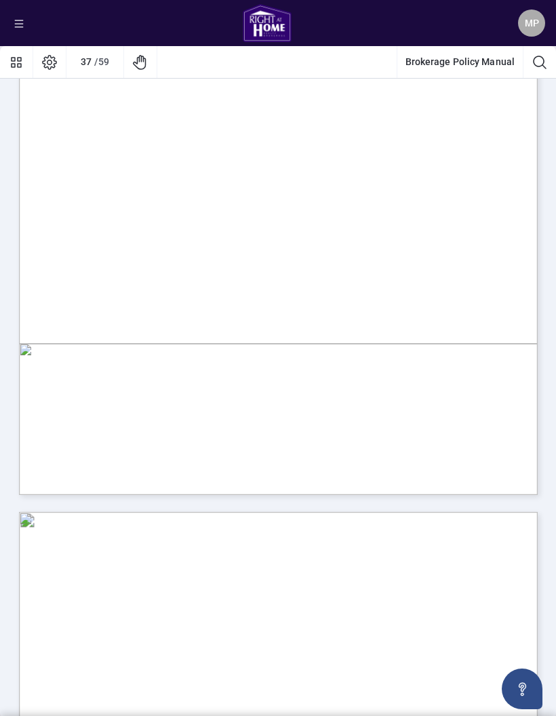
scroll to position [25095, 0]
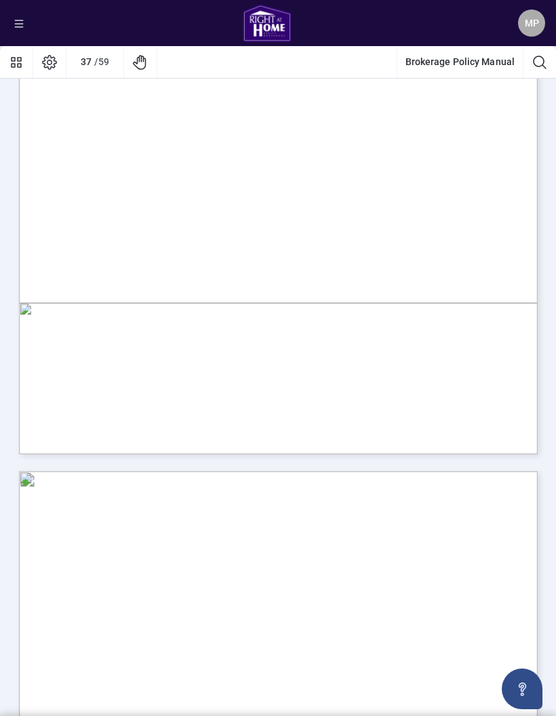
click at [467, 230] on span "Accept one offer and reject the others. The benefit is that the seller has sold…" at bounding box center [286, 227] width 381 height 13
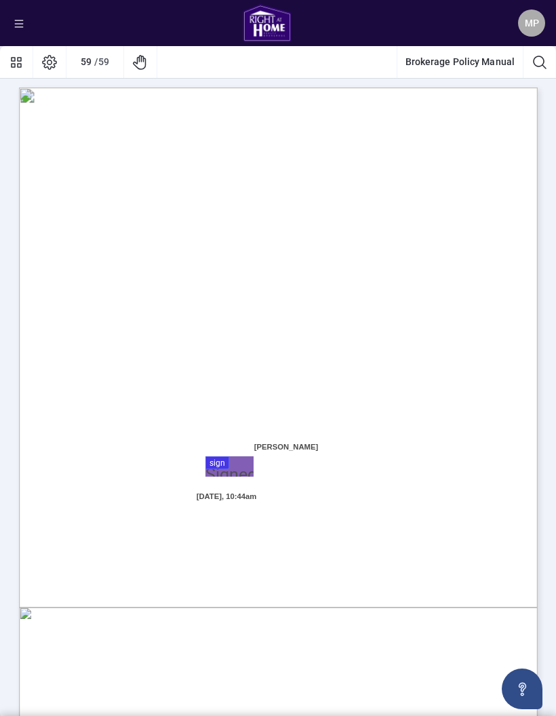
scroll to position [39938, 0]
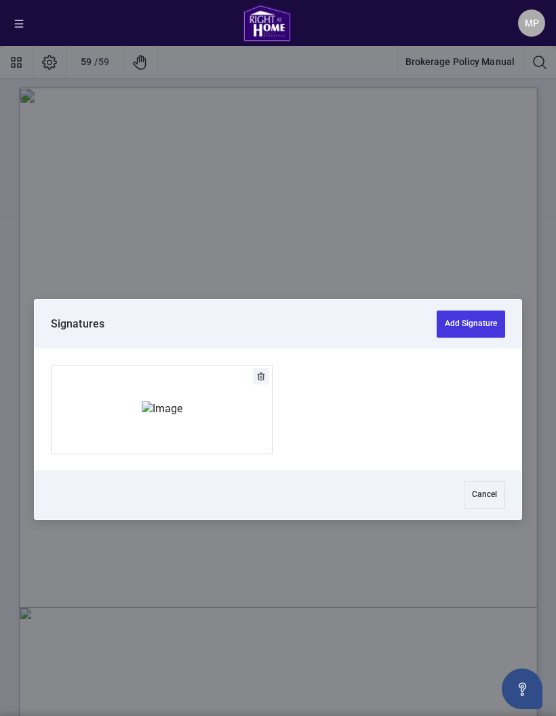
click at [463, 312] on button "Add Signature" at bounding box center [471, 324] width 69 height 27
click at [477, 324] on button "Add Signature" at bounding box center [471, 324] width 69 height 27
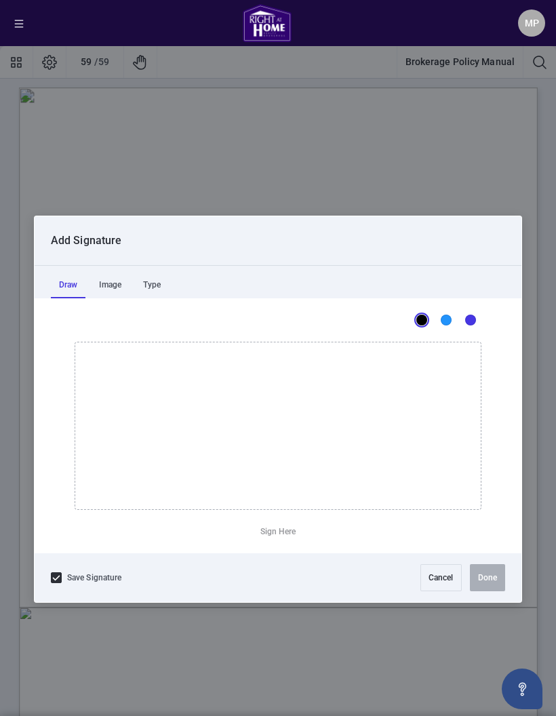
click at [437, 584] on button "Cancel" at bounding box center [441, 577] width 41 height 27
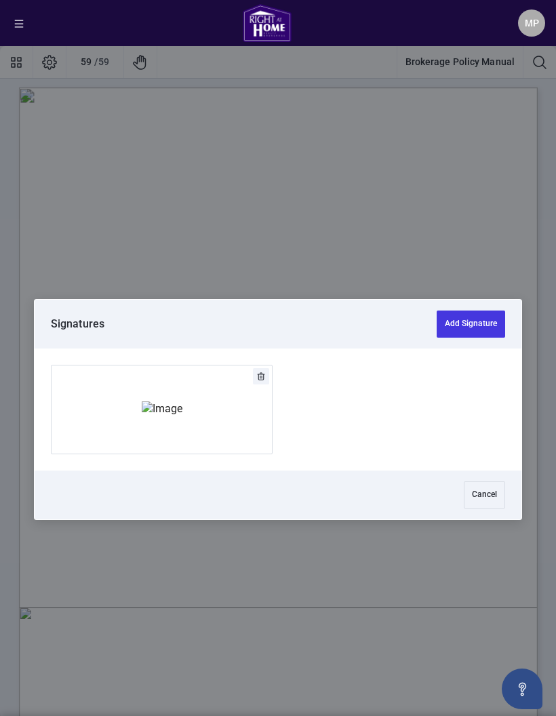
click at [132, 407] on span "to all future revisions unless otherwise specified in writing." at bounding box center [208, 410] width 220 height 13
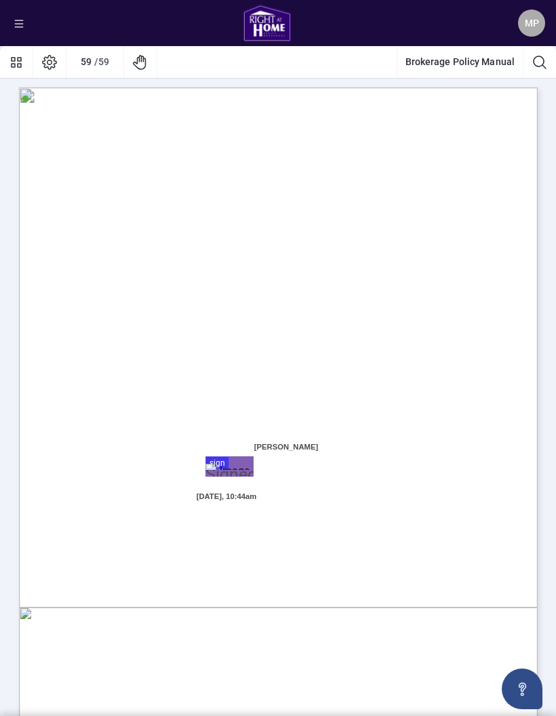
click at [513, 59] on button "Brokerage Policy Manual" at bounding box center [459, 62] width 125 height 33
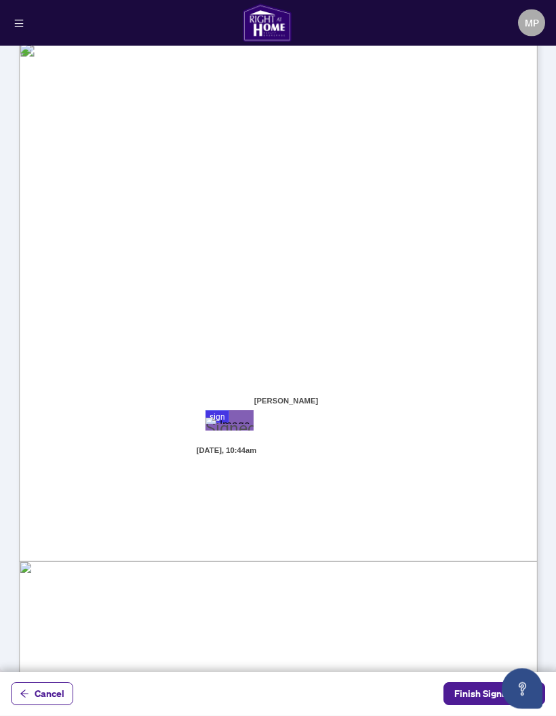
scroll to position [54, 0]
click at [459, 701] on span "Finish Signing" at bounding box center [484, 695] width 61 height 22
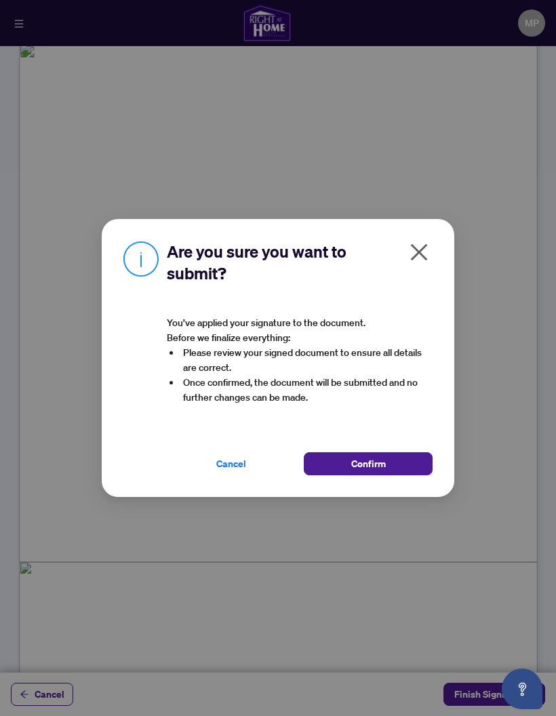
click at [408, 464] on button "Confirm" at bounding box center [368, 463] width 129 height 23
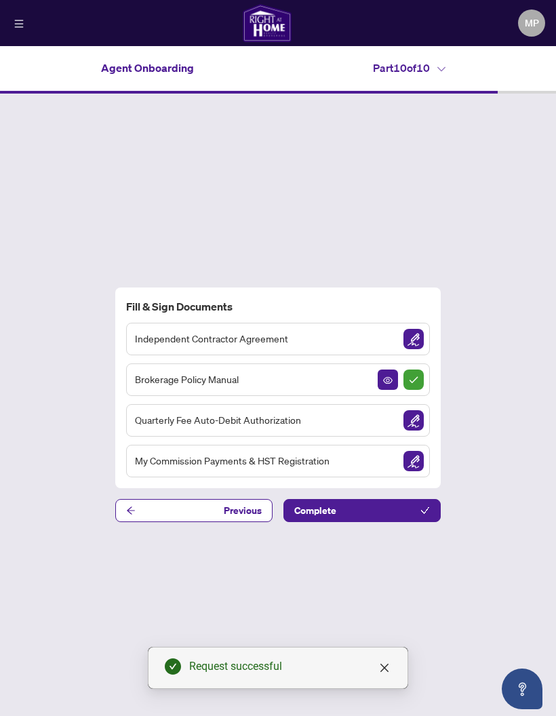
click at [413, 329] on img "Sign Document" at bounding box center [414, 339] width 20 height 20
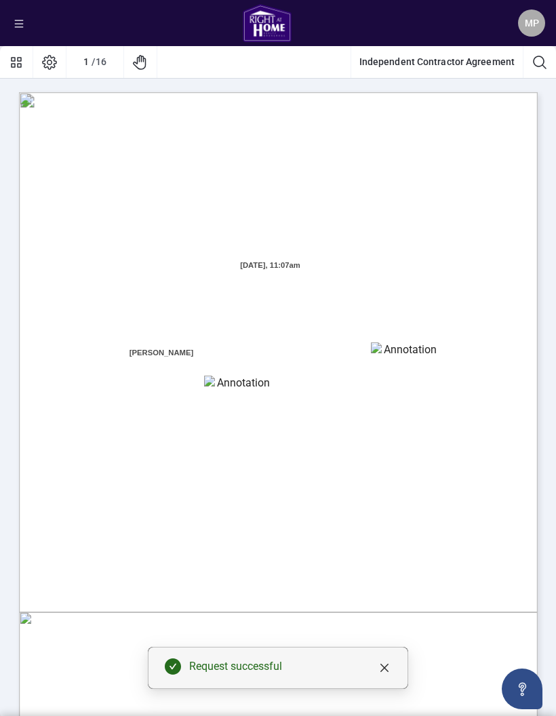
click at [416, 343] on textarea "01K5Y88DRR566W3KY9AYXVHYDM" at bounding box center [405, 353] width 68 height 20
click at [404, 343] on textarea "01K5Y88DRR566W3KY9AYXVHYDM" at bounding box center [405, 353] width 68 height 20
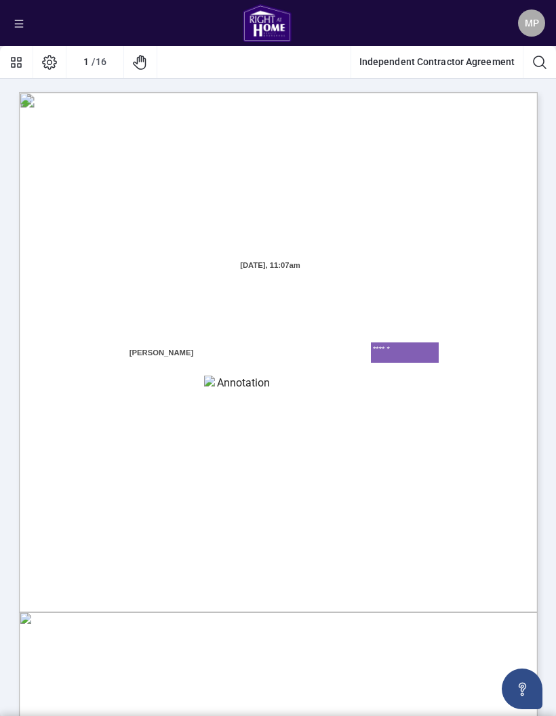
type textarea "******"
click at [252, 376] on textarea "01K5Y88G9GBDGMGNY5Z437KVCS" at bounding box center [238, 386] width 68 height 20
type textarea "**********"
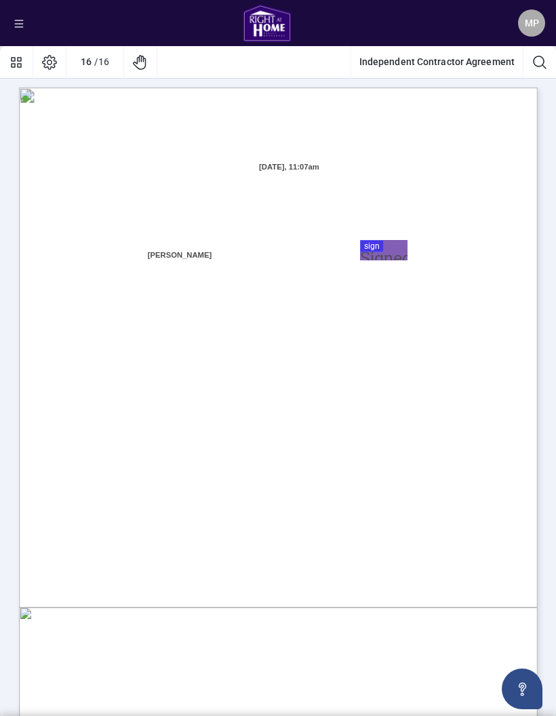
scroll to position [10332, 0]
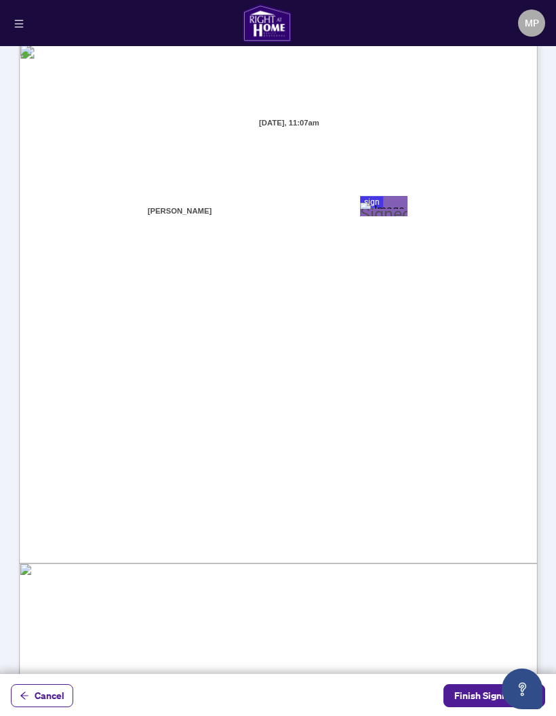
scroll to position [44, 0]
click at [469, 691] on span "Finish Signing" at bounding box center [484, 696] width 61 height 22
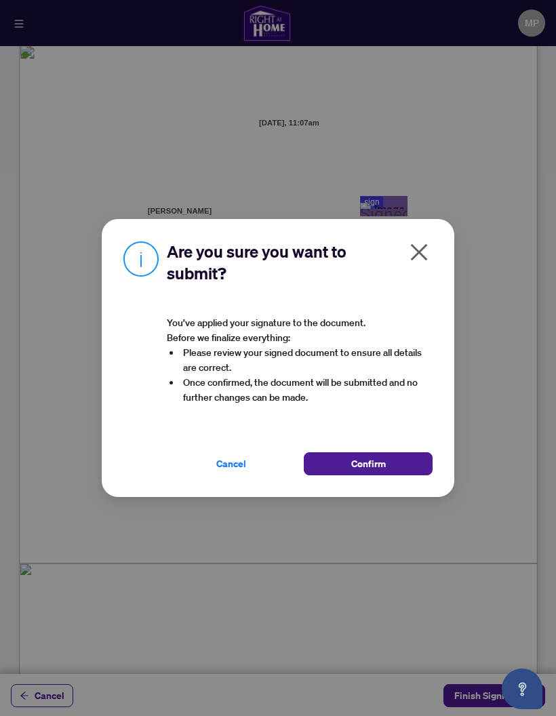
click at [397, 468] on button "Confirm" at bounding box center [368, 463] width 129 height 23
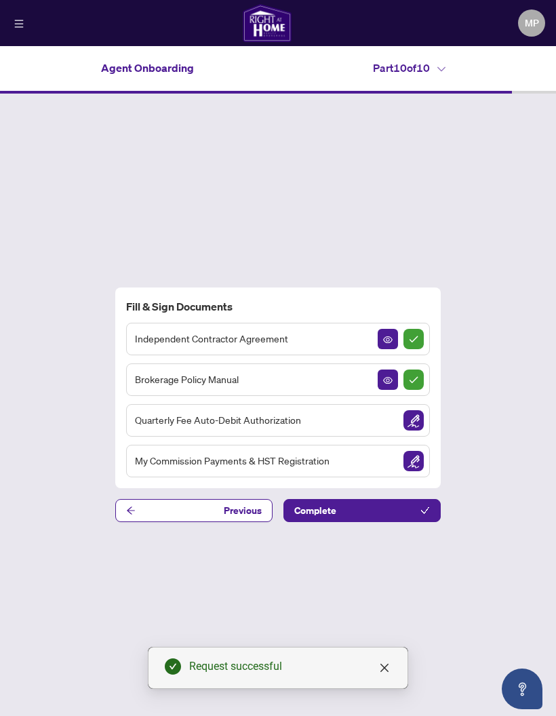
click at [421, 410] on img "Sign Document" at bounding box center [414, 420] width 20 height 20
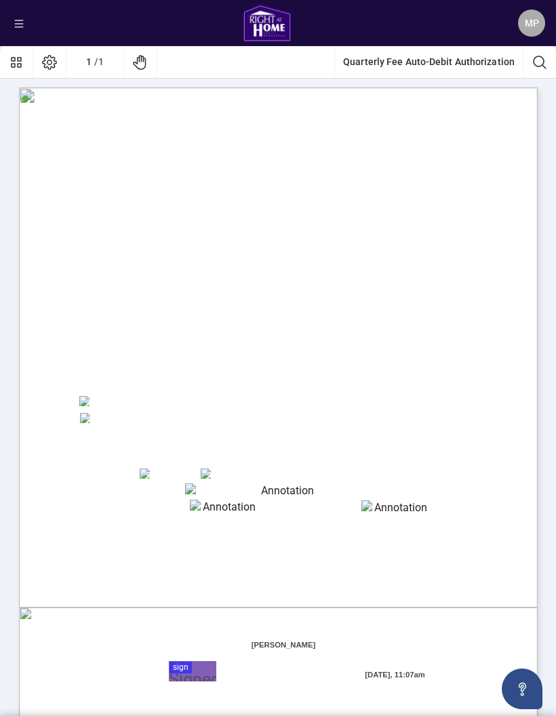
scroll to position [5, 0]
